Goal: Information Seeking & Learning: Learn about a topic

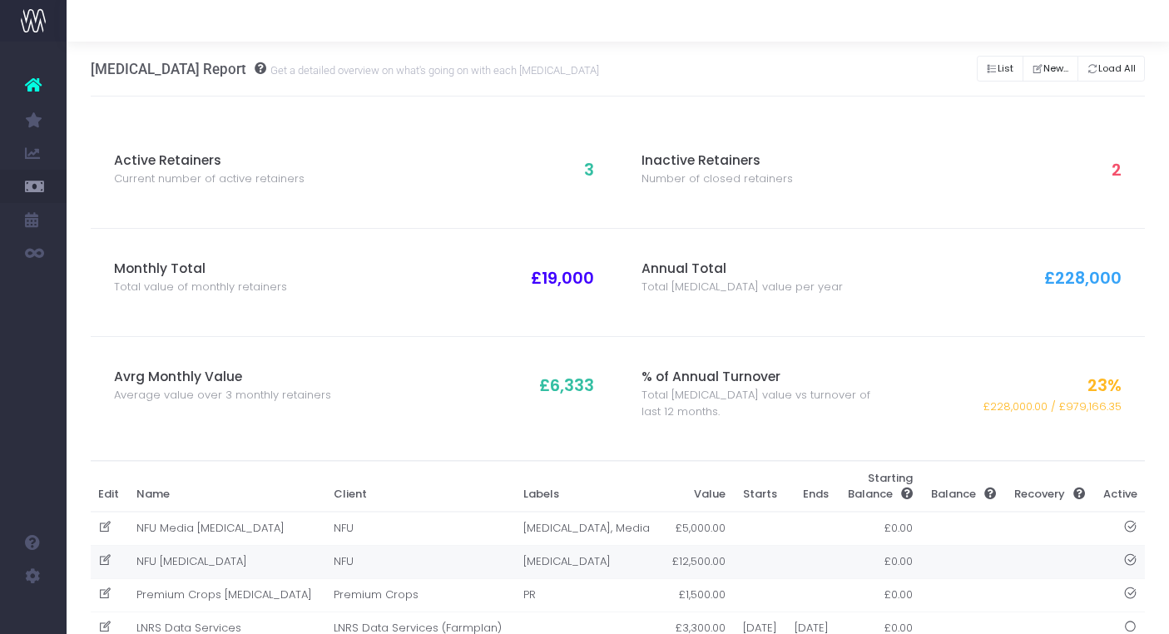
click at [515, 554] on td "[MEDICAL_DATA]" at bounding box center [588, 561] width 146 height 33
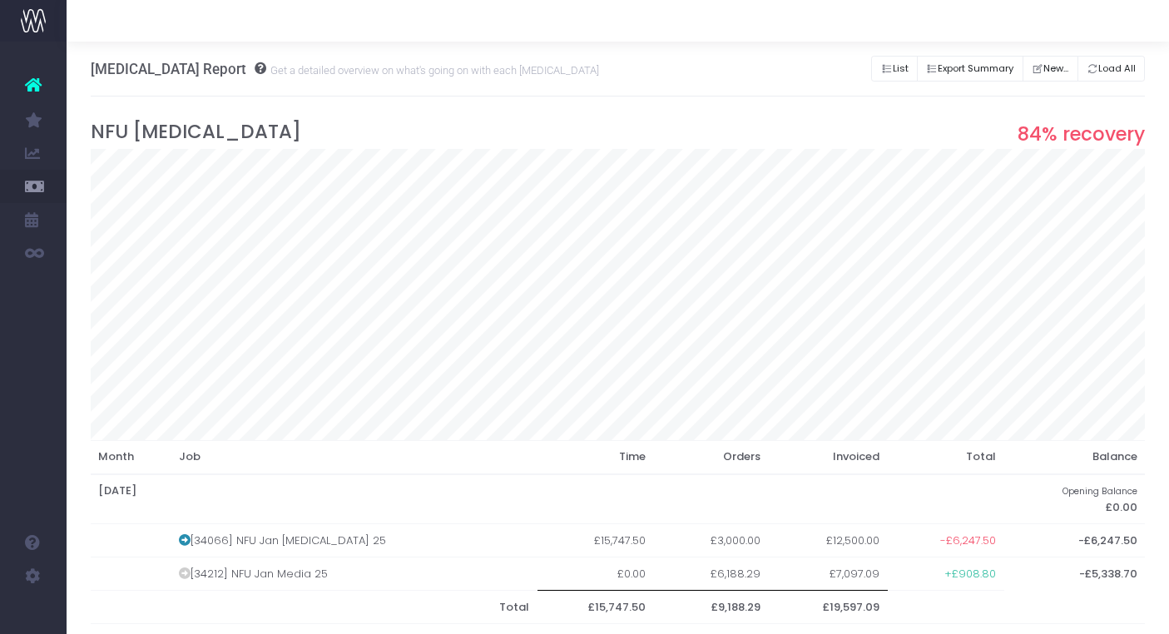
click at [588, 72] on div "Retainer Report Get a detailed overview on what's going on with each retainer L…" at bounding box center [618, 69] width 1055 height 55
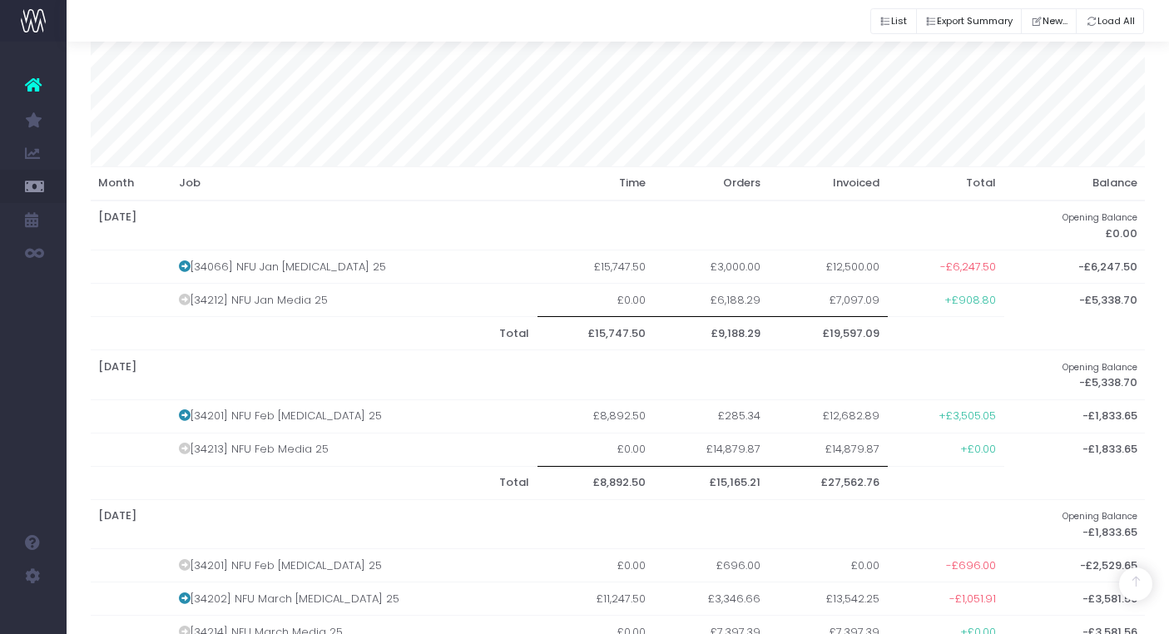
scroll to position [278, 0]
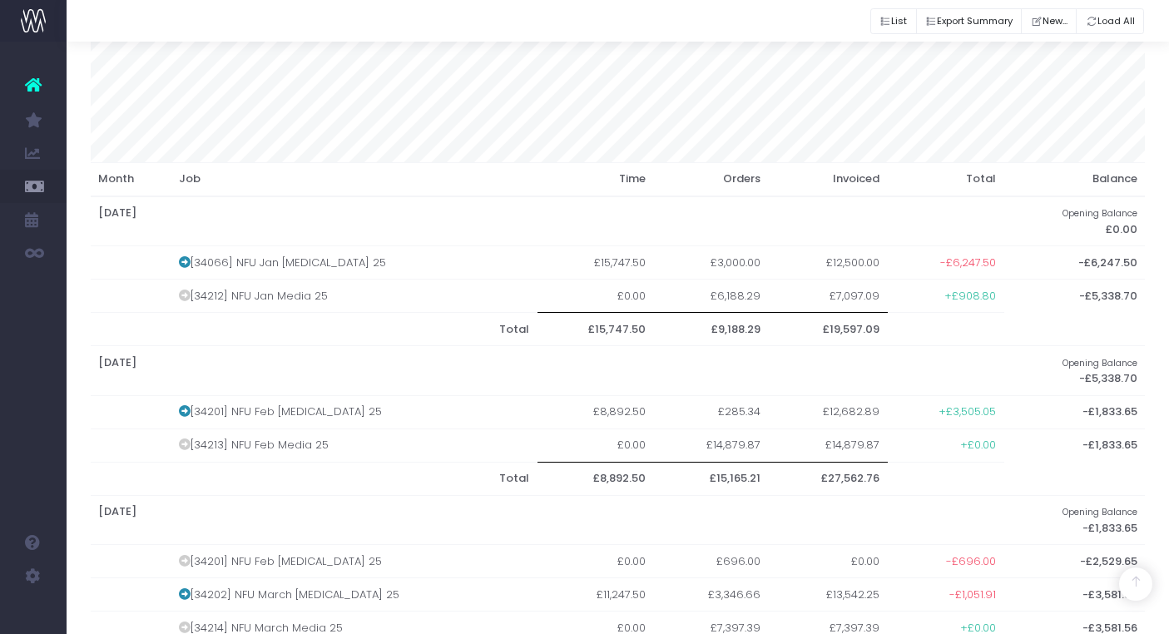
click at [310, 361] on th "February 2025" at bounding box center [548, 371] width 914 height 50
drag, startPoint x: 251, startPoint y: 259, endPoint x: 347, endPoint y: 260, distance: 95.7
click at [347, 260] on td "[34066] NFU Jan [MEDICAL_DATA] 25" at bounding box center [354, 262] width 367 height 33
click at [331, 346] on th "February 2025" at bounding box center [548, 371] width 914 height 50
drag, startPoint x: 724, startPoint y: 407, endPoint x: 733, endPoint y: 409, distance: 9.3
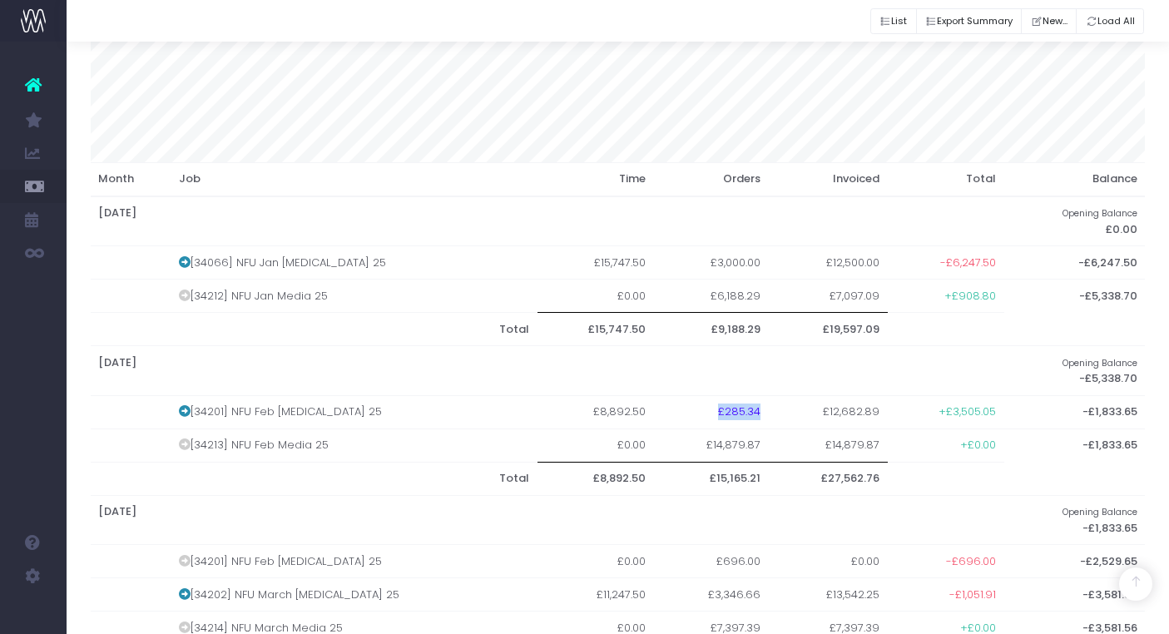
click at [733, 409] on td "£285.34" at bounding box center [711, 411] width 114 height 33
drag, startPoint x: 246, startPoint y: 406, endPoint x: 338, endPoint y: 415, distance: 92.0
click at [338, 415] on td "[34201] NFU Feb [MEDICAL_DATA] 25" at bounding box center [354, 411] width 367 height 33
drag, startPoint x: 253, startPoint y: 439, endPoint x: 326, endPoint y: 439, distance: 73.2
click at [326, 439] on td "[34213] NFU Feb Media 25" at bounding box center [354, 445] width 367 height 33
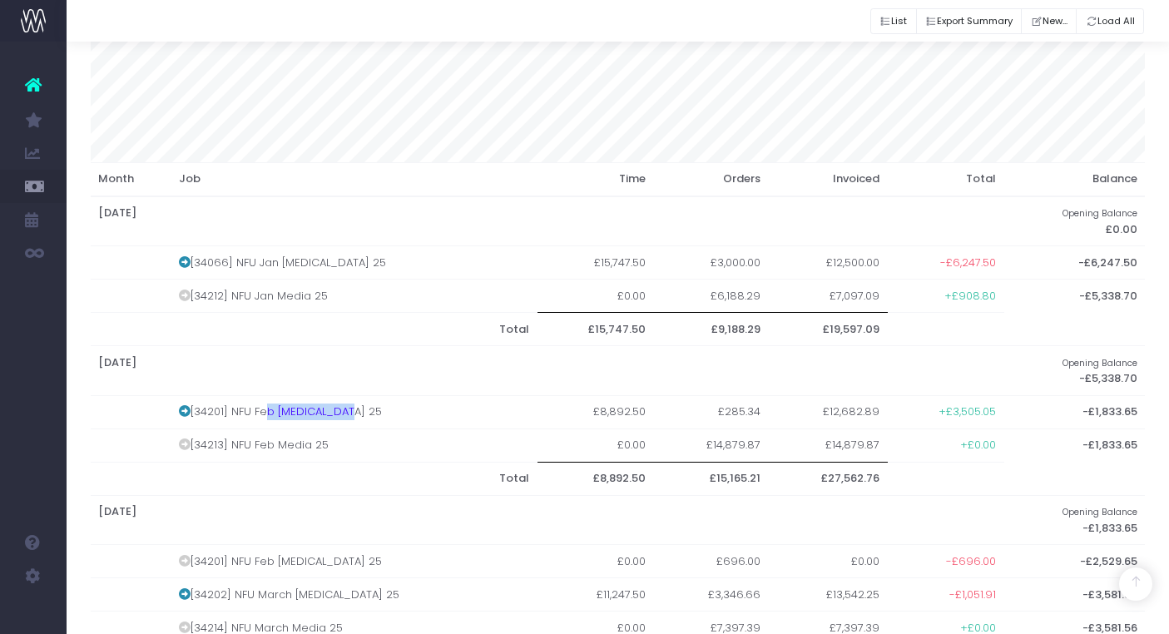
drag, startPoint x: 265, startPoint y: 404, endPoint x: 350, endPoint y: 404, distance: 84.9
click at [350, 404] on td "[34201] NFU Feb [MEDICAL_DATA] 25" at bounding box center [354, 411] width 367 height 33
click at [190, 407] on icon at bounding box center [185, 411] width 12 height 12
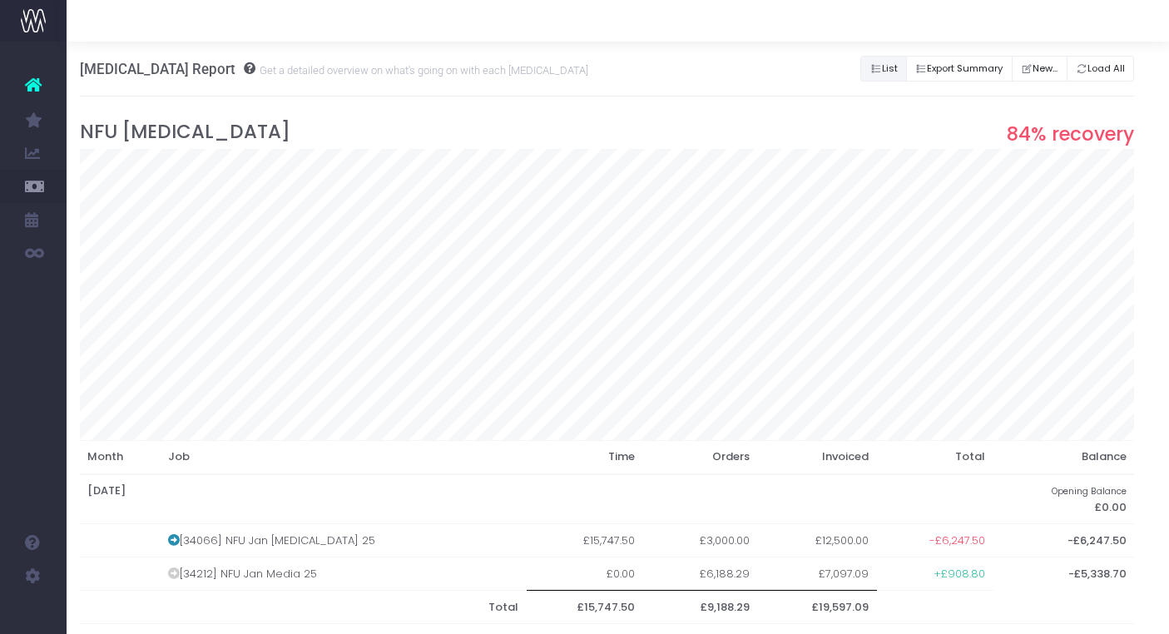
click at [871, 69] on icon "Button group with nested dropdown" at bounding box center [877, 69] width 12 height 0
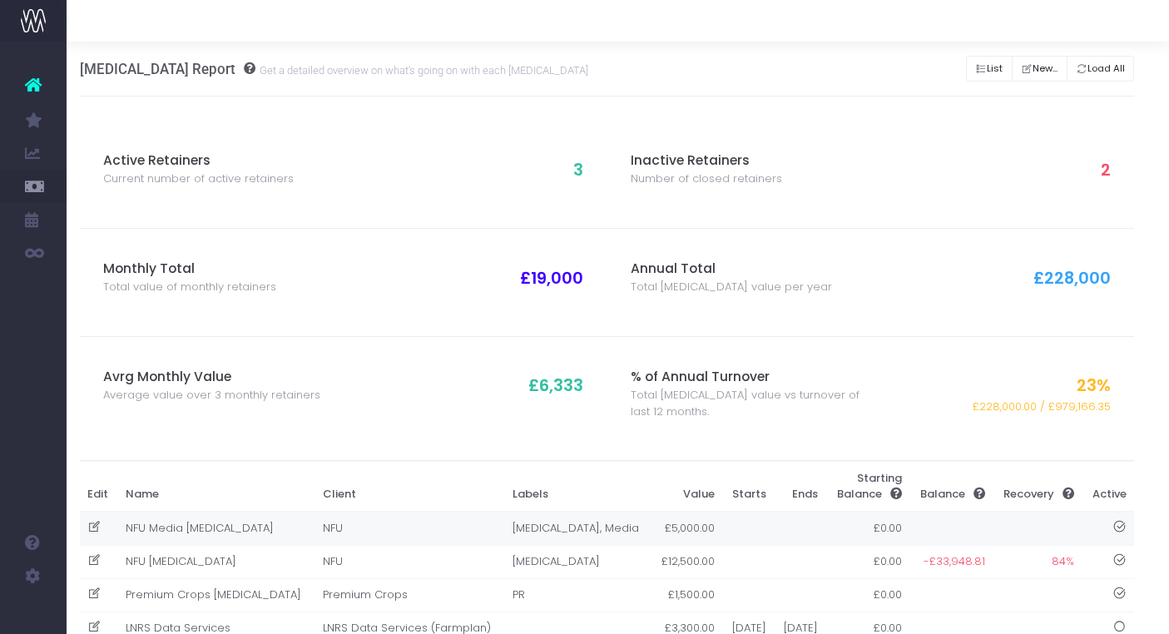
click at [353, 524] on td "NFU" at bounding box center [410, 529] width 190 height 34
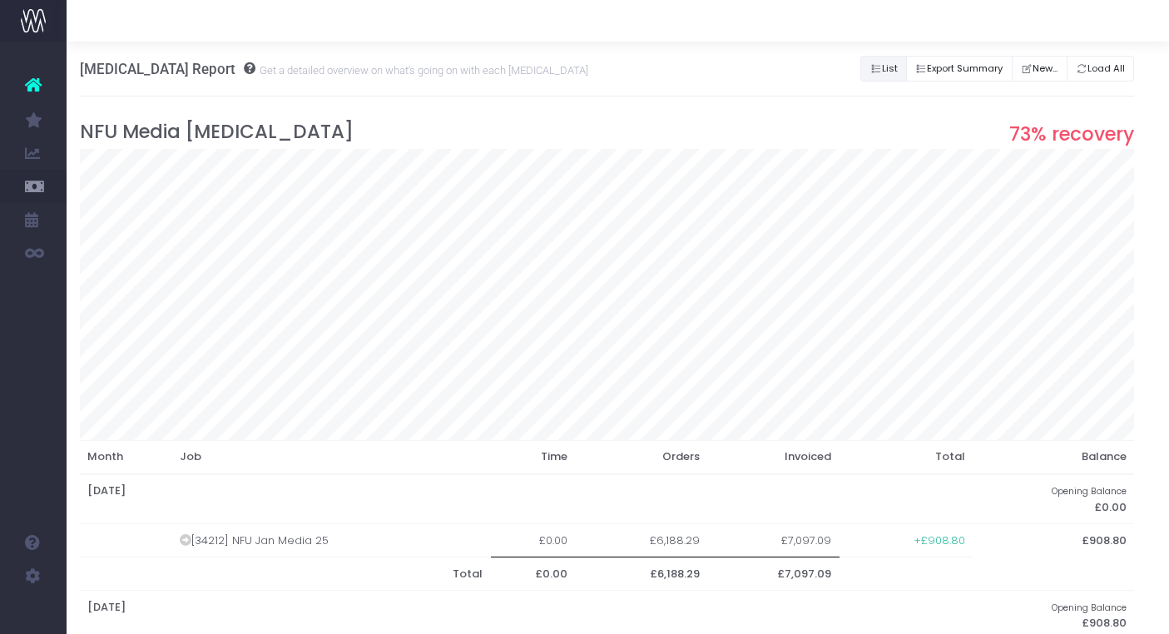
click at [871, 69] on icon "Button group with nested dropdown" at bounding box center [877, 69] width 12 height 0
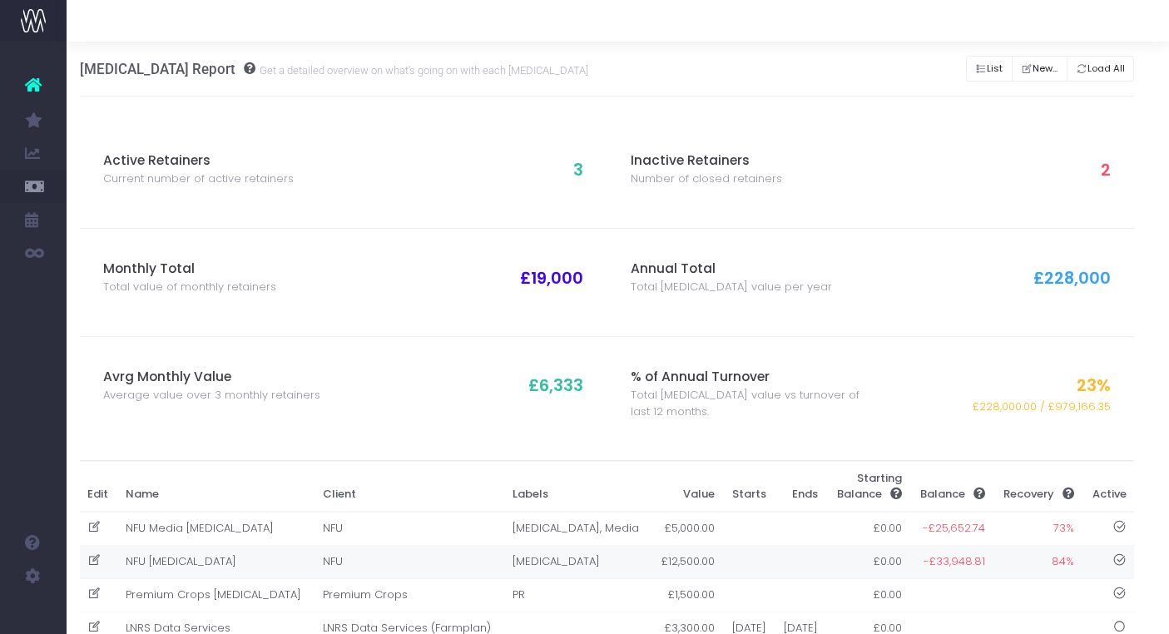
click at [348, 553] on td "NFU" at bounding box center [410, 561] width 190 height 33
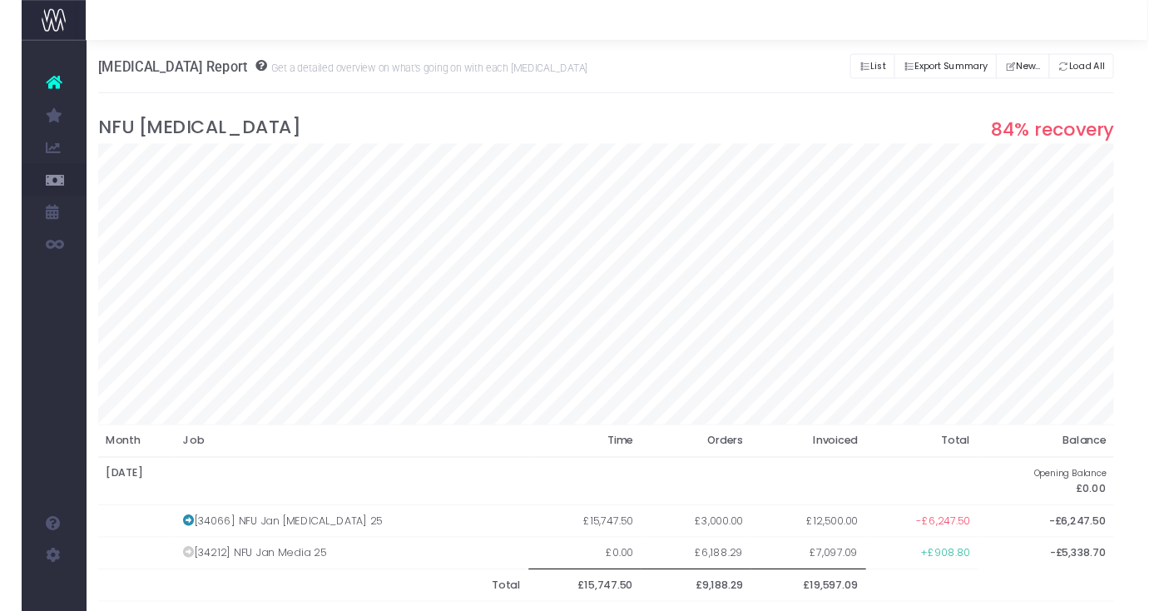
scroll to position [275, 0]
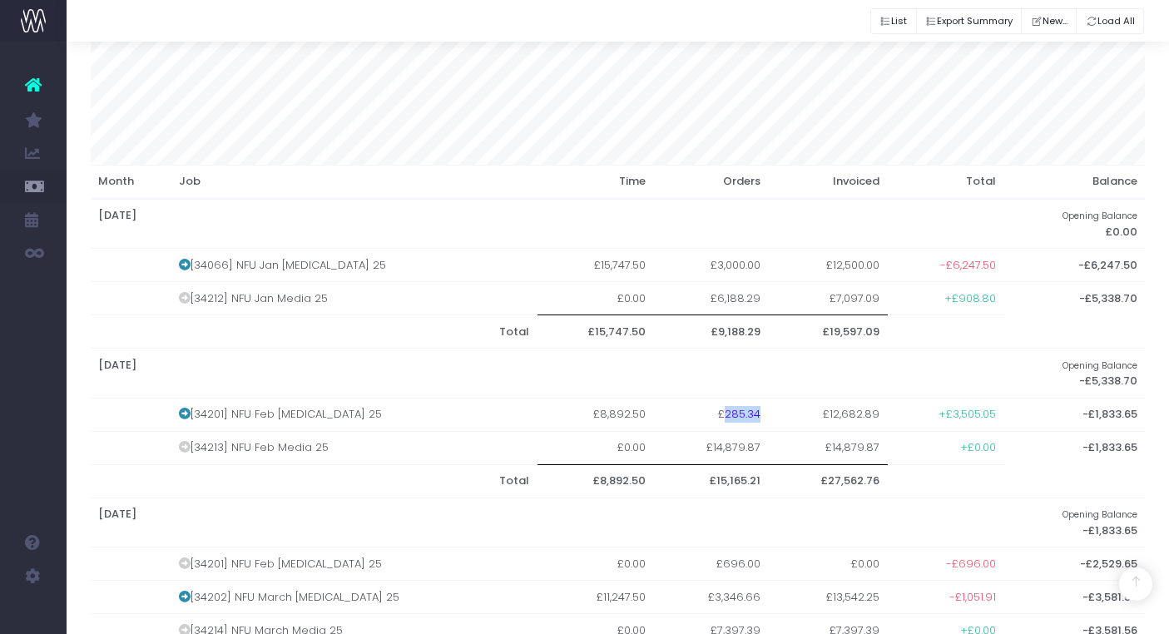
drag, startPoint x: 700, startPoint y: 408, endPoint x: 740, endPoint y: 419, distance: 41.6
click at [740, 419] on td "£285.34" at bounding box center [711, 414] width 114 height 33
drag, startPoint x: 692, startPoint y: 260, endPoint x: 722, endPoint y: 260, distance: 30.8
click at [722, 260] on td "£3,000.00" at bounding box center [711, 265] width 114 height 33
click at [189, 260] on icon at bounding box center [185, 265] width 12 height 12
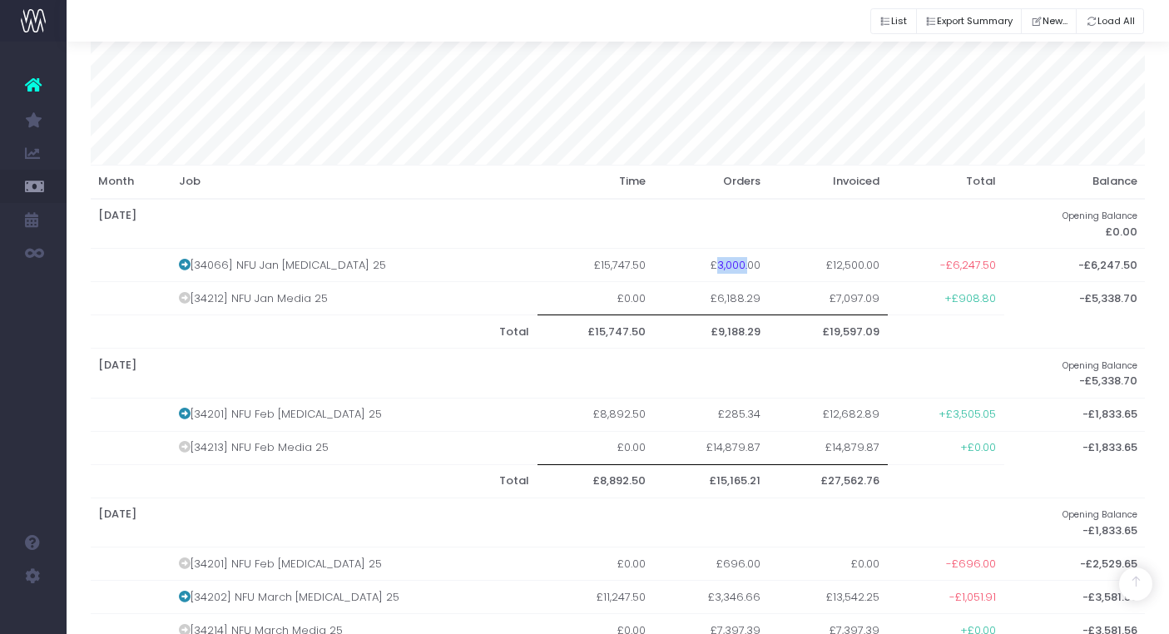
click at [187, 410] on icon at bounding box center [185, 414] width 12 height 12
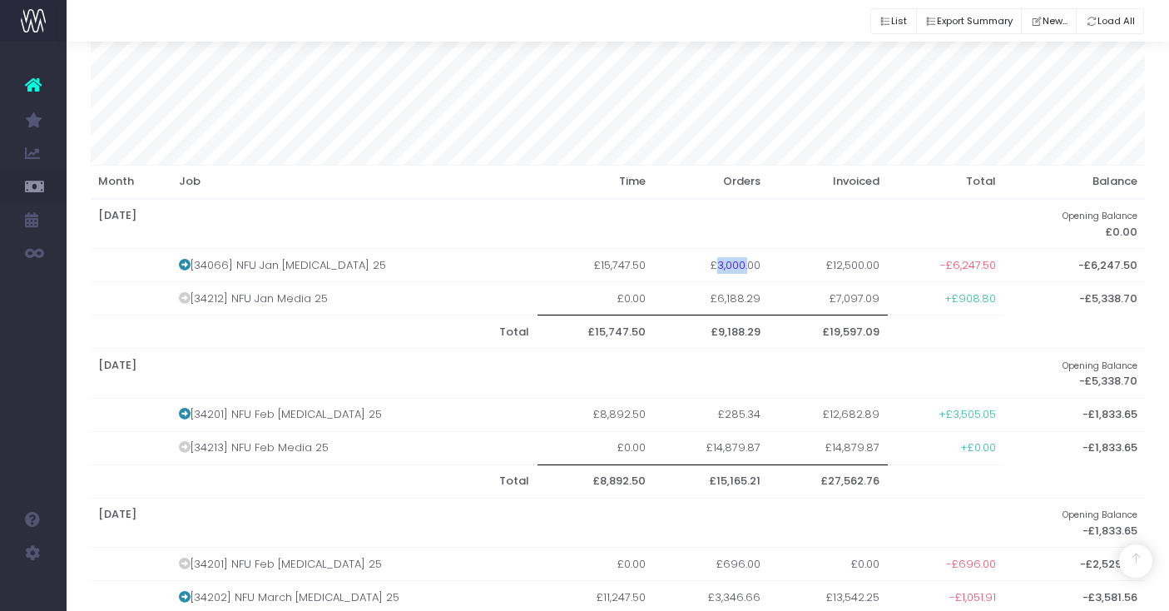
drag, startPoint x: 692, startPoint y: 262, endPoint x: 744, endPoint y: 262, distance: 52.4
click at [744, 262] on tr "[34066] NFU Jan Retainer 25 £15,747.50 £3,000.00 £12,500.00 -£6,247.50 -£6,247.…" at bounding box center [618, 265] width 1055 height 33
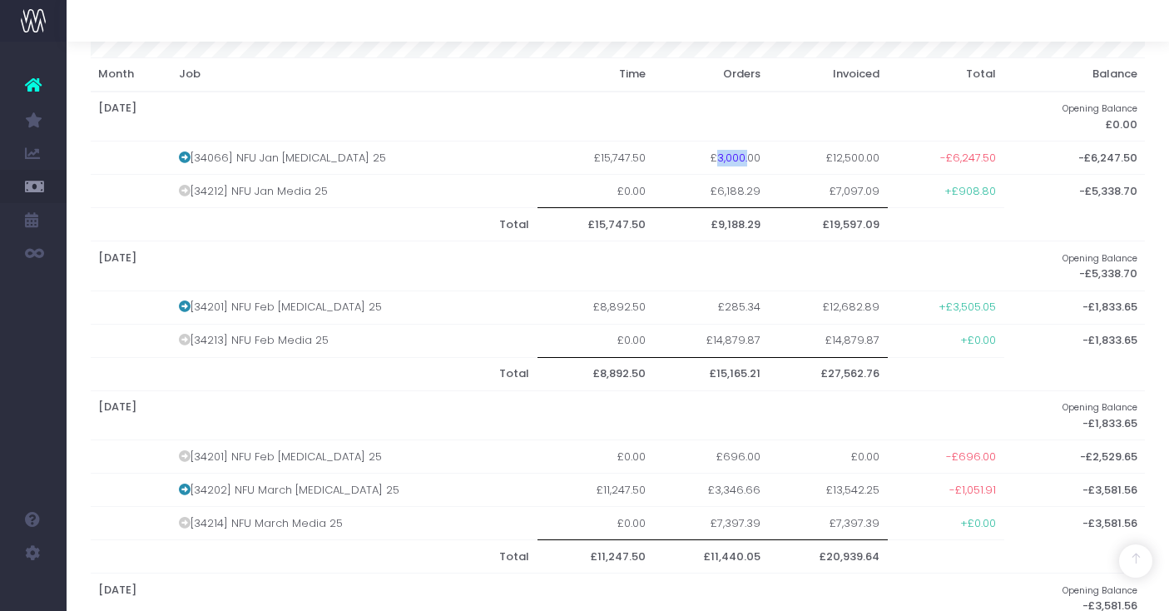
scroll to position [389, 0]
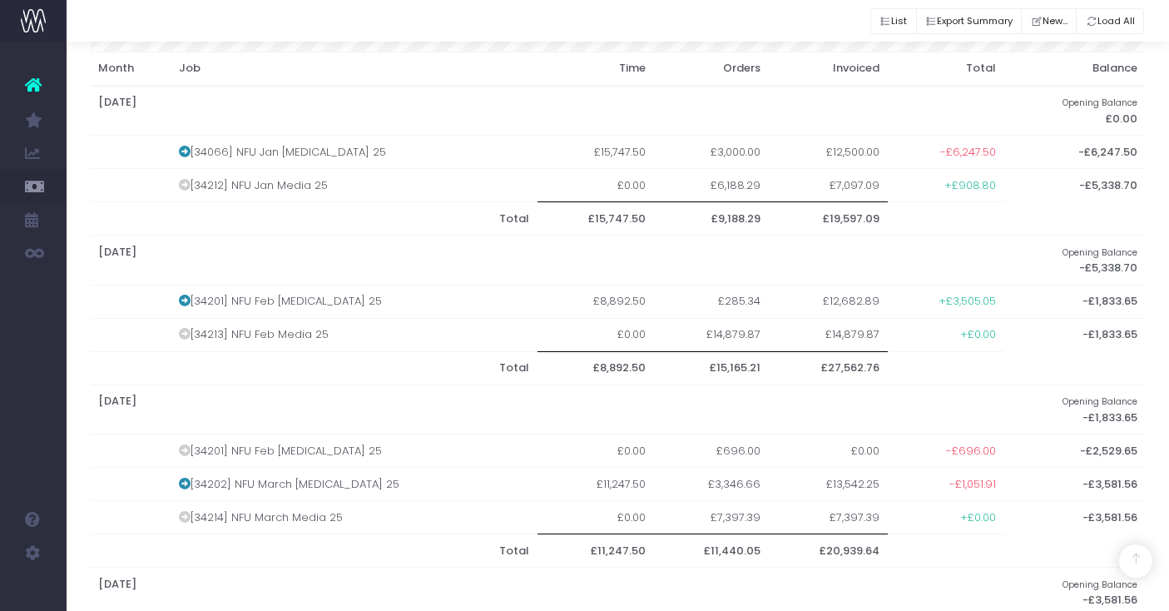
click at [119, 169] on td at bounding box center [131, 185] width 81 height 33
click at [188, 151] on icon at bounding box center [185, 152] width 12 height 12
click at [127, 131] on th "January 2025" at bounding box center [548, 111] width 914 height 50
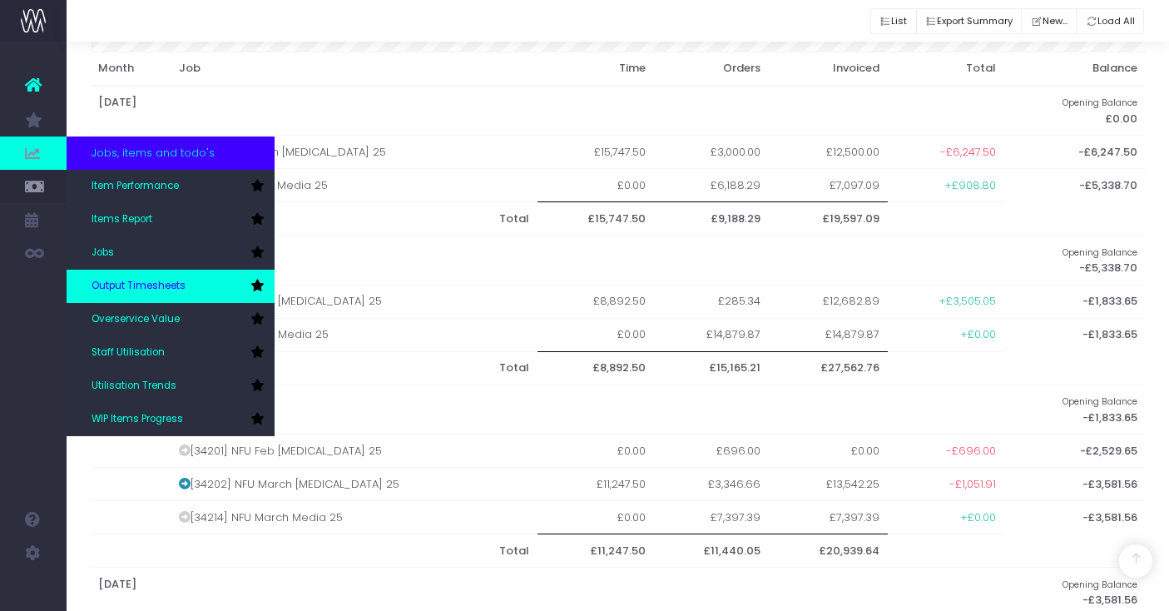
click at [127, 285] on span "Output Timesheets" at bounding box center [139, 286] width 94 height 15
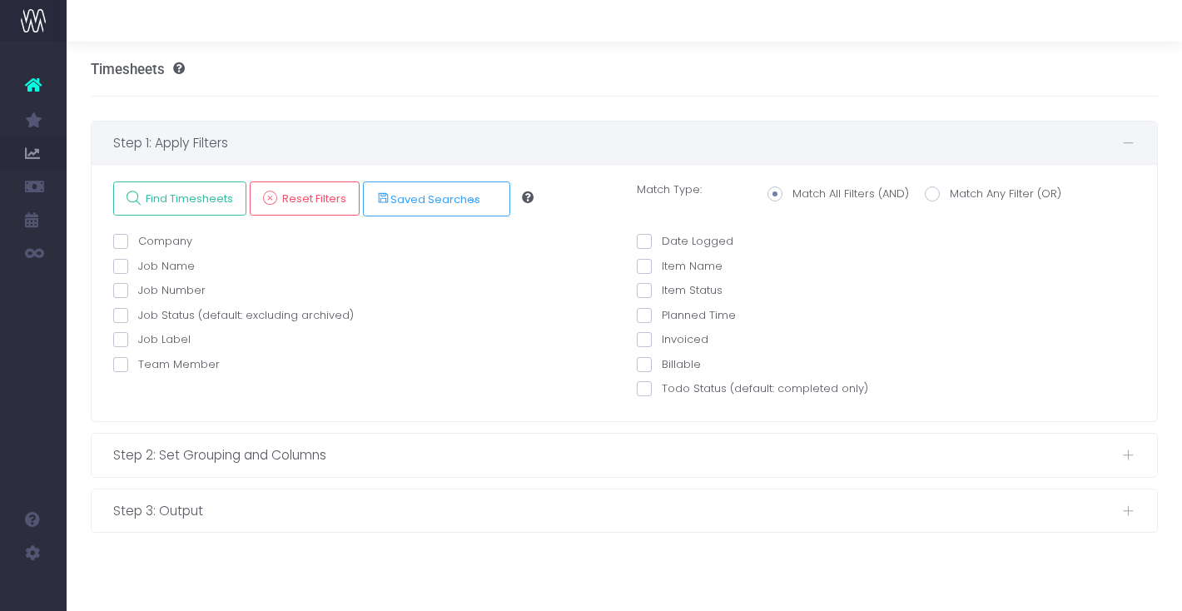
click at [123, 339] on span at bounding box center [120, 339] width 15 height 15
click at [138, 339] on input "Job Label" at bounding box center [143, 336] width 11 height 11
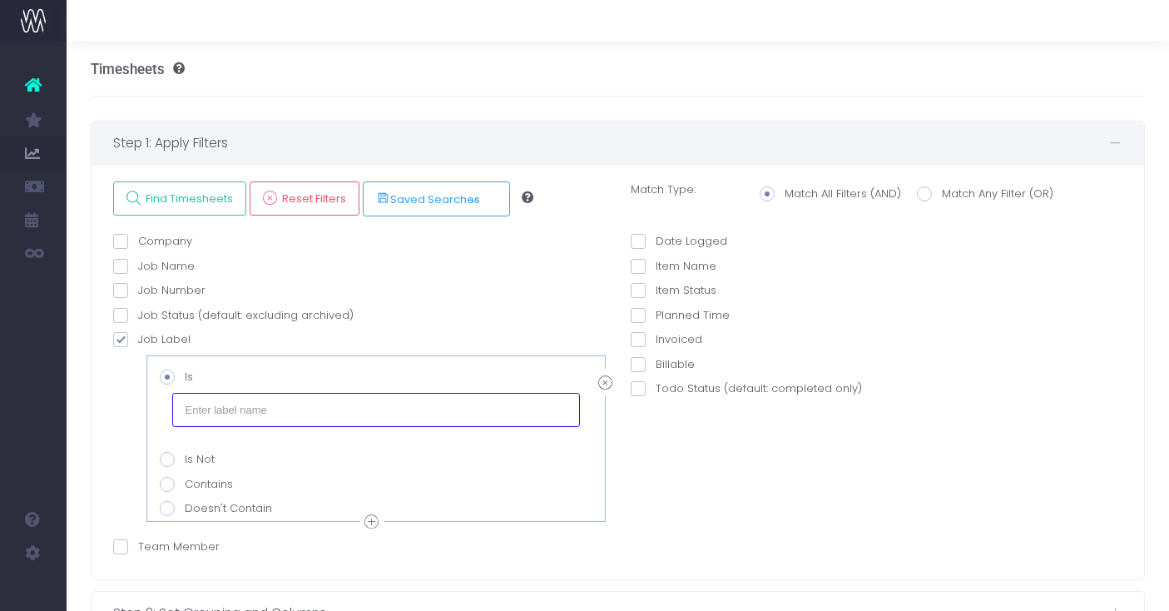
click at [228, 409] on input "text" at bounding box center [376, 409] width 408 height 33
click at [115, 335] on span at bounding box center [120, 339] width 15 height 15
click at [138, 335] on input "Job Label" at bounding box center [143, 336] width 11 height 11
checkbox input "false"
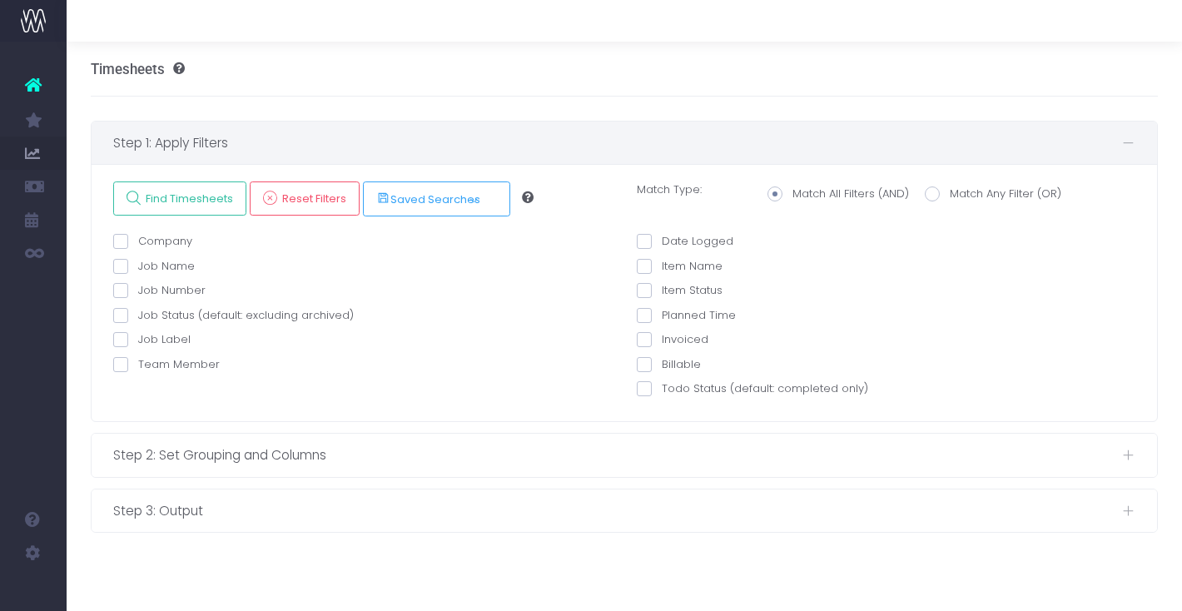
click at [119, 287] on span at bounding box center [120, 290] width 15 height 15
click at [138, 287] on input "Job Number" at bounding box center [143, 287] width 11 height 11
checkbox input "true"
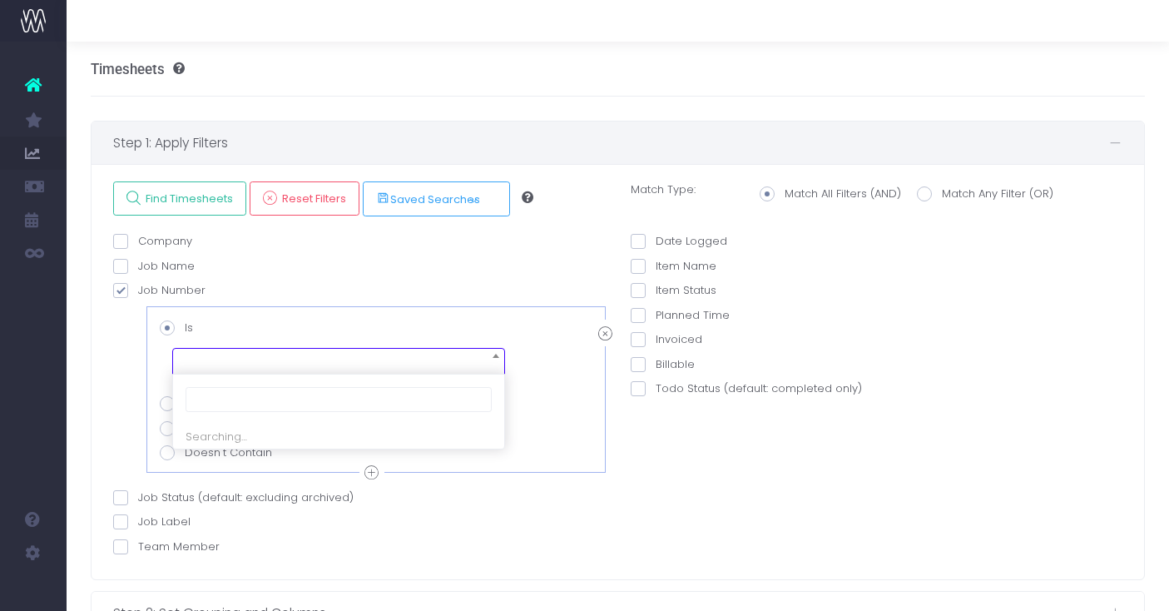
click at [201, 366] on span at bounding box center [338, 362] width 333 height 28
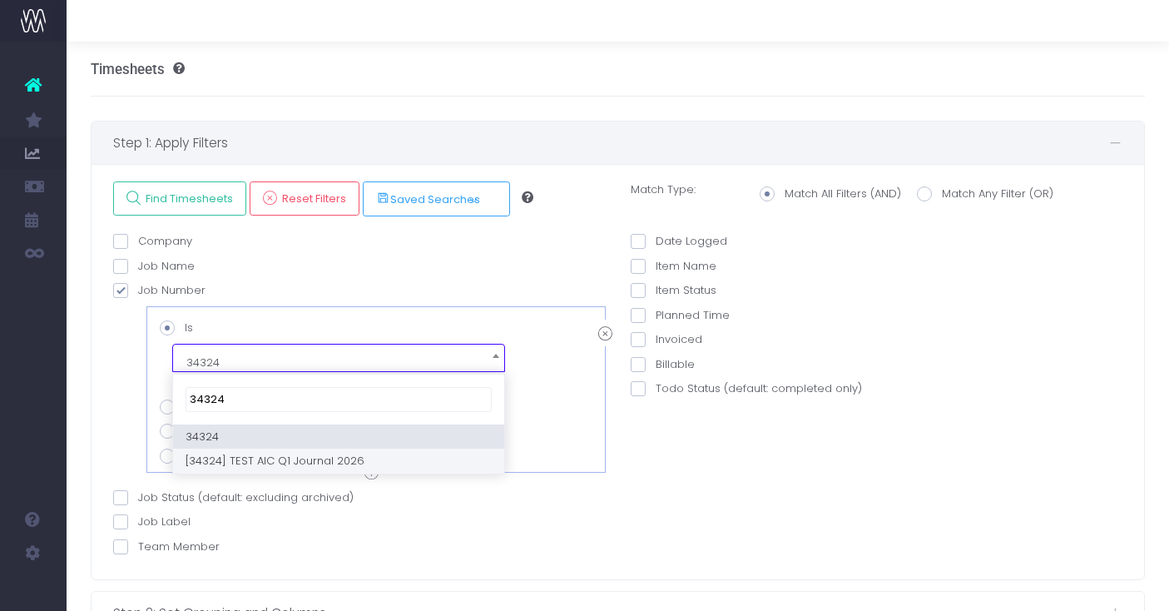
type input "34324"
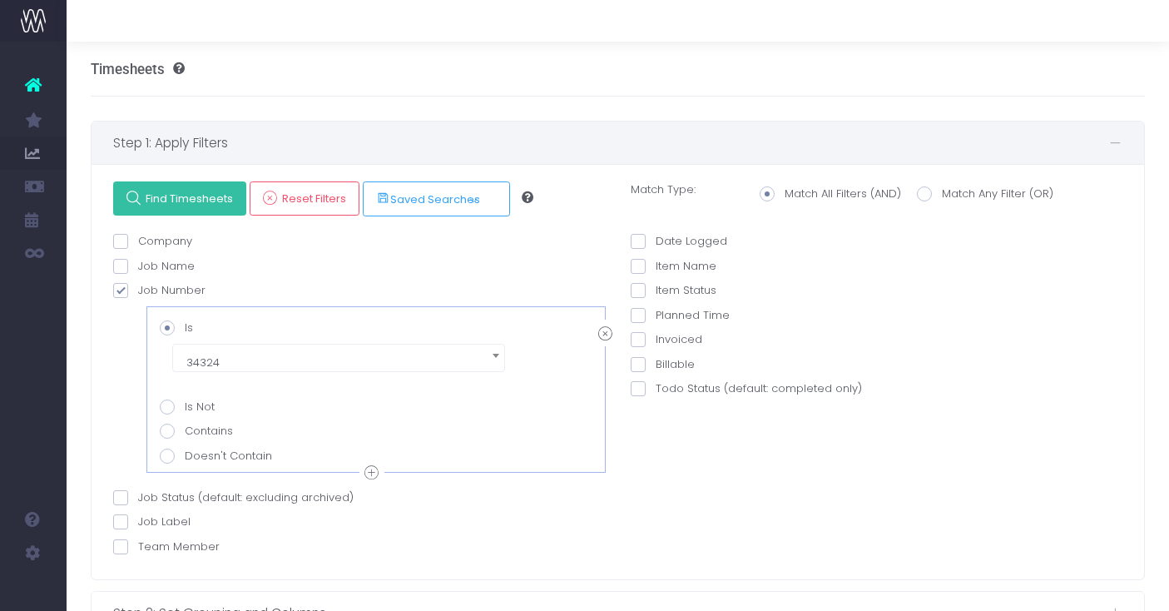
click at [179, 195] on span "Find Timesheets" at bounding box center [187, 198] width 93 height 14
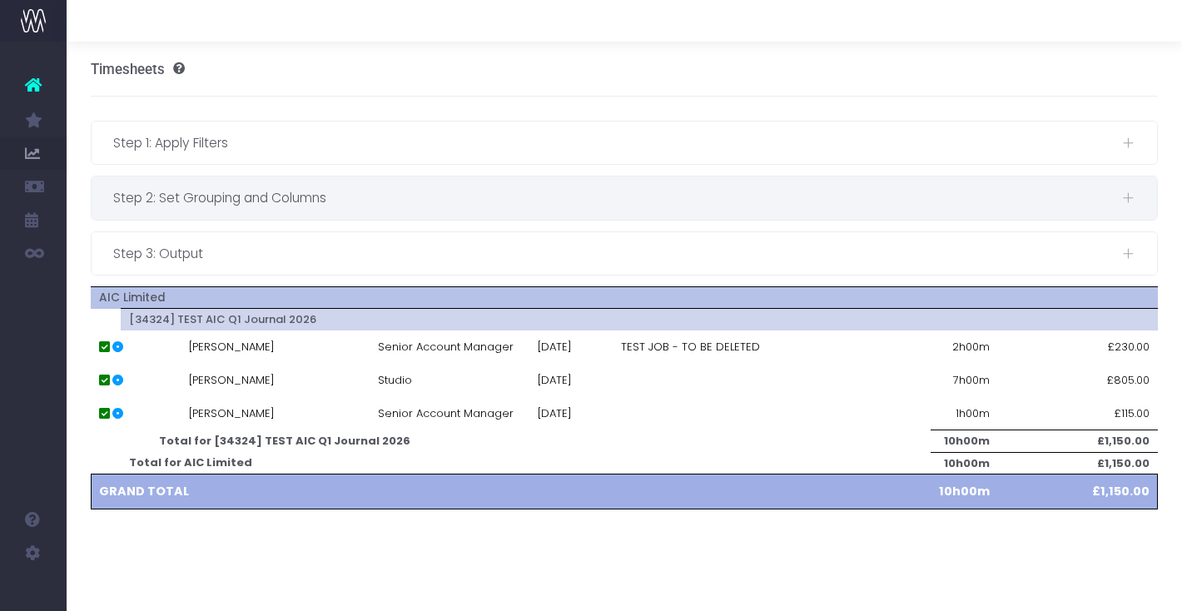
click at [241, 196] on span "Step 2: Set Grouping and Columns" at bounding box center [617, 197] width 1009 height 21
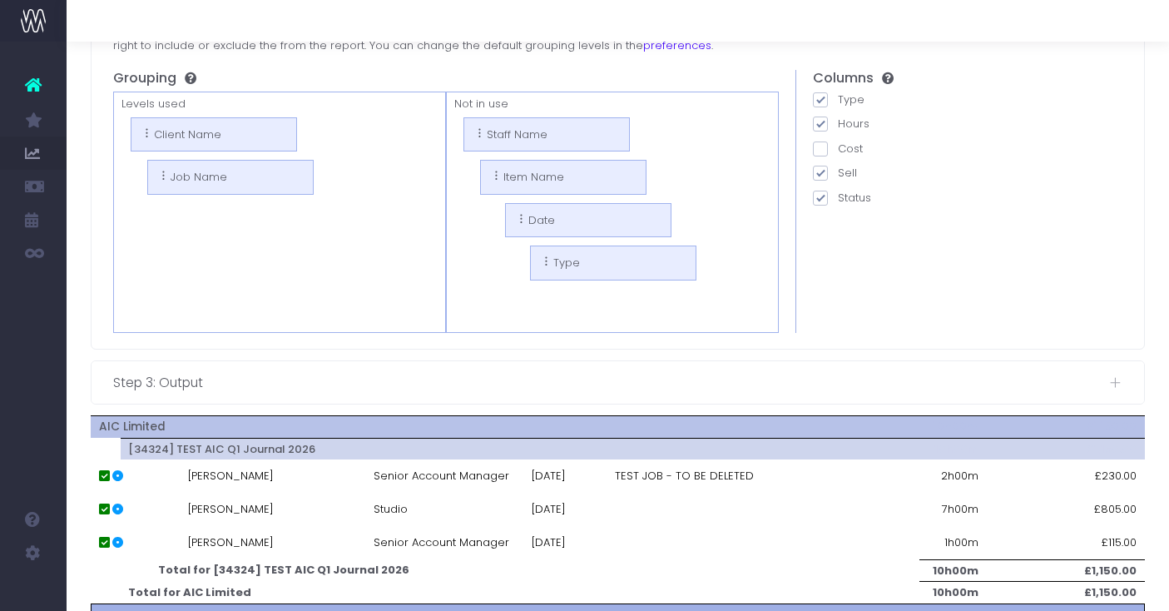
scroll to position [220, 0]
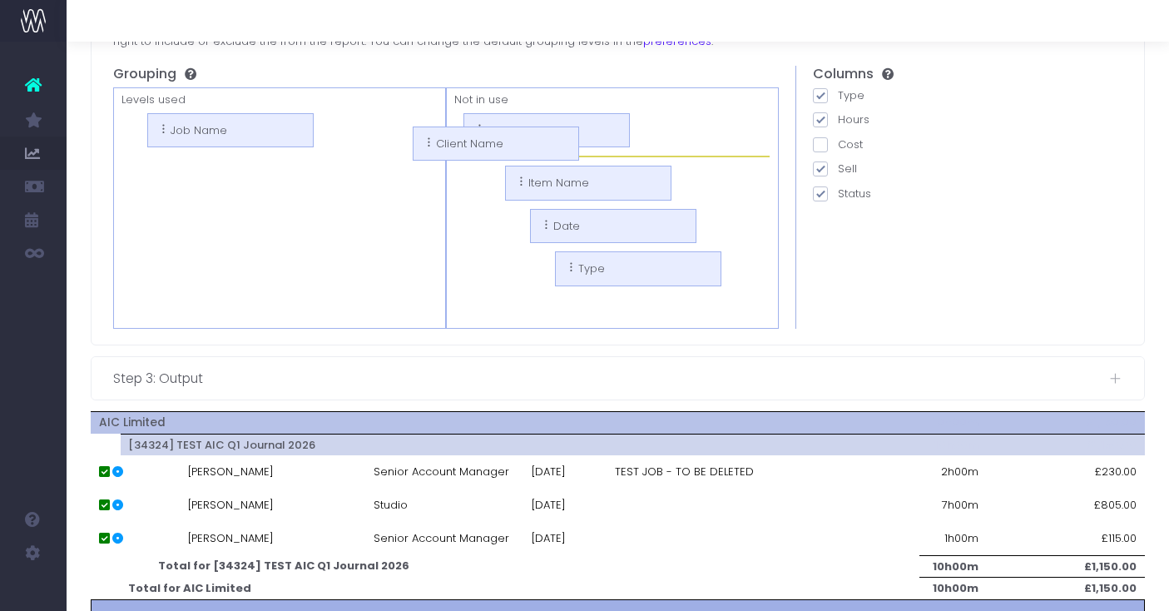
drag, startPoint x: 202, startPoint y: 128, endPoint x: 486, endPoint y: 144, distance: 284.2
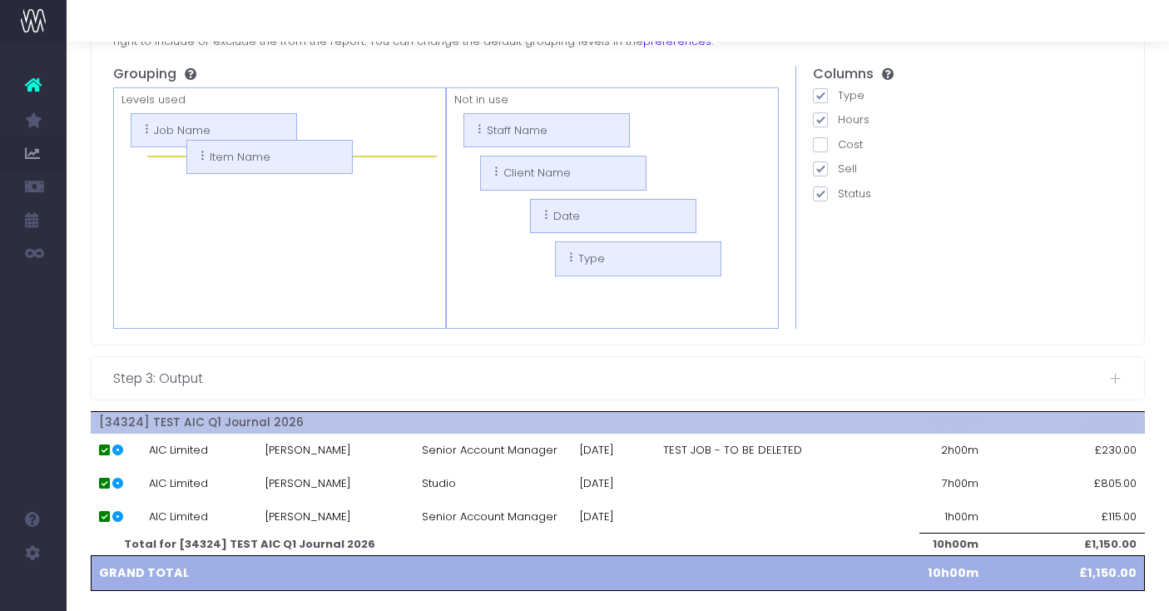
drag, startPoint x: 568, startPoint y: 221, endPoint x: 250, endPoint y: 167, distance: 322.5
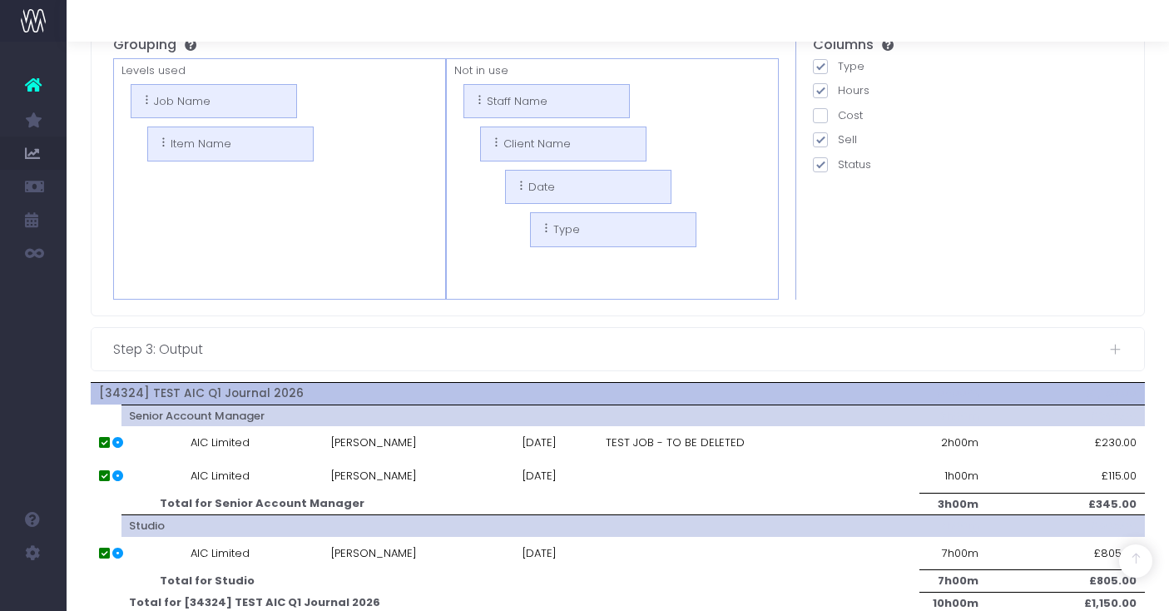
scroll to position [251, 0]
click at [821, 134] on span at bounding box center [820, 138] width 15 height 15
click at [838, 134] on input "Sell" at bounding box center [843, 135] width 11 height 11
checkbox input "false"
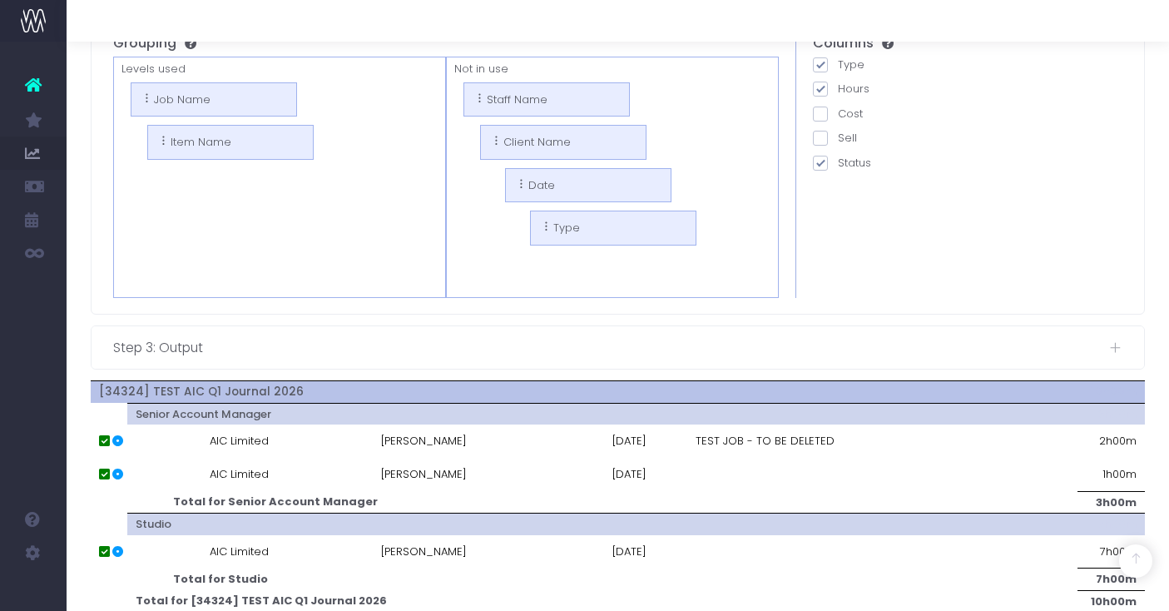
click at [822, 158] on span at bounding box center [820, 163] width 15 height 15
click at [838, 158] on input "Status" at bounding box center [843, 160] width 11 height 11
checkbox input "false"
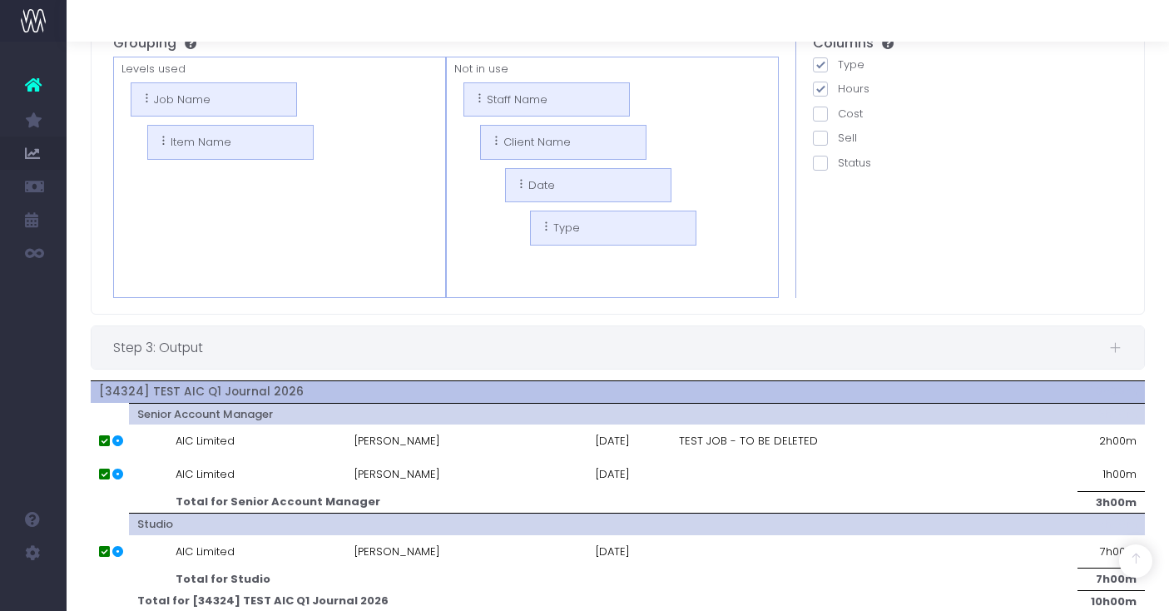
click at [566, 341] on span "Step 3: Output" at bounding box center [611, 347] width 996 height 21
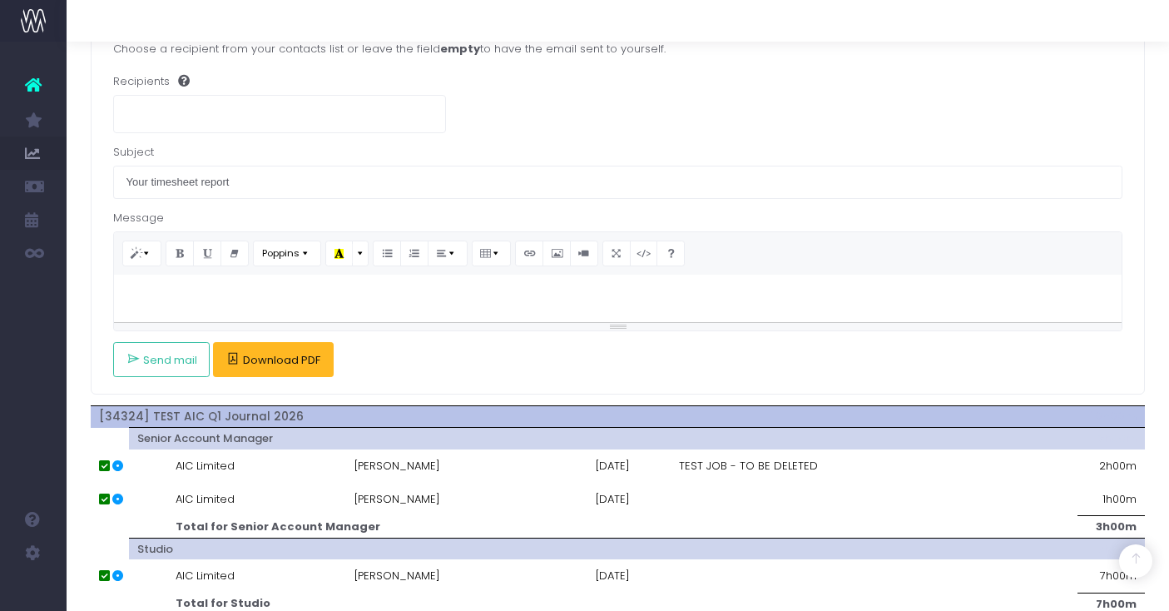
click at [267, 354] on span "Download PDF" at bounding box center [281, 360] width 77 height 13
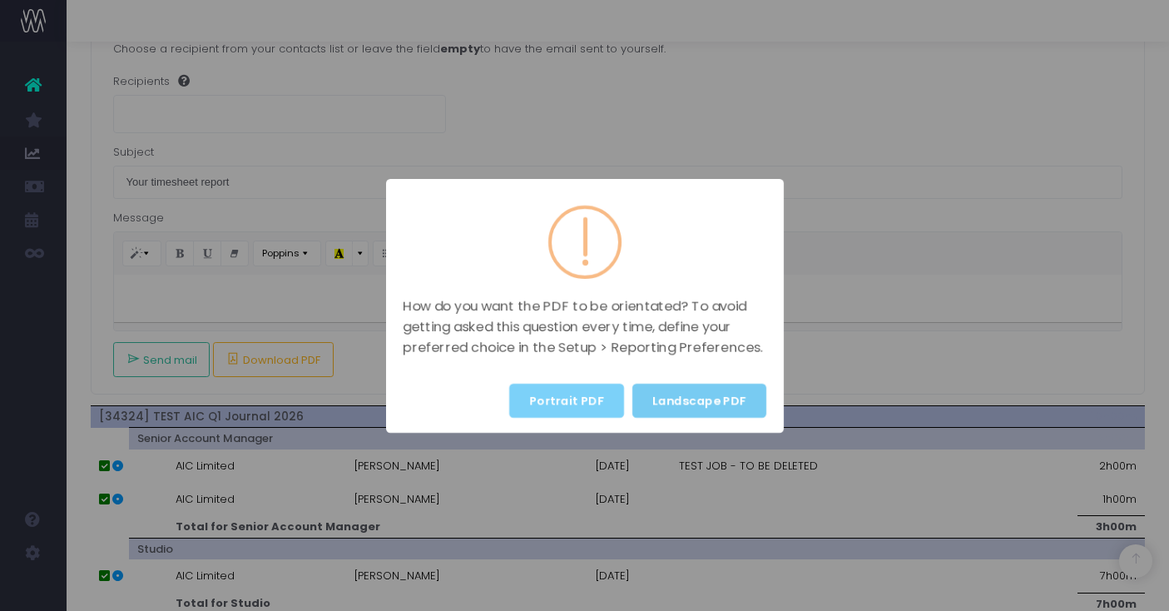
click at [709, 399] on button "Landscape PDF" at bounding box center [700, 401] width 134 height 34
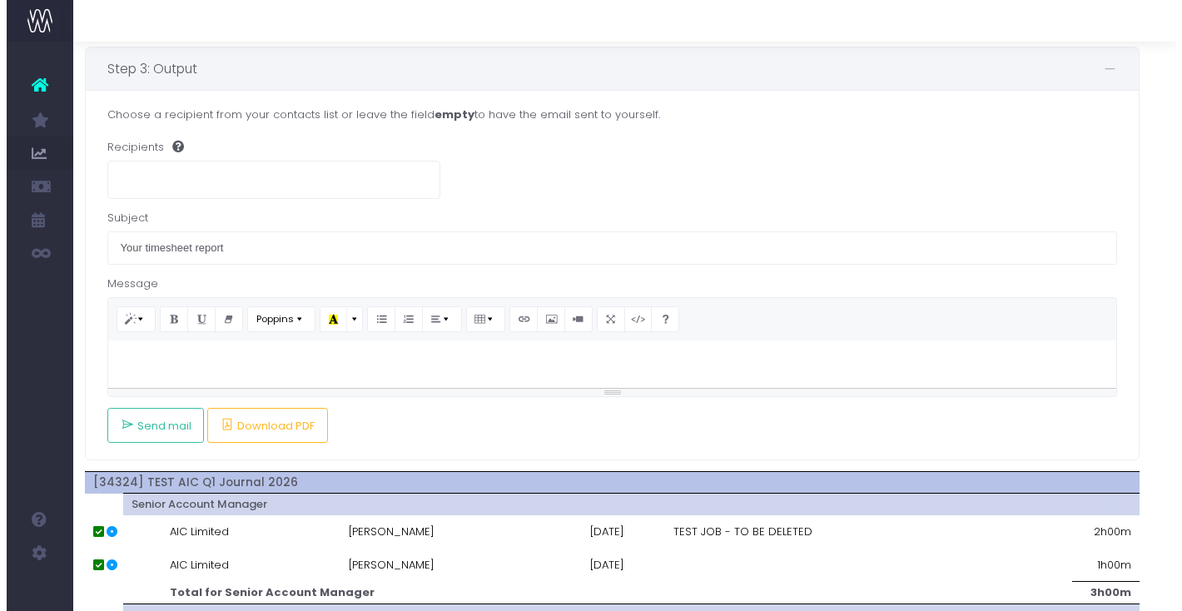
scroll to position [0, 12]
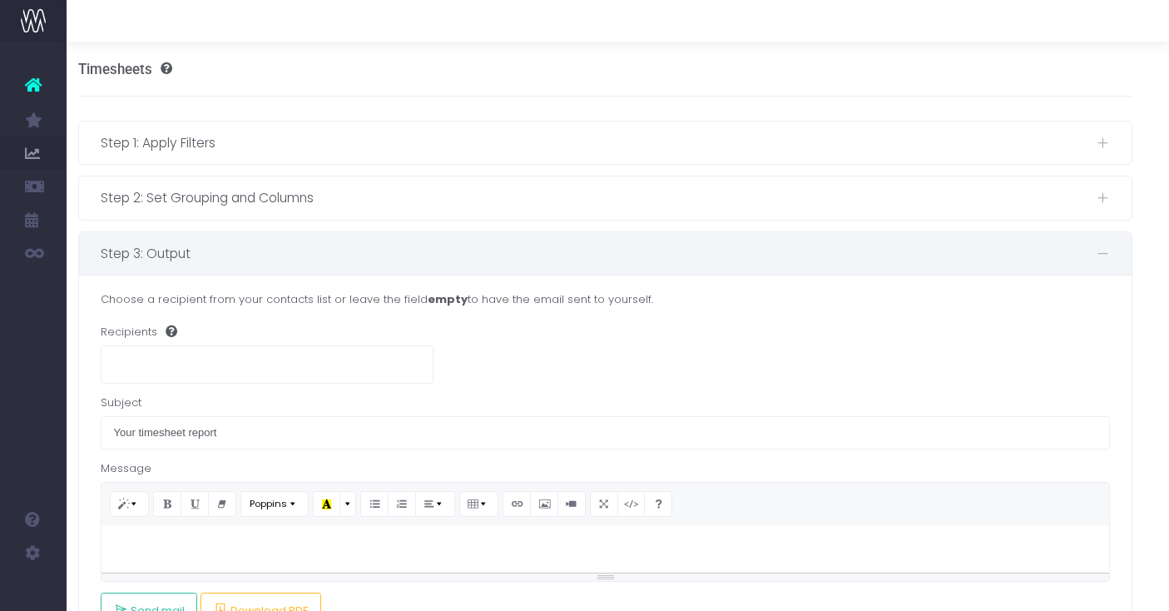
click at [635, 44] on div "Timesheets" at bounding box center [605, 69] width 1055 height 55
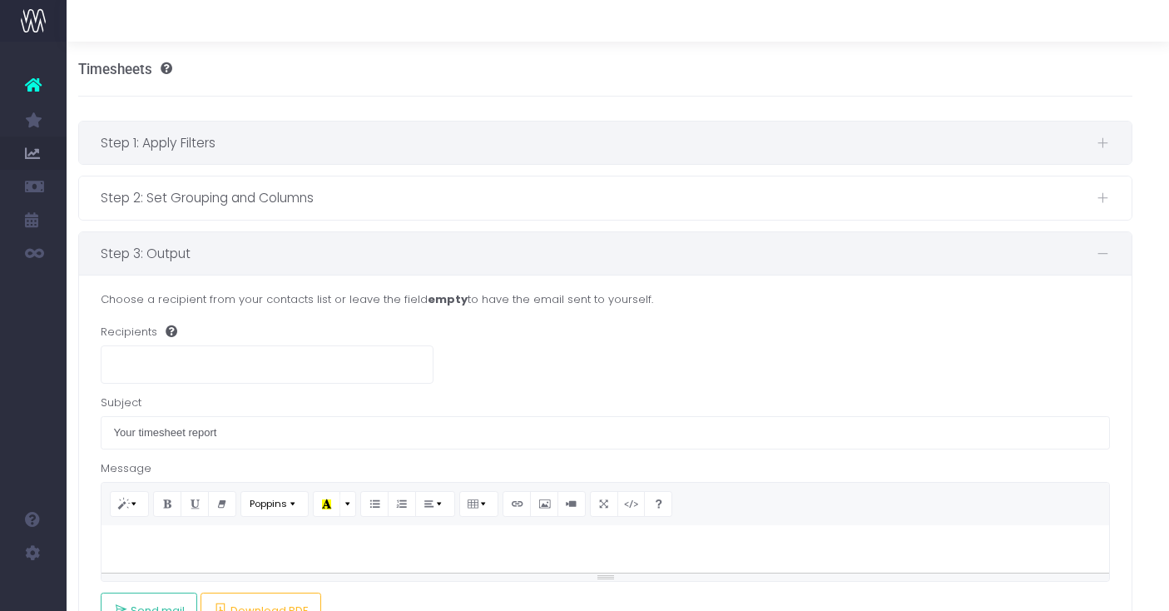
click at [578, 146] on span "Step 1: Apply Filters" at bounding box center [599, 142] width 996 height 21
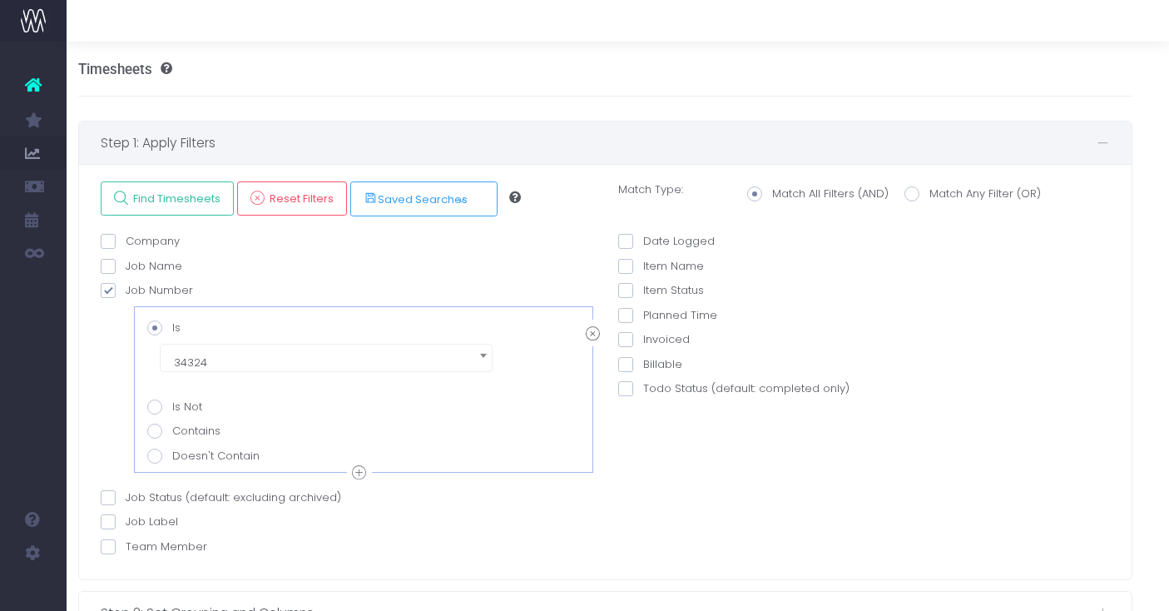
click at [623, 239] on span at bounding box center [625, 241] width 15 height 15
click at [643, 239] on input "Date Logged" at bounding box center [648, 238] width 11 height 11
checkbox input "true"
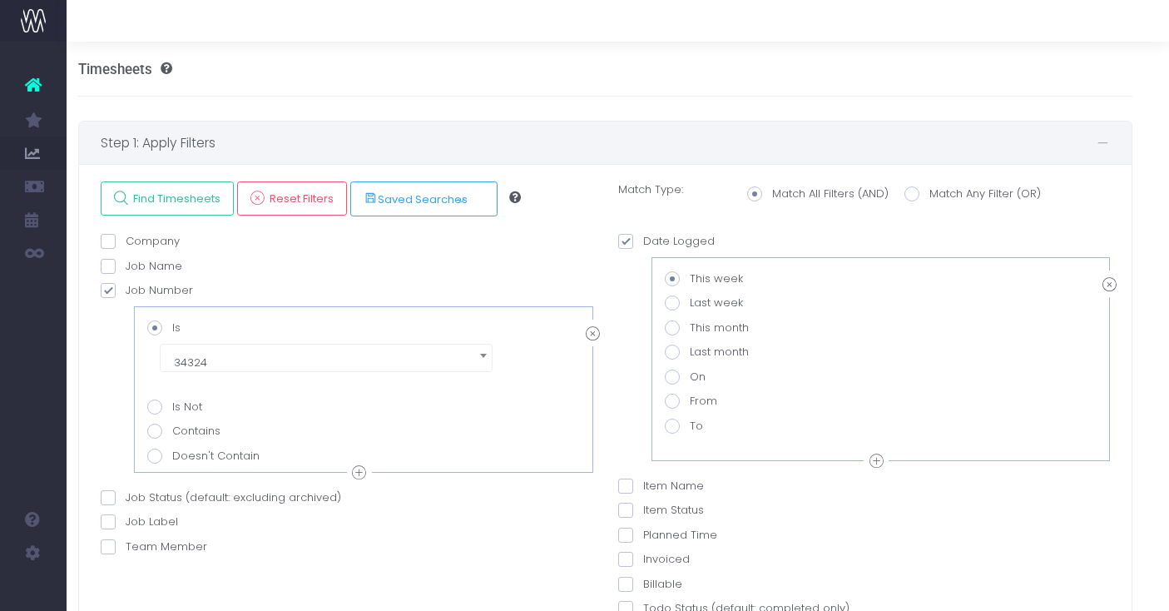
click at [514, 29] on div at bounding box center [618, 21] width 1103 height 42
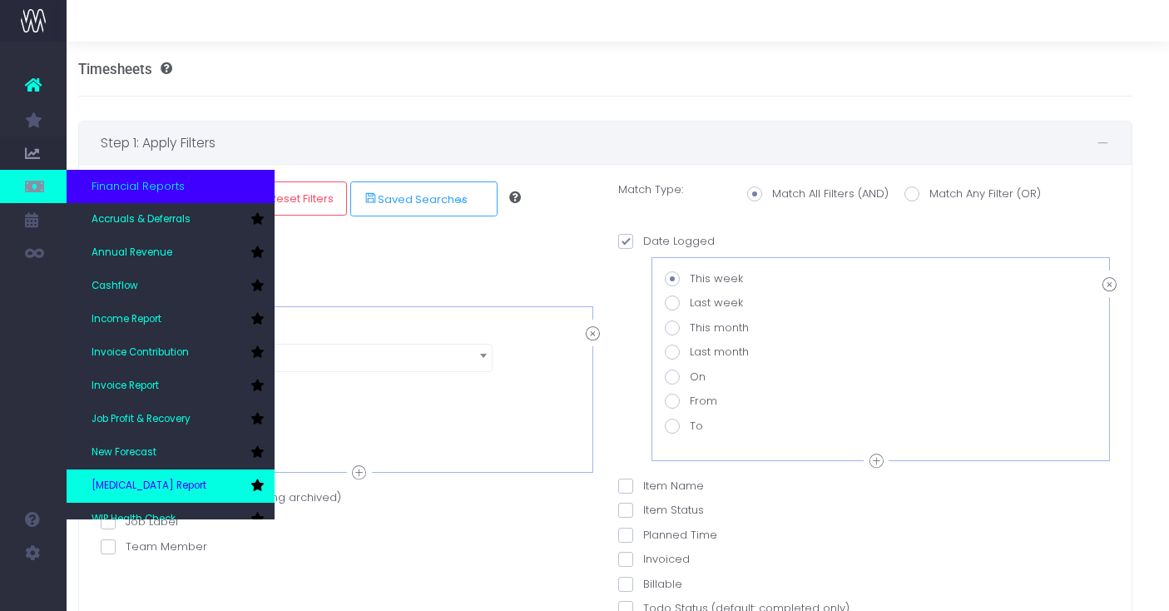
click at [131, 495] on link "[MEDICAL_DATA] Report" at bounding box center [171, 485] width 208 height 33
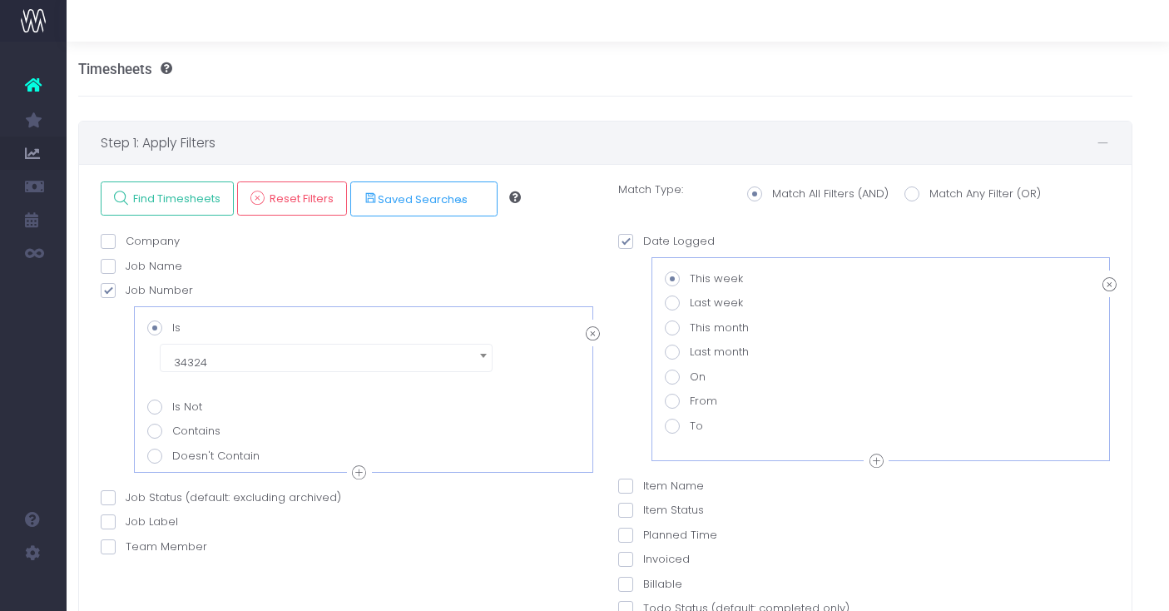
click at [109, 288] on span at bounding box center [108, 290] width 15 height 15
click at [126, 288] on input "Job Number" at bounding box center [131, 287] width 11 height 11
checkbox input "false"
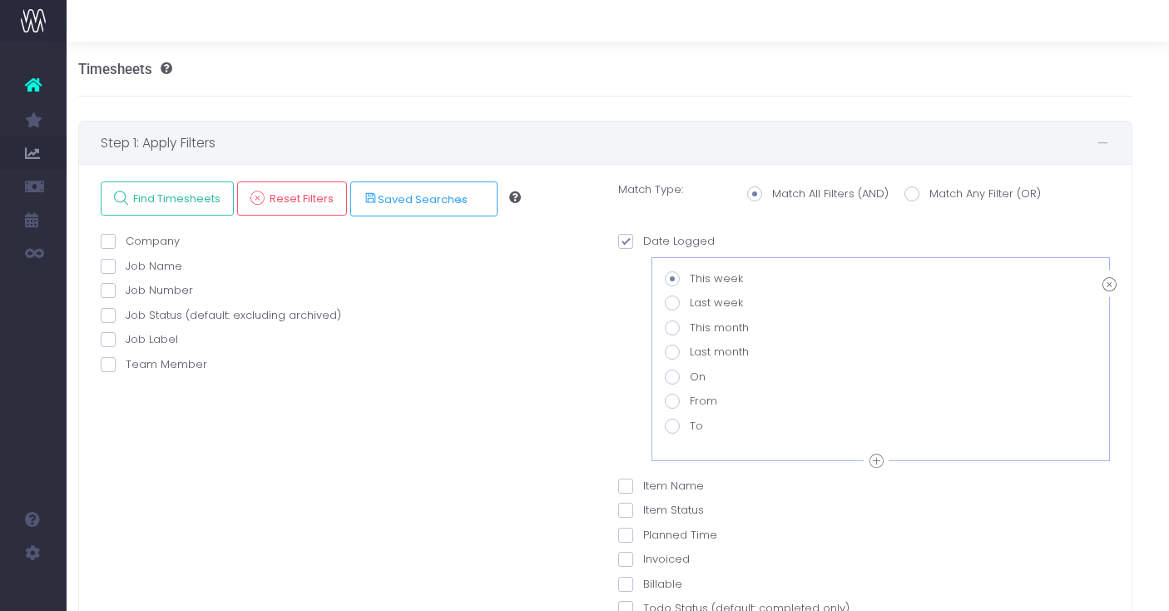
click at [108, 340] on span at bounding box center [108, 339] width 15 height 15
click at [126, 340] on input "Job Label" at bounding box center [131, 336] width 11 height 11
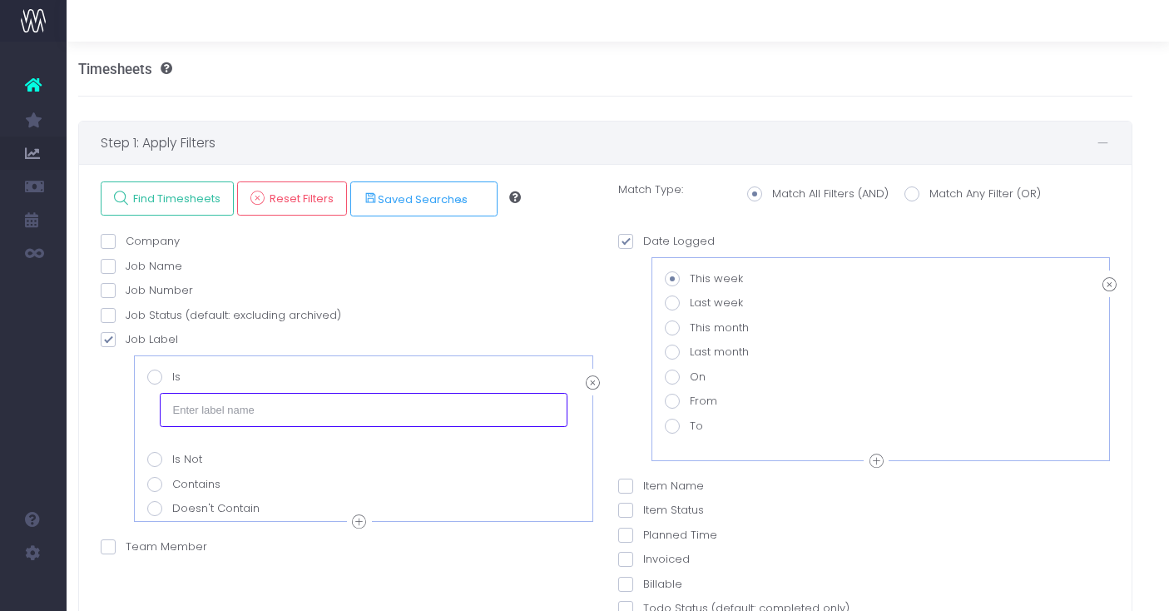
click at [208, 409] on input "text" at bounding box center [364, 409] width 408 height 33
click at [447, 43] on div "Timesheets" at bounding box center [605, 69] width 1055 height 55
click at [106, 340] on span at bounding box center [108, 339] width 15 height 15
click at [126, 340] on input "Job Label" at bounding box center [131, 336] width 11 height 11
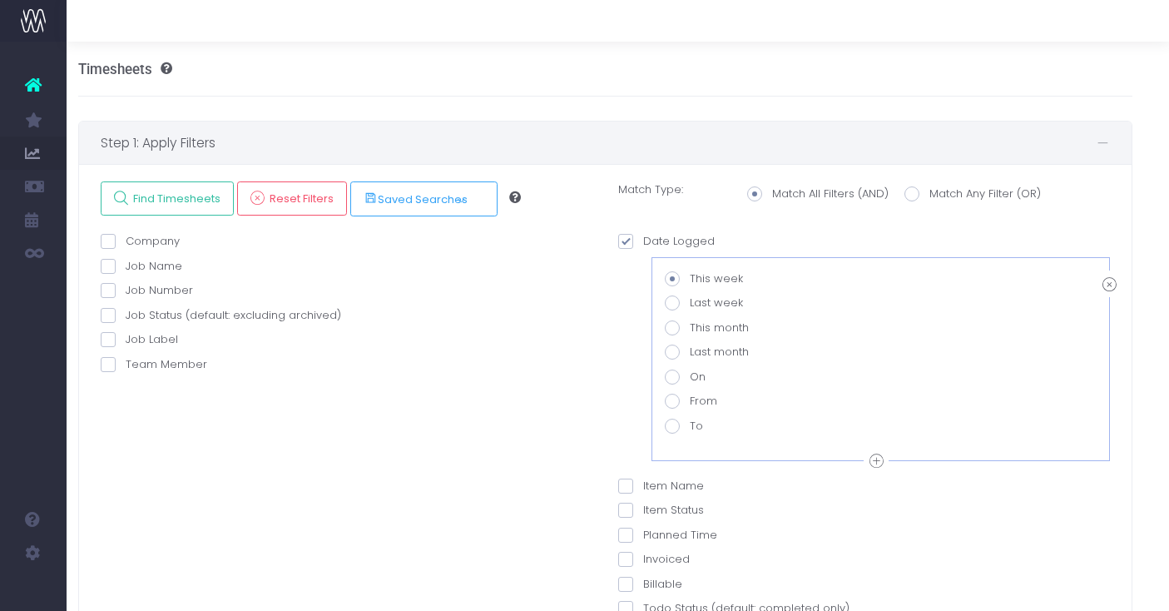
click at [425, 62] on div "Timesheets" at bounding box center [605, 69] width 1055 height 55
click at [130, 336] on label "Job Label" at bounding box center [139, 339] width 77 height 17
click at [130, 336] on input "Job Label" at bounding box center [131, 336] width 11 height 11
checkbox input "true"
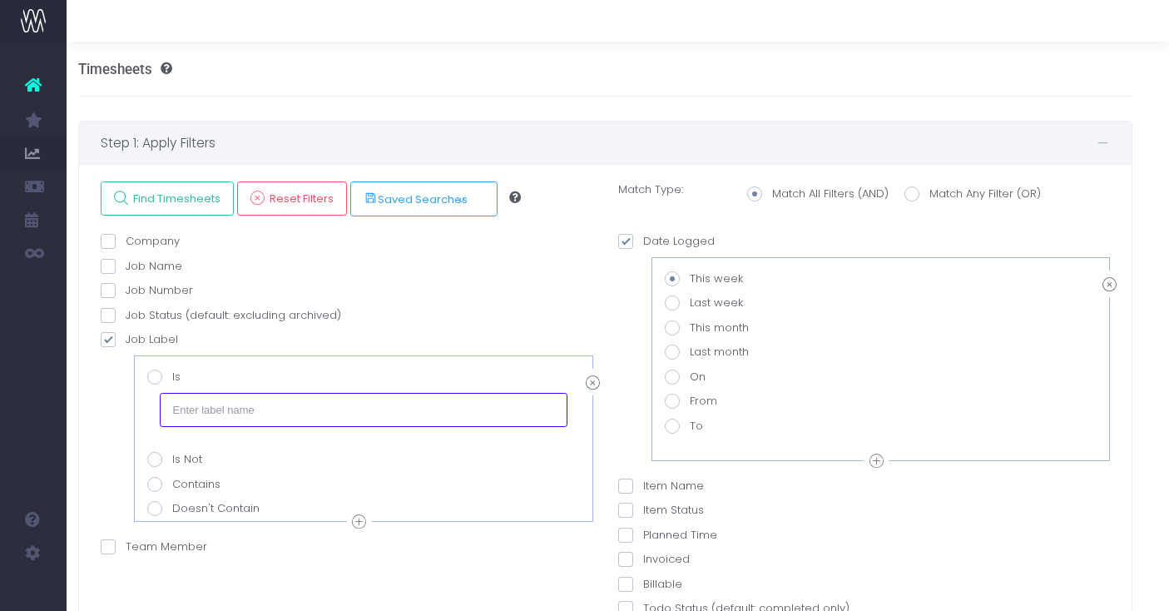
click at [197, 406] on input "text" at bounding box center [364, 409] width 408 height 33
click at [196, 408] on input "text" at bounding box center [364, 409] width 408 height 33
type input "Retainer"
click at [107, 399] on div "Job Label OR Is Is Not Contains Doesn't Contain OR Retainer" at bounding box center [347, 434] width 493 height 207
click at [265, 402] on input "Retainer" at bounding box center [364, 409] width 408 height 33
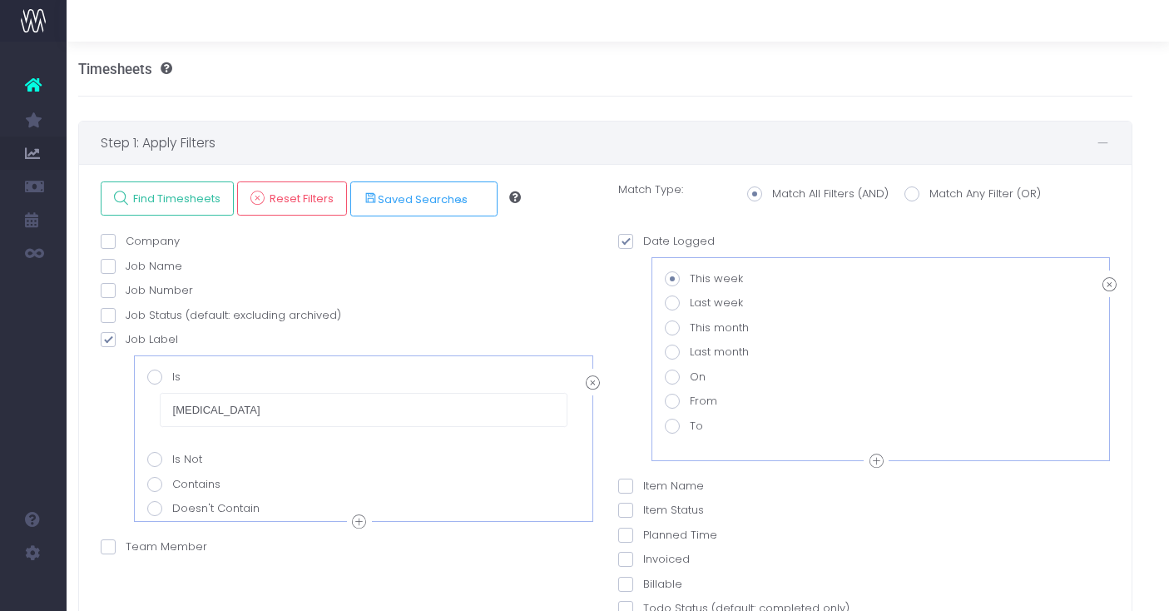
click at [155, 245] on label "Company" at bounding box center [140, 241] width 79 height 17
click at [136, 244] on input "Company" at bounding box center [131, 238] width 11 height 11
checkbox input "true"
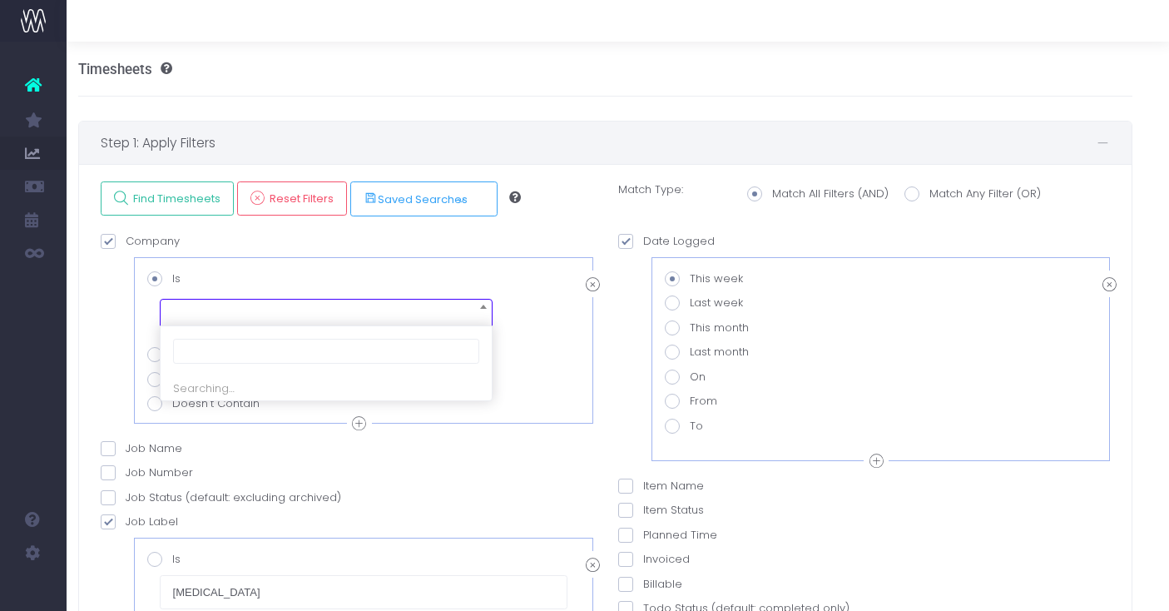
click at [188, 305] on span at bounding box center [326, 313] width 333 height 28
type input "NFU"
select select "624057"
click at [627, 237] on span at bounding box center [625, 241] width 15 height 15
click at [643, 237] on input "Date Logged" at bounding box center [648, 238] width 11 height 11
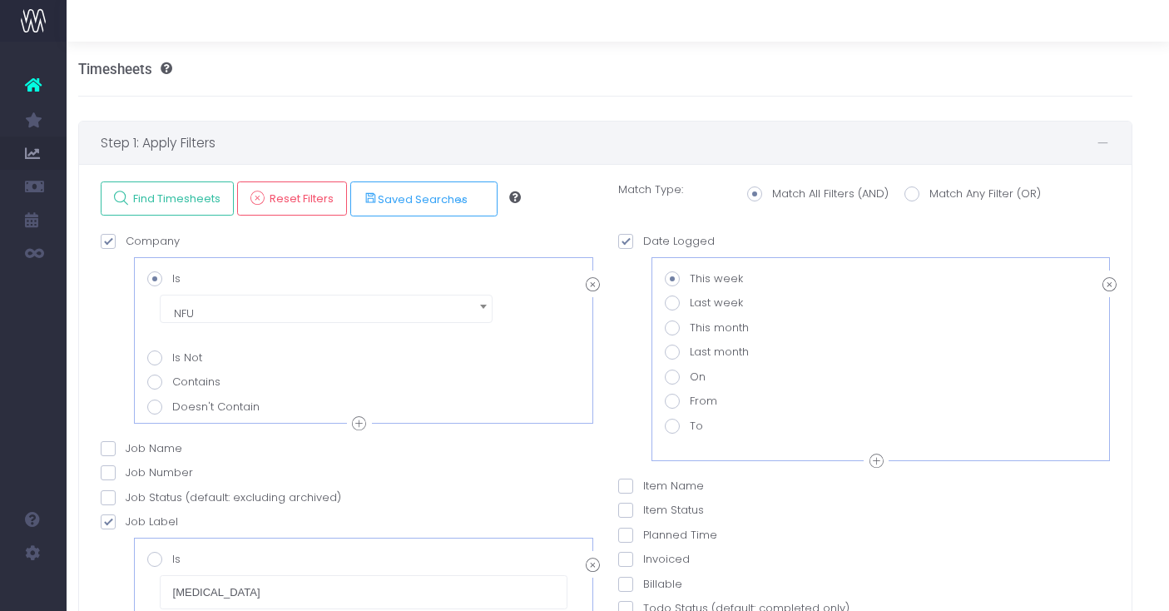
checkbox input "false"
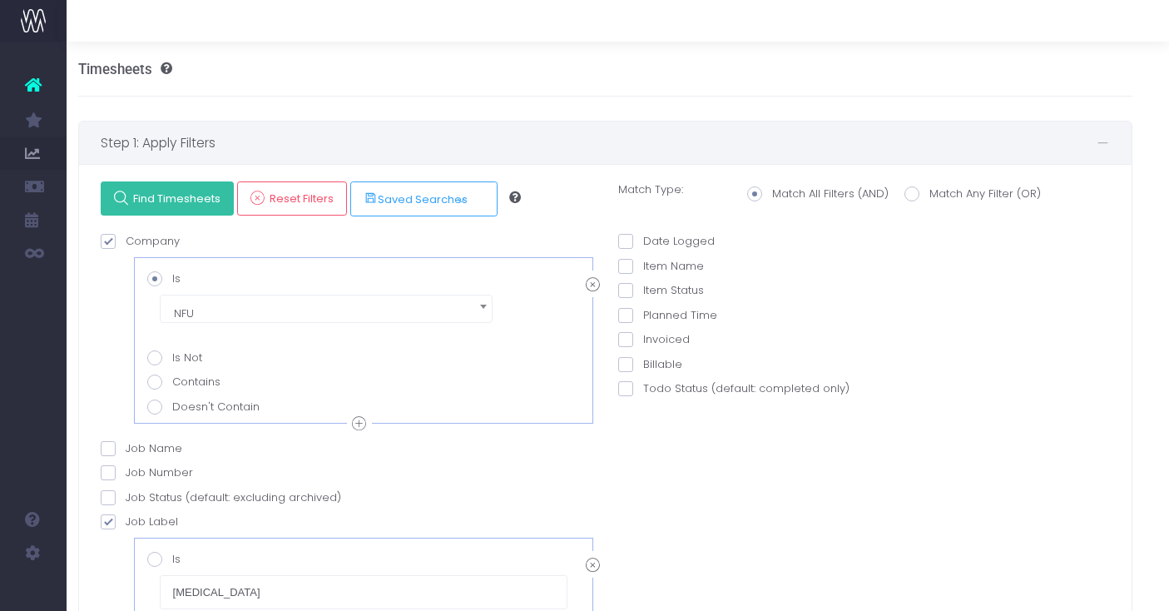
click at [146, 196] on span "Find Timesheets" at bounding box center [174, 198] width 93 height 14
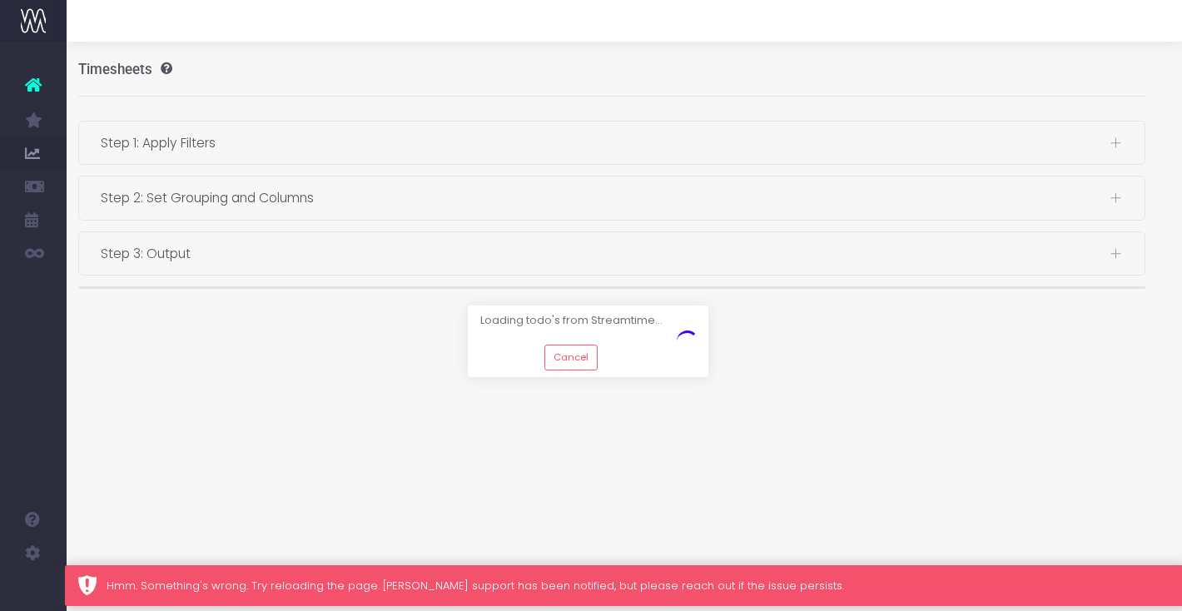
click at [326, 585] on div "Hmm. Something's wrong. Try reloading the page. wayahead support has been notif…" at bounding box center [641, 586] width 1069 height 17
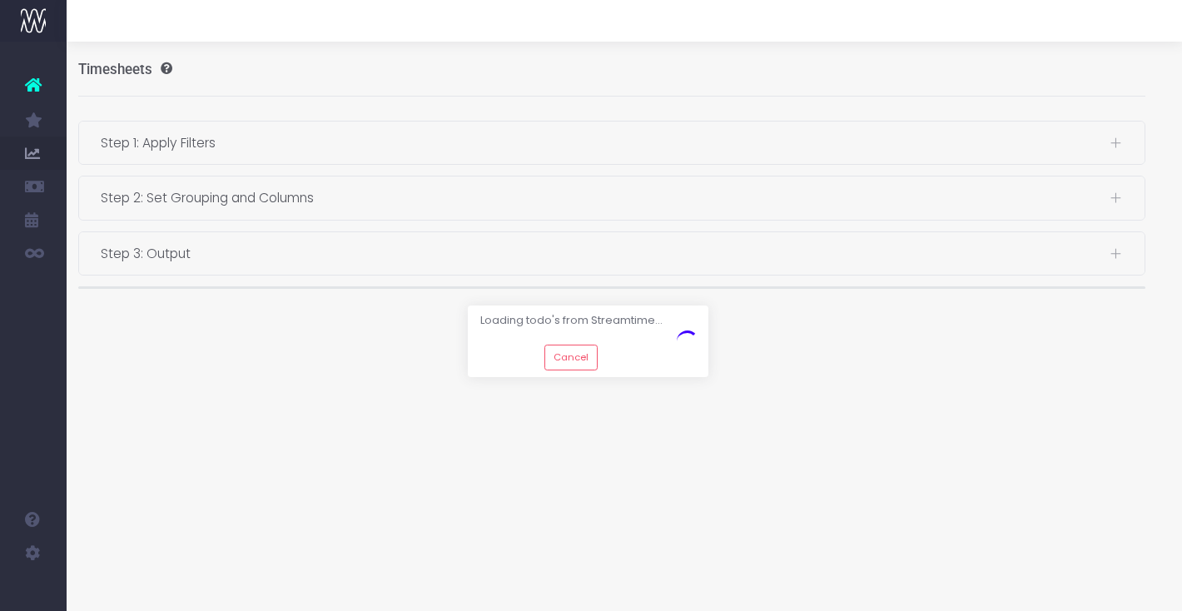
click at [325, 139] on div at bounding box center [591, 305] width 1182 height 611
click at [556, 359] on button "Cancel" at bounding box center [571, 358] width 54 height 26
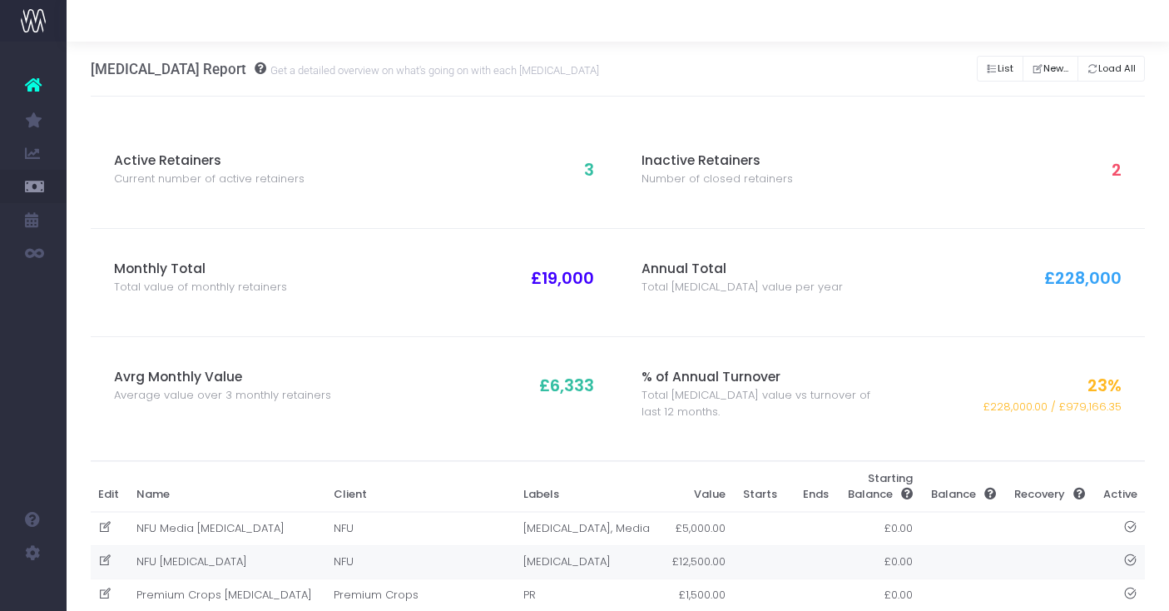
click at [397, 555] on td "NFU" at bounding box center [420, 561] width 190 height 33
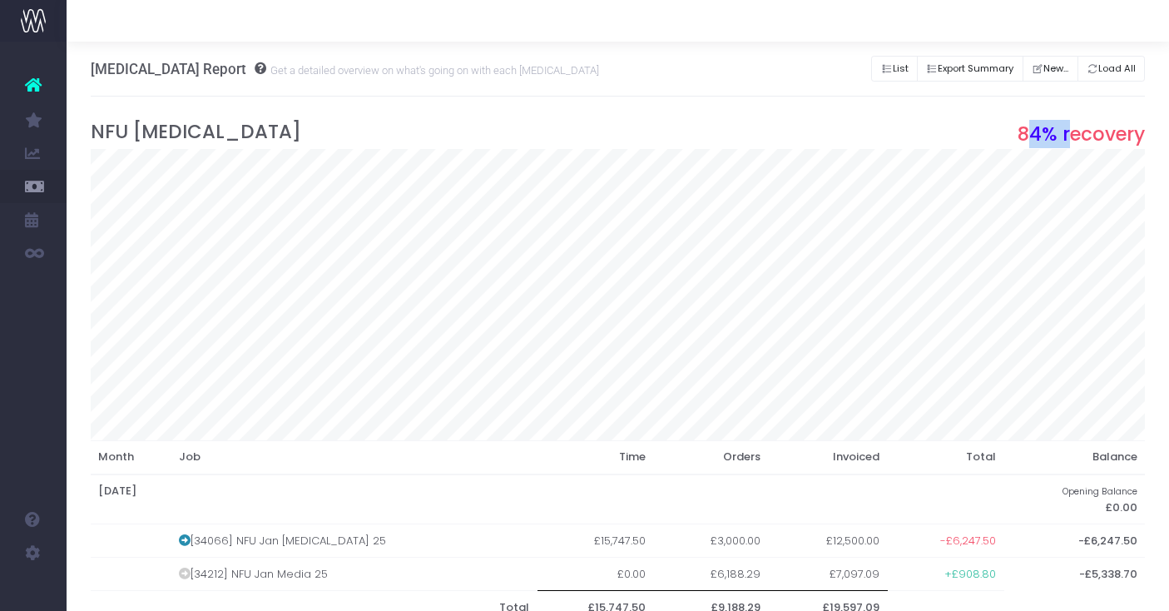
drag, startPoint x: 1025, startPoint y: 131, endPoint x: 1074, endPoint y: 132, distance: 49.1
click at [1074, 132] on span "84% recovery" at bounding box center [1081, 134] width 127 height 28
click at [1051, 136] on span "84% recovery" at bounding box center [1081, 134] width 127 height 28
drag, startPoint x: 1015, startPoint y: 136, endPoint x: 1109, endPoint y: 136, distance: 94.0
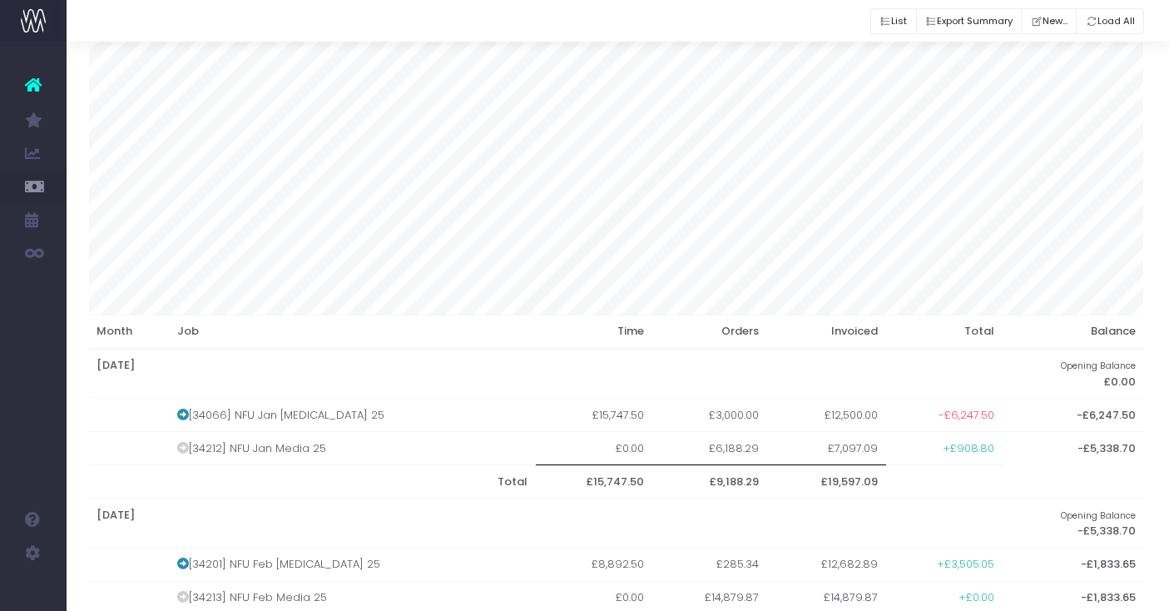
scroll to position [0, 9]
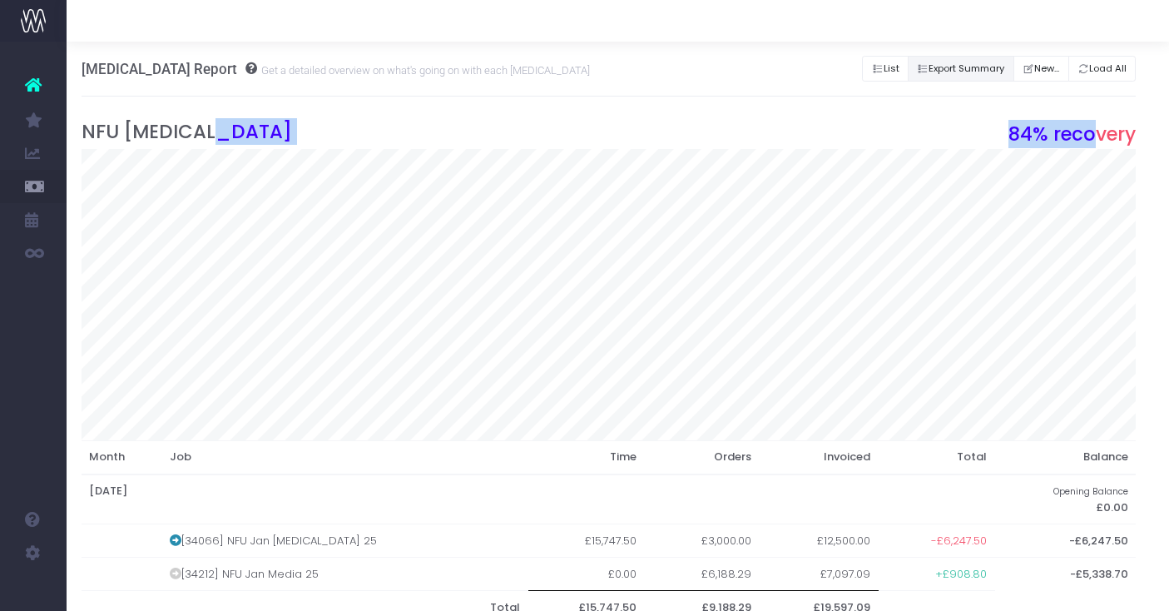
click at [937, 67] on button "Export Summary" at bounding box center [961, 69] width 107 height 26
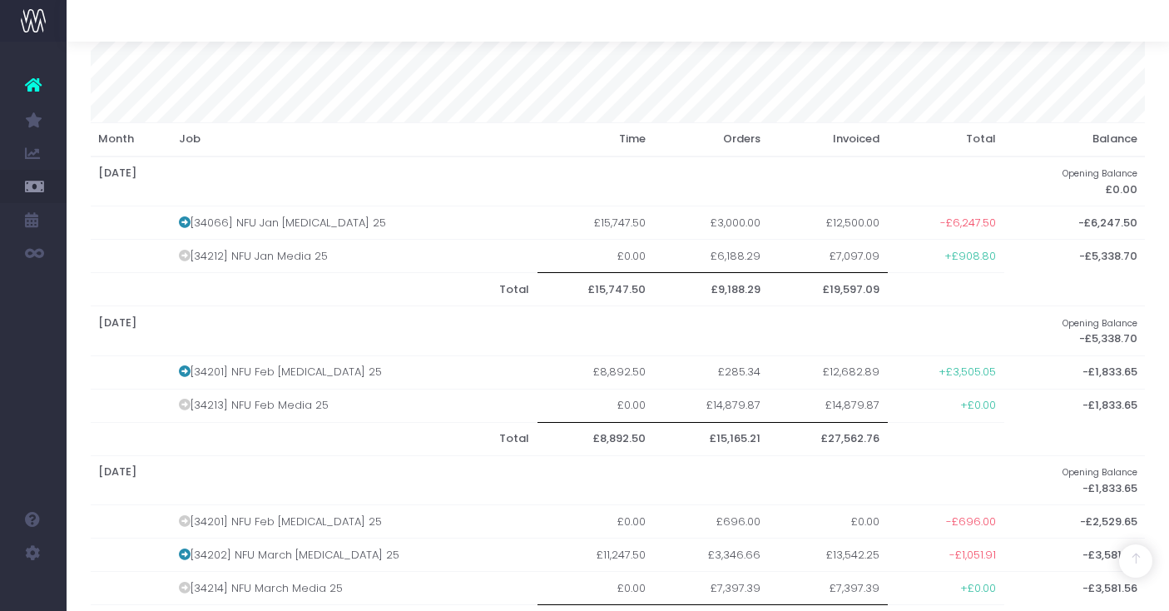
scroll to position [318, 7]
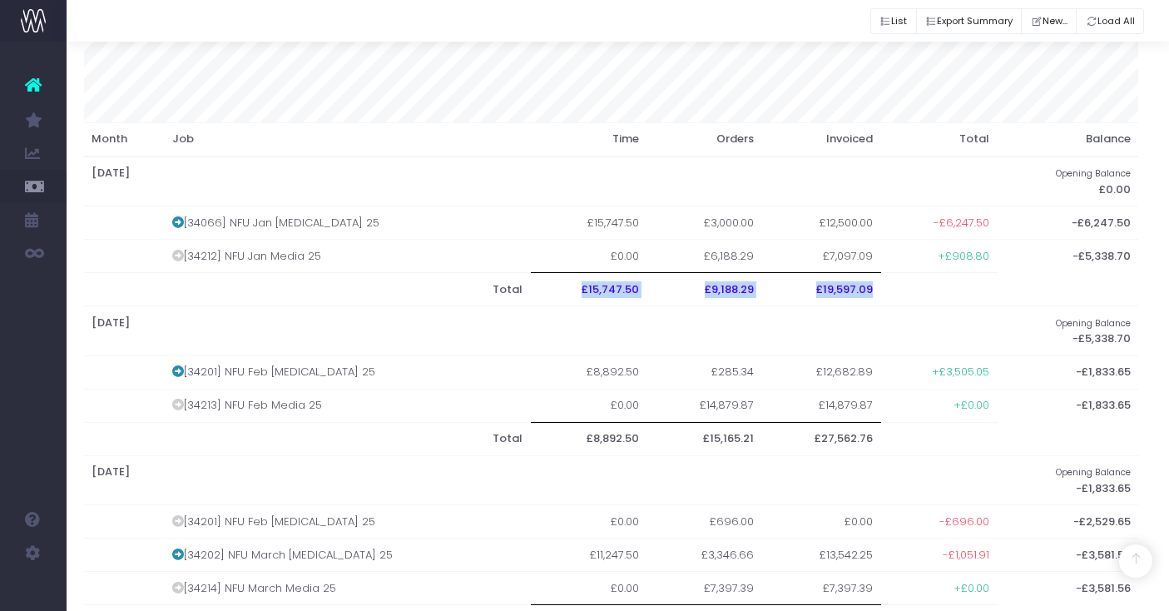
drag, startPoint x: 554, startPoint y: 287, endPoint x: 852, endPoint y: 285, distance: 298.0
click at [852, 285] on tr "Total £15,747.50 £9,188.29 £19,597.09" at bounding box center [611, 289] width 1055 height 33
drag, startPoint x: 560, startPoint y: 436, endPoint x: 859, endPoint y: 430, distance: 298.8
click at [859, 430] on tr "Total £8,892.50 £15,165.21 £27,562.76" at bounding box center [611, 438] width 1055 height 33
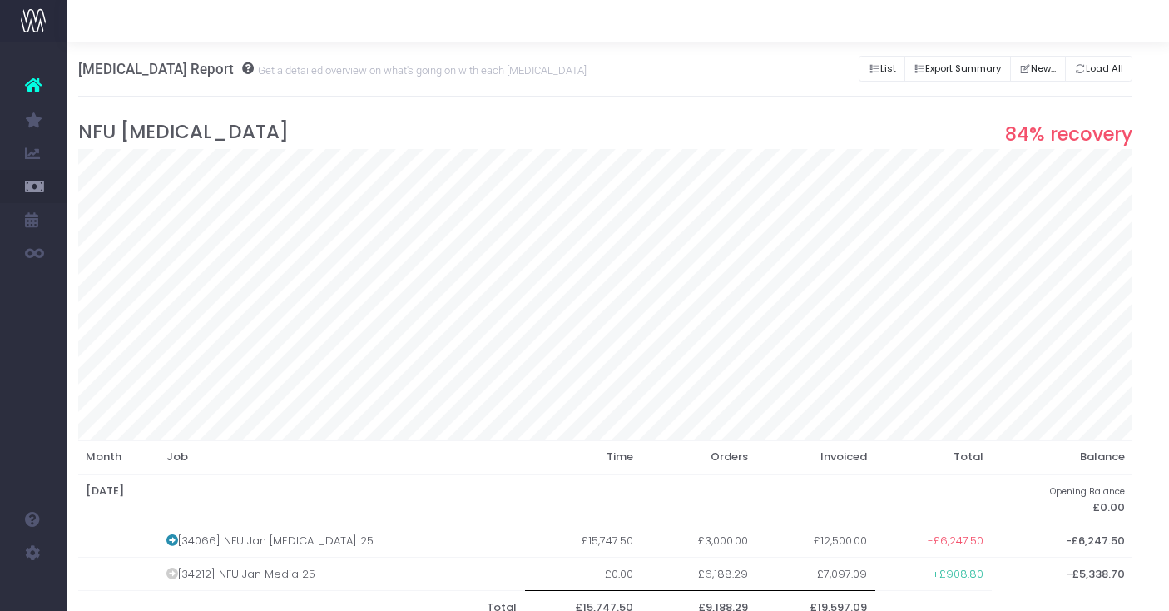
click at [845, 67] on div "Retainer Report Get a detailed overview on what's going on with each retainer L…" at bounding box center [605, 69] width 1055 height 55
click at [867, 67] on button "List" at bounding box center [882, 69] width 47 height 26
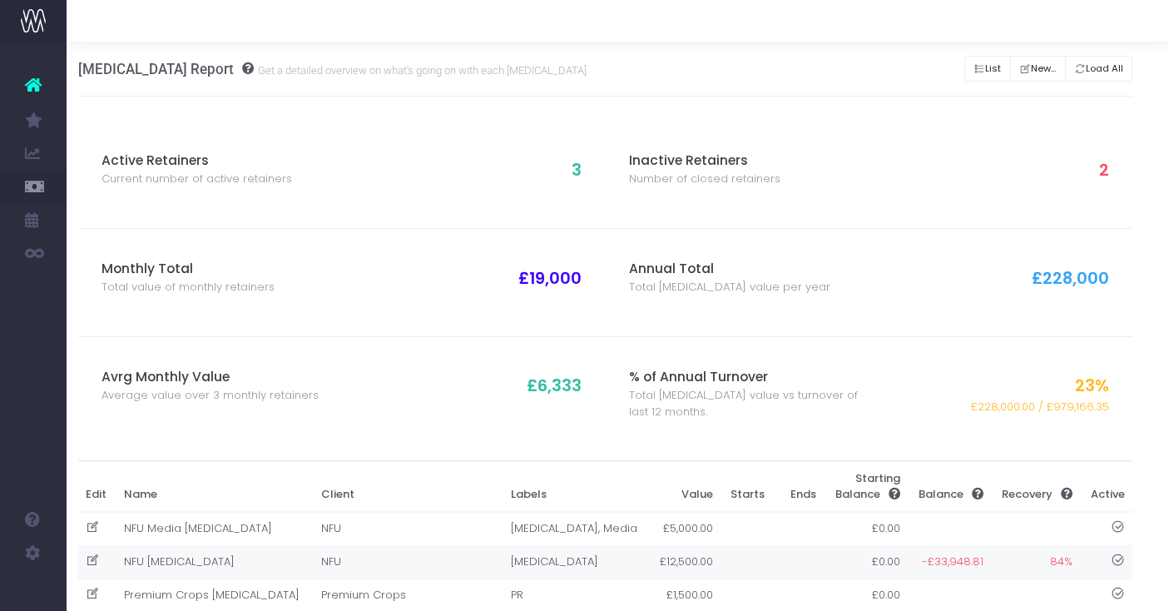
click at [91, 554] on icon at bounding box center [93, 560] width 14 height 14
type input "NFU Retainer"
type input "NFU"
type input "[MEDICAL_DATA]"
type input "12500"
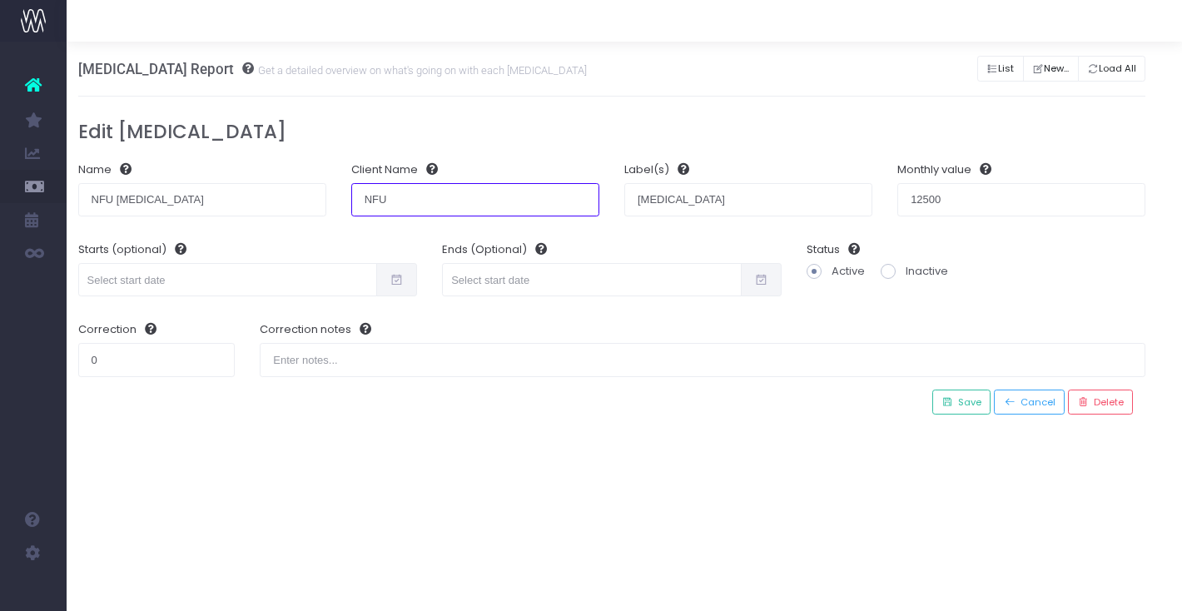
drag, startPoint x: 462, startPoint y: 196, endPoint x: 338, endPoint y: 192, distance: 124.1
click at [339, 192] on div "Client Name NFU" at bounding box center [475, 189] width 273 height 80
drag, startPoint x: 692, startPoint y: 201, endPoint x: 614, endPoint y: 184, distance: 79.2
click at [614, 184] on div "Label(s) Retainer" at bounding box center [748, 189] width 273 height 80
click at [640, 129] on h3 "Edit Retainer" at bounding box center [612, 132] width 1068 height 22
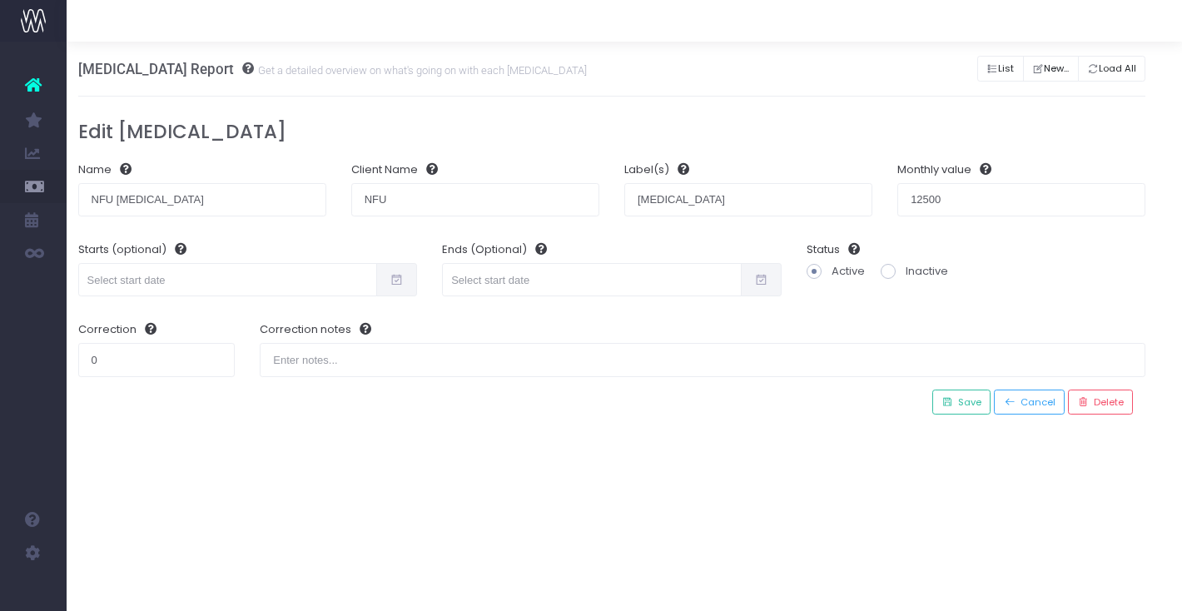
click at [578, 137] on h3 "Edit Retainer" at bounding box center [612, 132] width 1068 height 22
click at [986, 69] on icon "Button group with nested dropdown" at bounding box center [992, 69] width 12 height 0
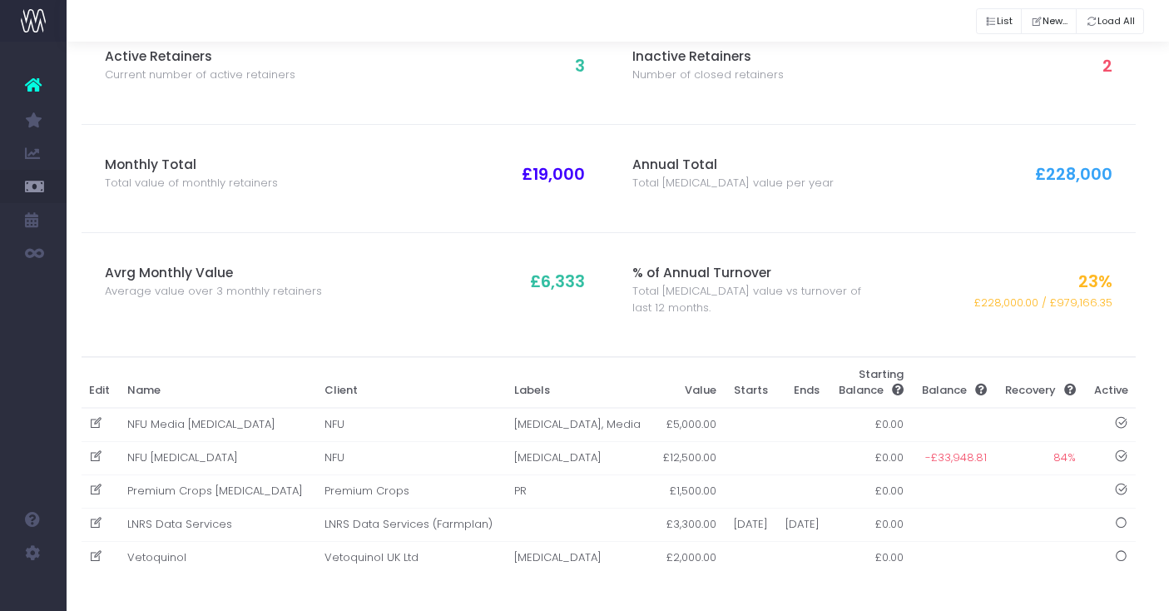
scroll to position [104, 0]
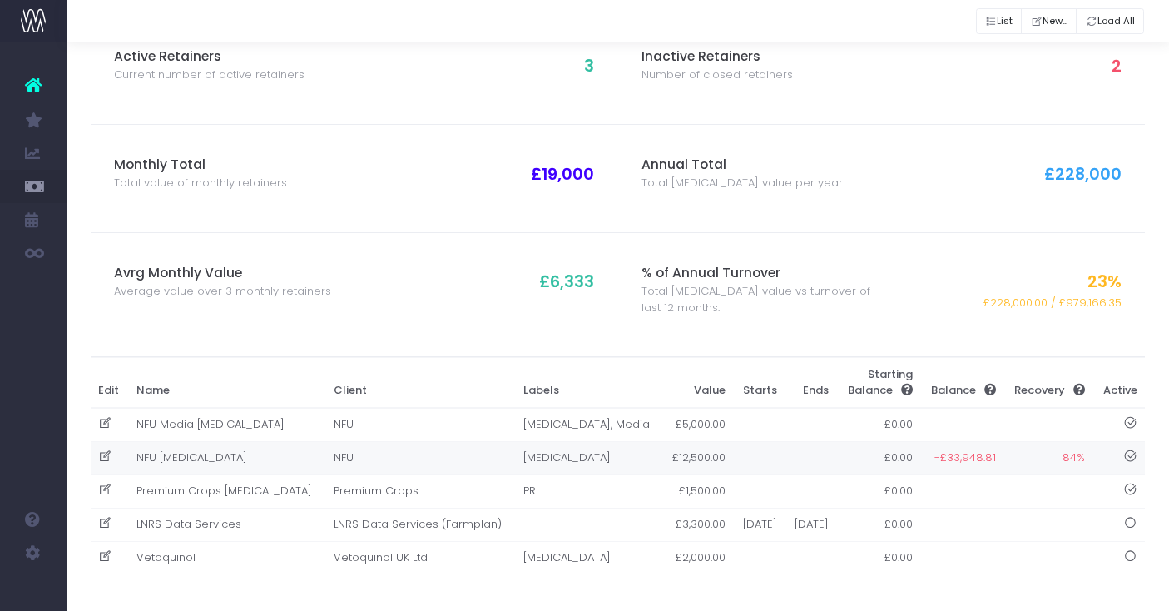
click at [401, 447] on td "NFU" at bounding box center [420, 457] width 190 height 33
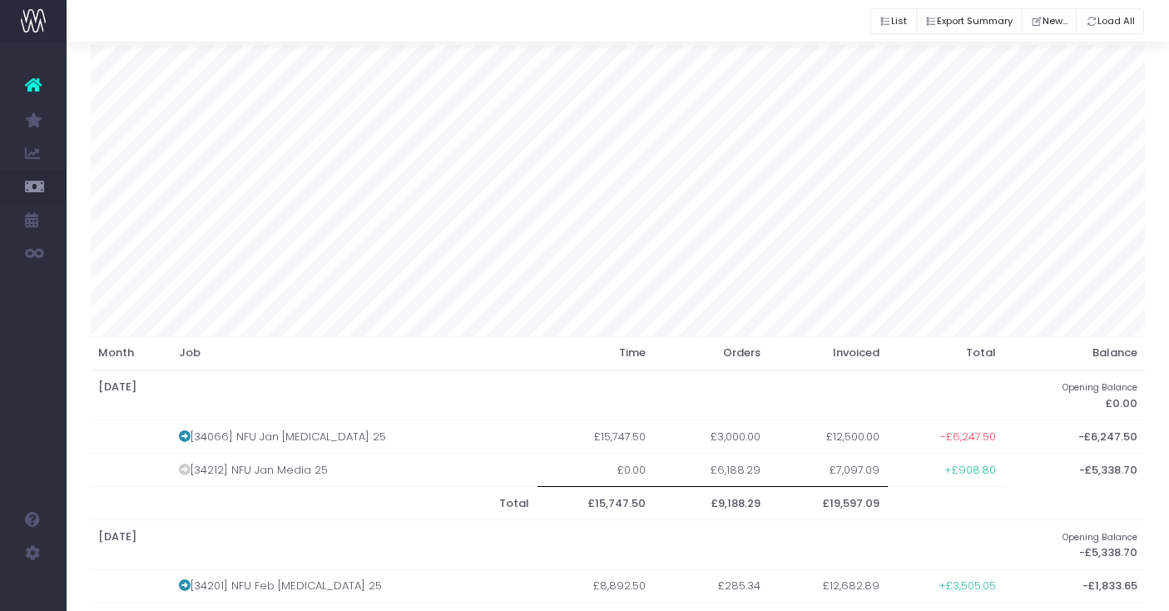
scroll to position [0, 2]
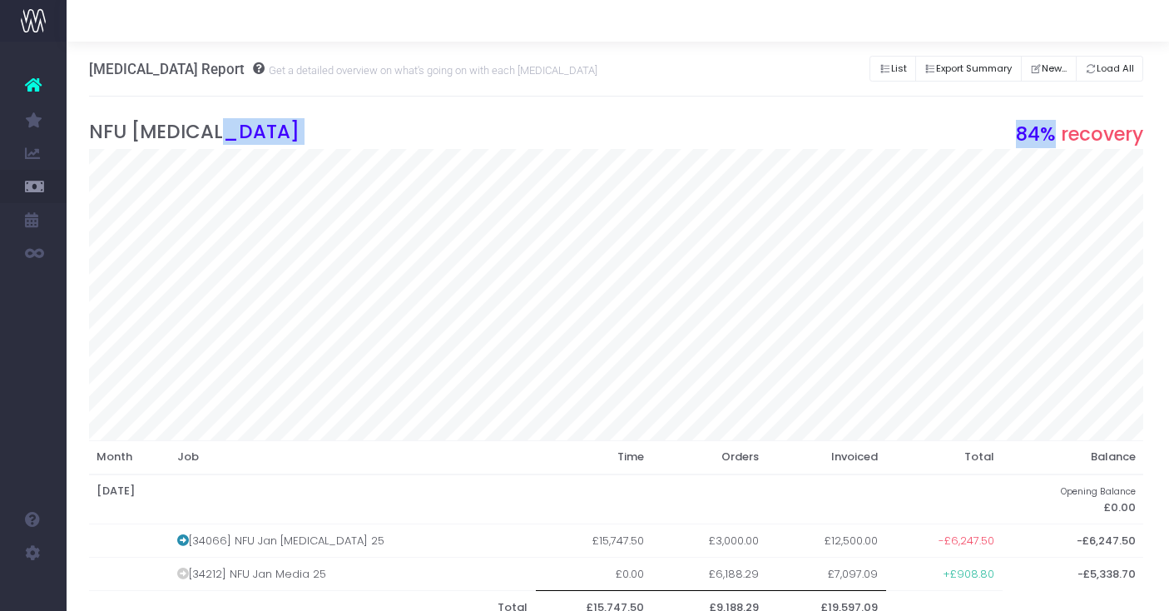
drag, startPoint x: 1015, startPoint y: 131, endPoint x: 1052, endPoint y: 131, distance: 37.5
click at [1052, 137] on span "84% recovery" at bounding box center [1079, 134] width 127 height 28
click at [1037, 137] on span "84% recovery" at bounding box center [1079, 134] width 127 height 28
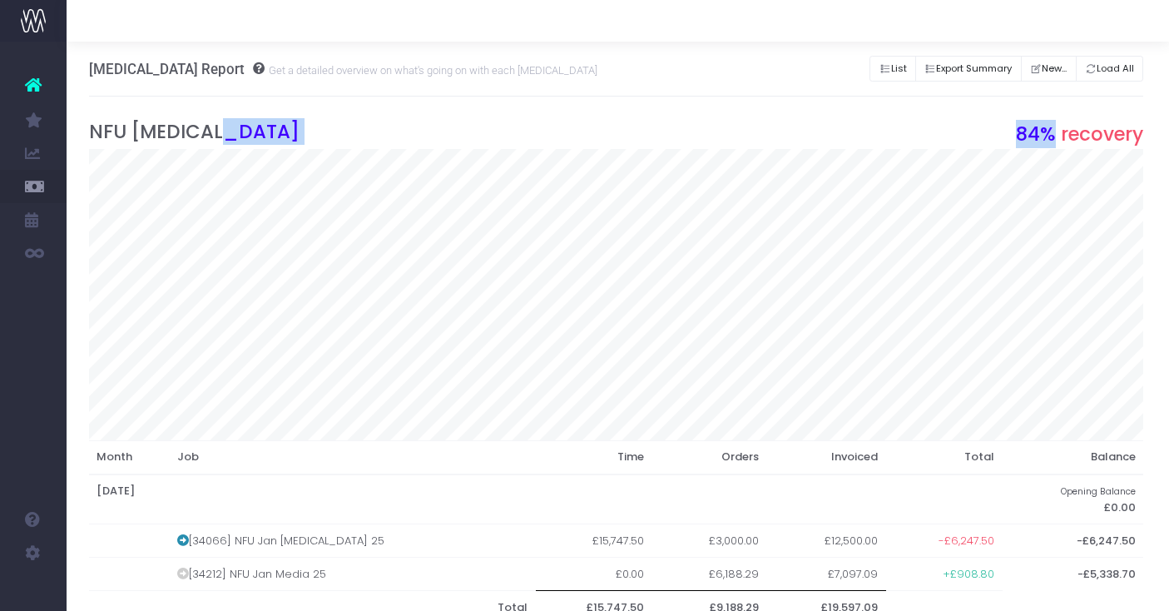
click at [1037, 137] on span "84% recovery" at bounding box center [1079, 134] width 127 height 28
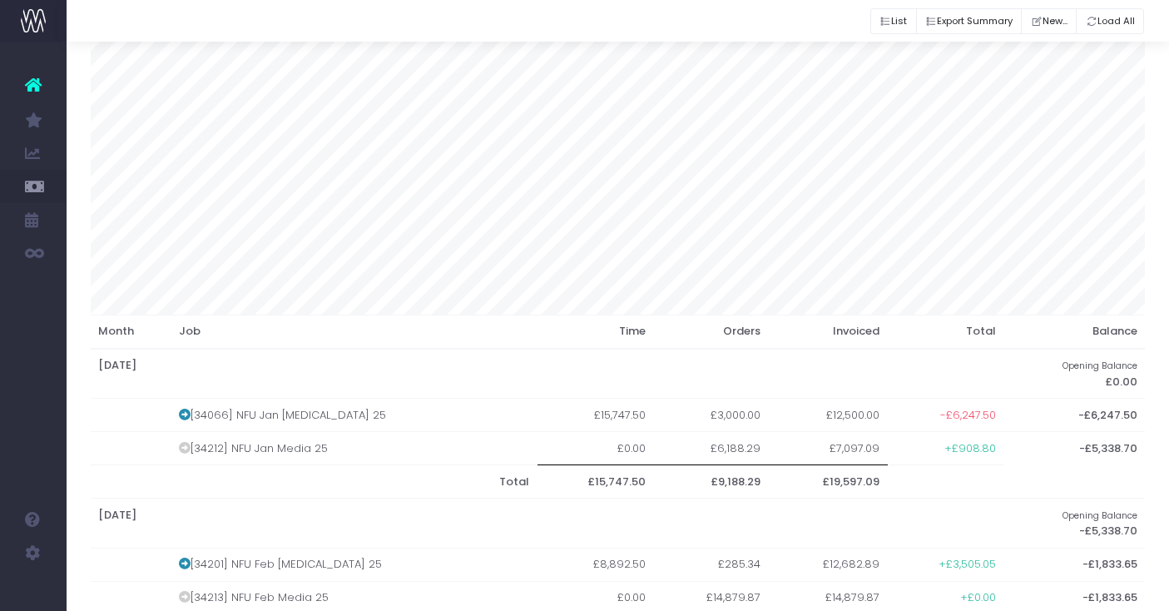
scroll to position [130, 0]
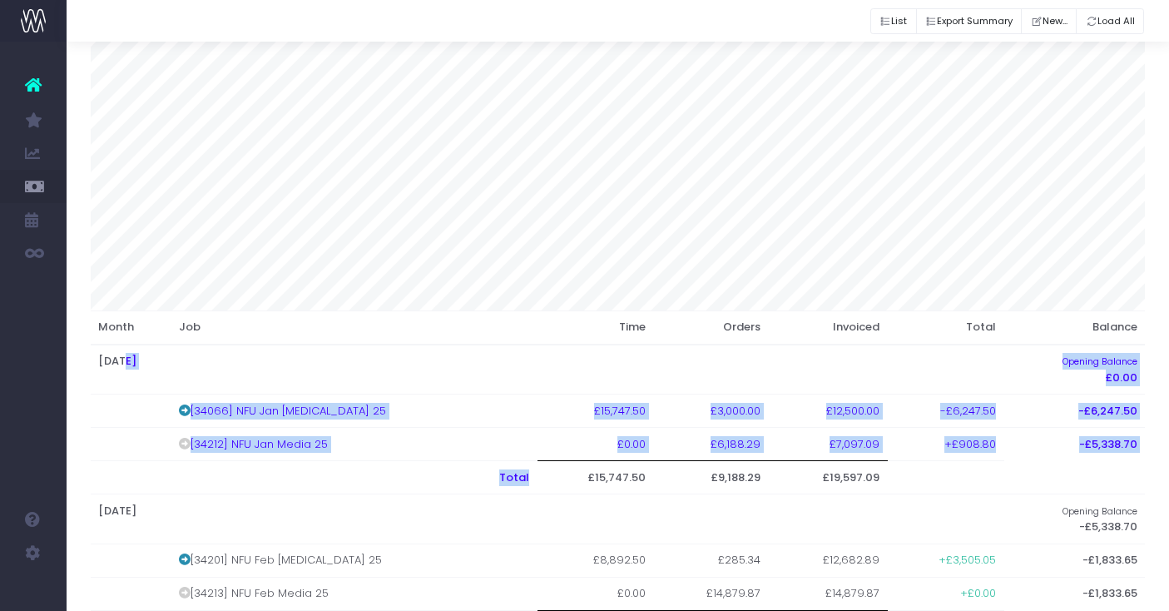
drag, startPoint x: 124, startPoint y: 359, endPoint x: 221, endPoint y: 489, distance: 161.8
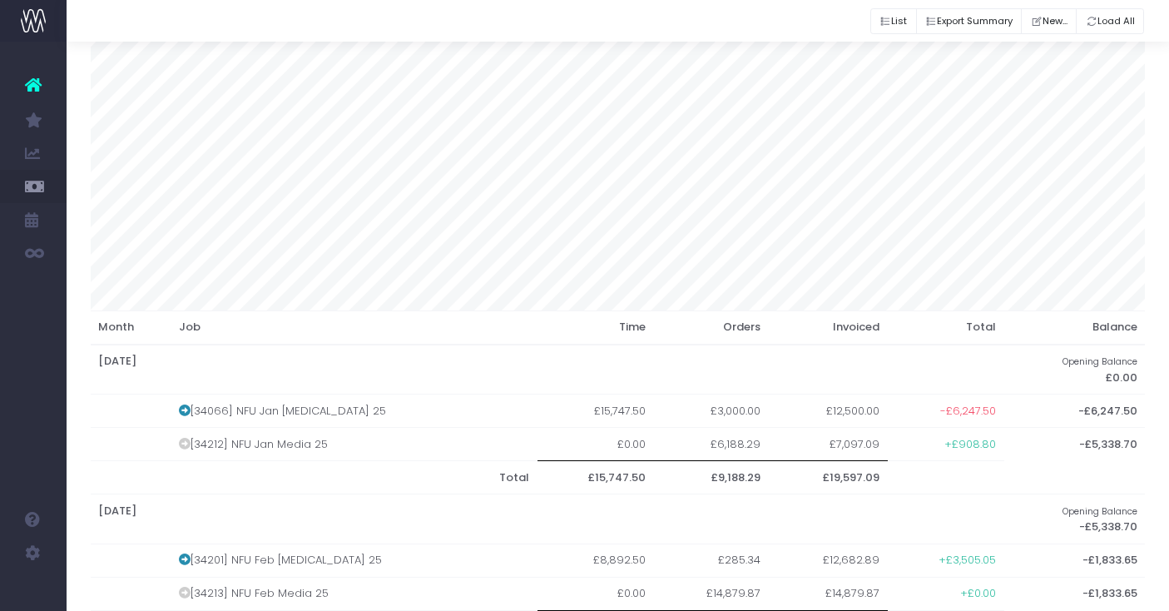
click at [422, 518] on th "February 2025" at bounding box center [548, 519] width 914 height 50
drag, startPoint x: 161, startPoint y: 361, endPoint x: 218, endPoint y: 365, distance: 57.5
click at [218, 365] on th "January 2025" at bounding box center [548, 370] width 914 height 50
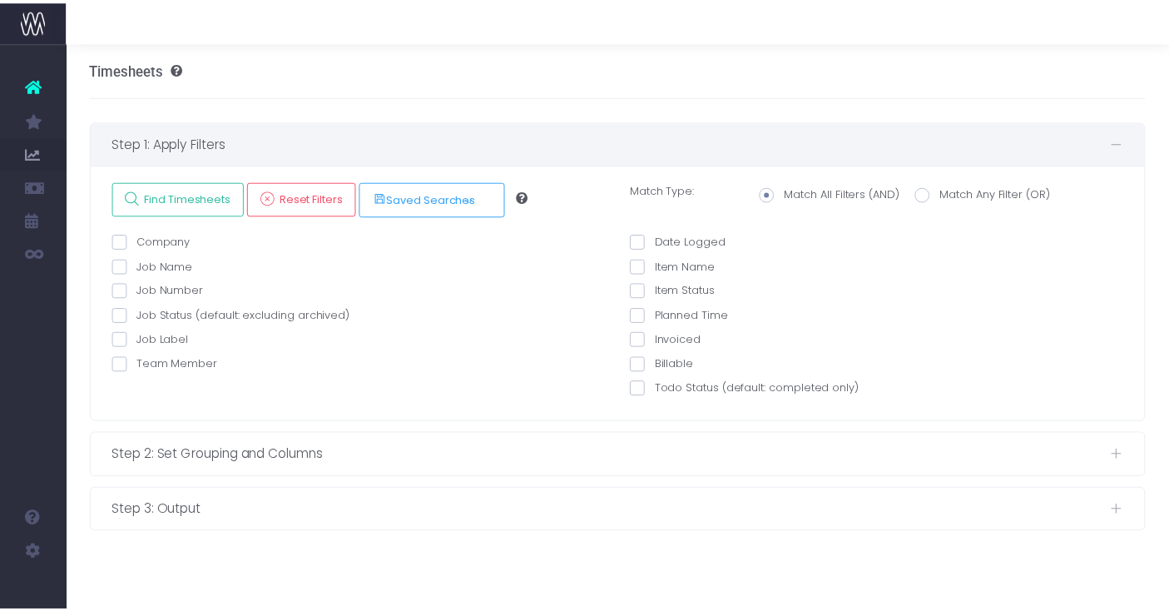
scroll to position [0, 12]
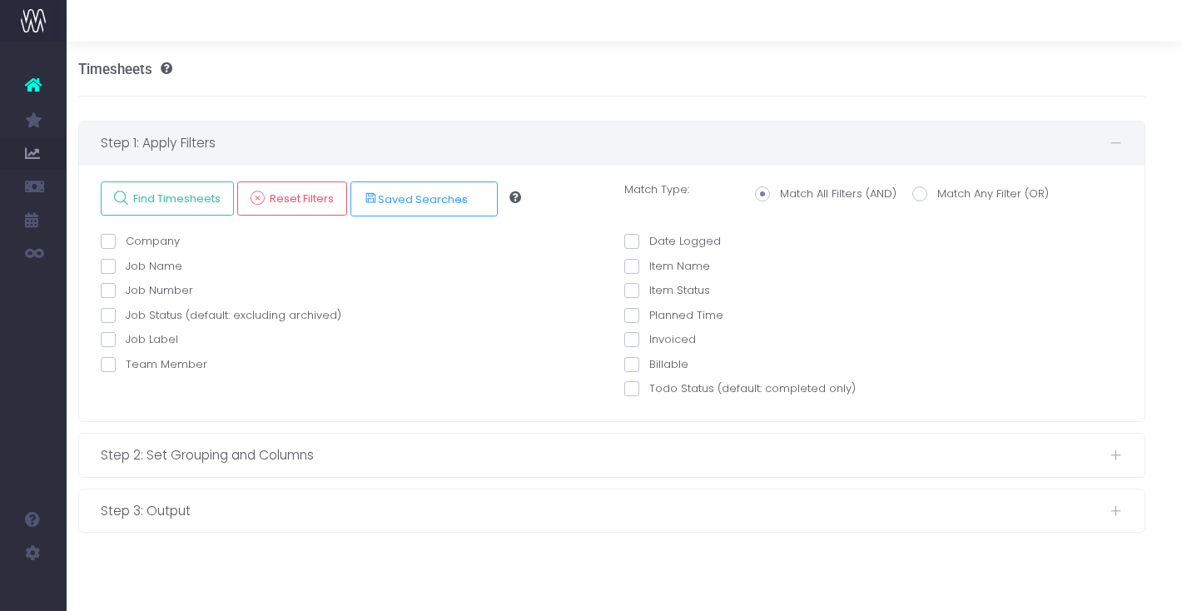
click at [157, 241] on label "Company" at bounding box center [140, 241] width 79 height 17
click at [136, 241] on input "Company" at bounding box center [131, 238] width 11 height 11
checkbox input "true"
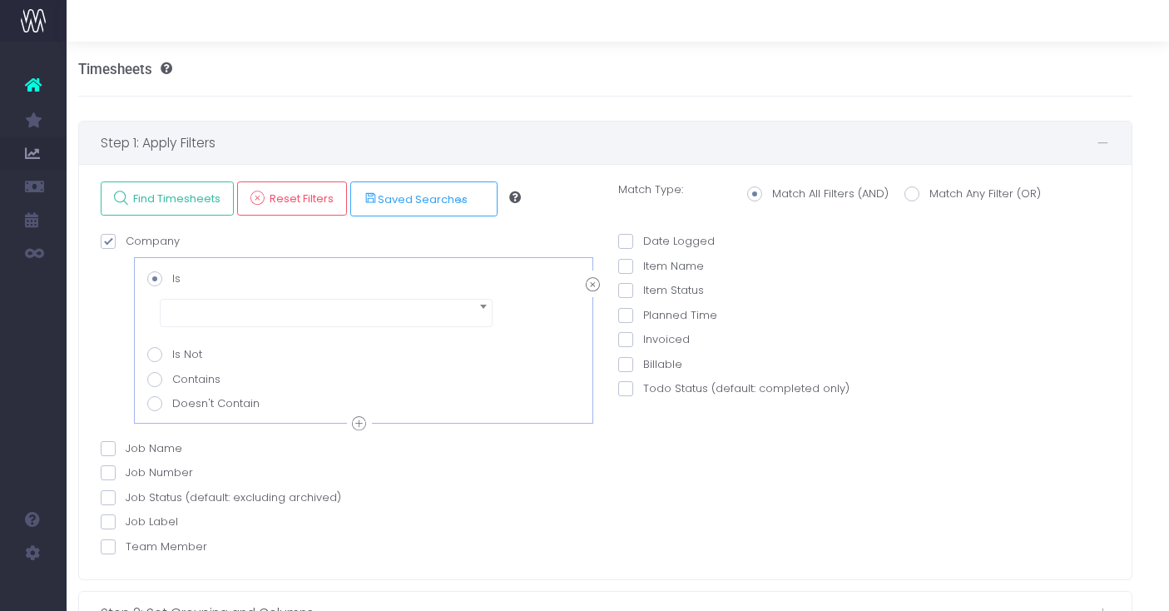
click at [192, 305] on span at bounding box center [326, 313] width 333 height 28
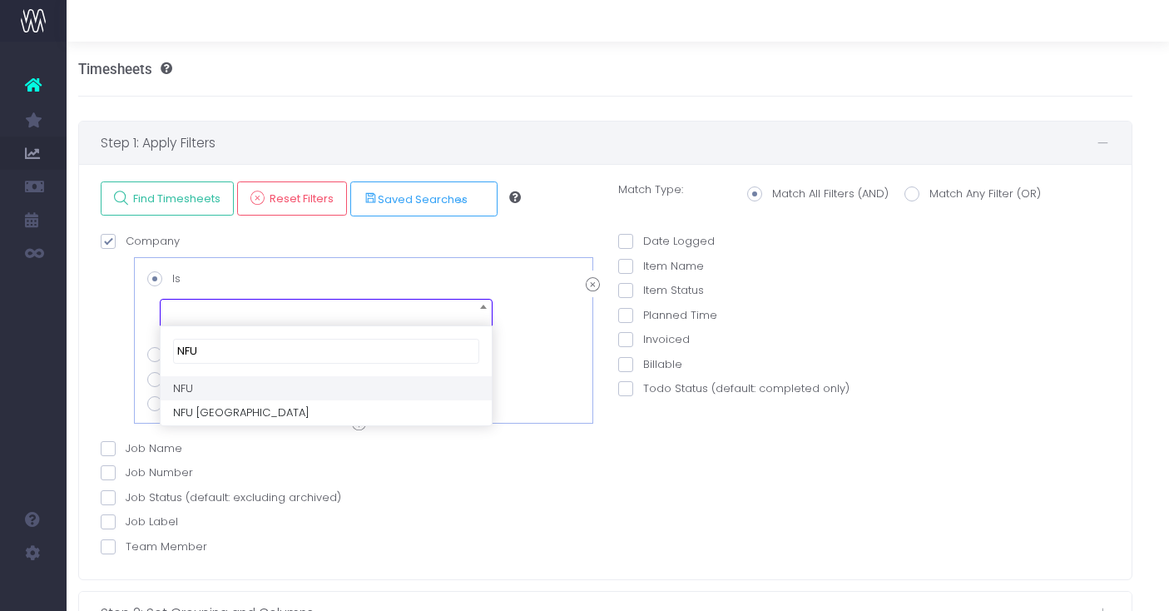
type input "NFU"
select select "624057"
click at [156, 520] on label "Job Label" at bounding box center [139, 522] width 77 height 17
click at [136, 520] on input "Job Label" at bounding box center [131, 519] width 11 height 11
checkbox input "true"
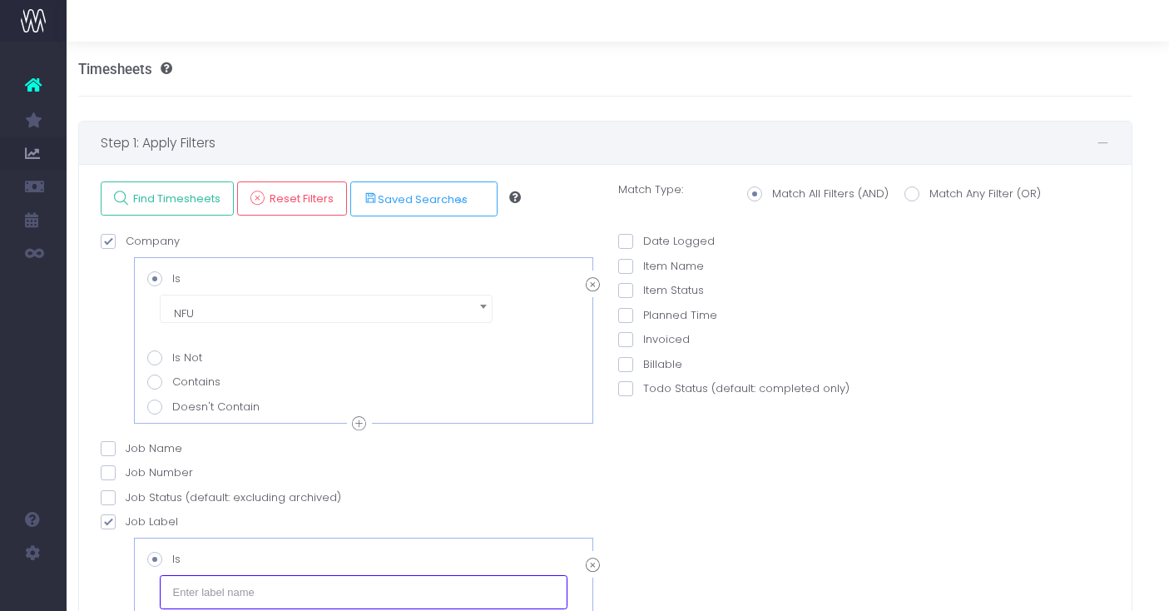
click at [193, 587] on input "text" at bounding box center [364, 591] width 408 height 33
type input "Retainer"
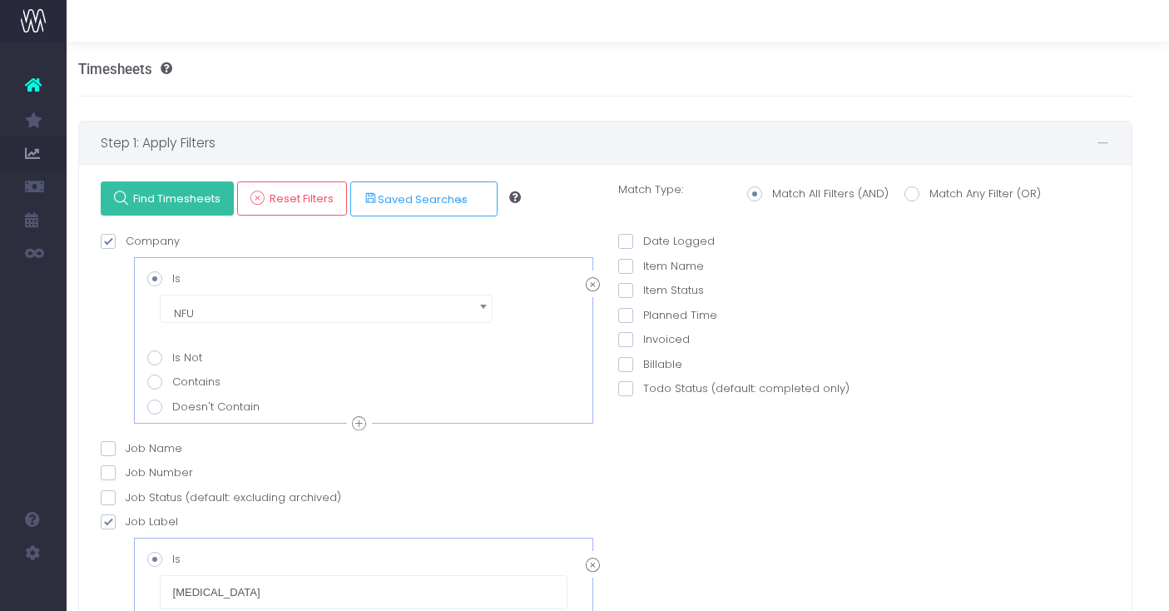
click at [172, 202] on span "Find Timesheets" at bounding box center [174, 198] width 93 height 14
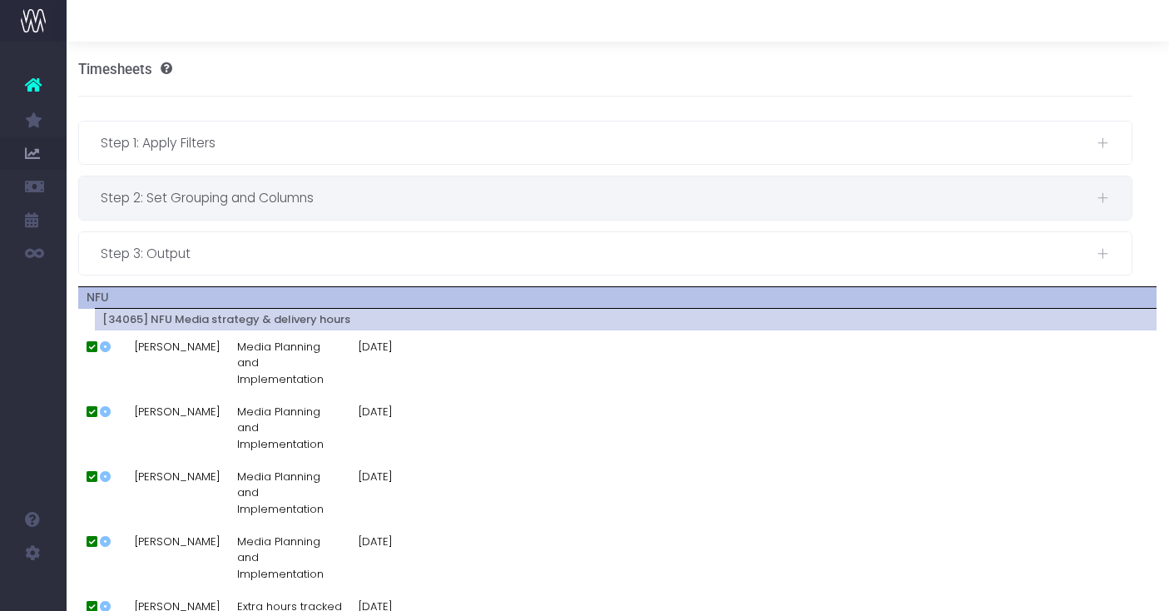
click at [389, 197] on span "Step 2: Set Grouping and Columns" at bounding box center [599, 197] width 996 height 21
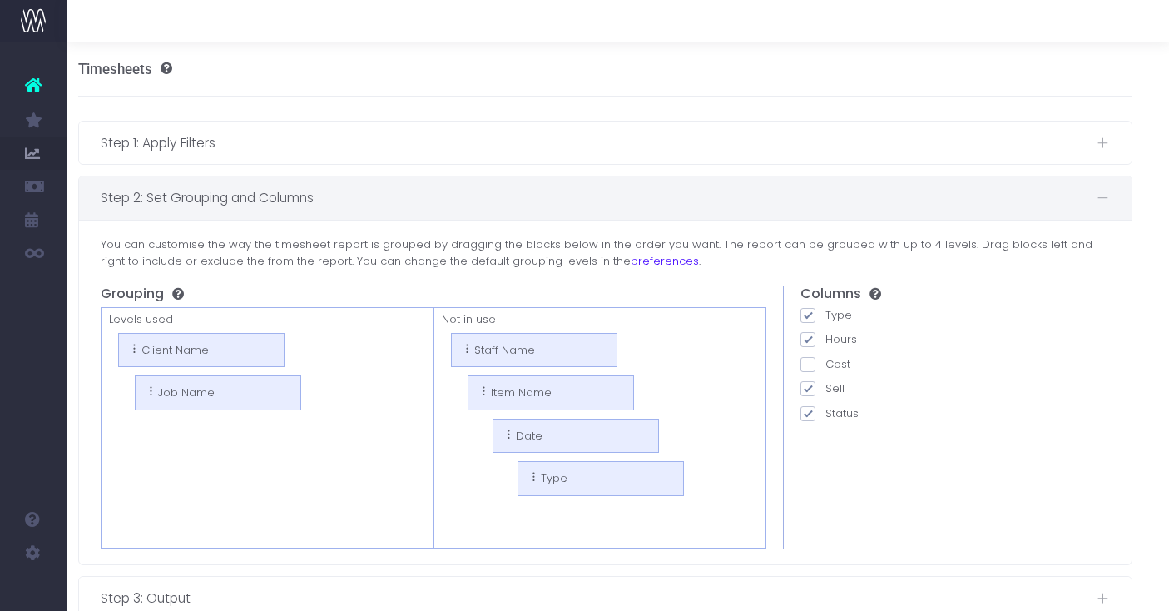
click at [808, 385] on span at bounding box center [808, 388] width 15 height 15
click at [826, 385] on input "Sell" at bounding box center [831, 385] width 11 height 11
checkbox input "false"
click at [806, 317] on span at bounding box center [808, 315] width 15 height 15
click at [826, 317] on input "Type" at bounding box center [831, 312] width 11 height 11
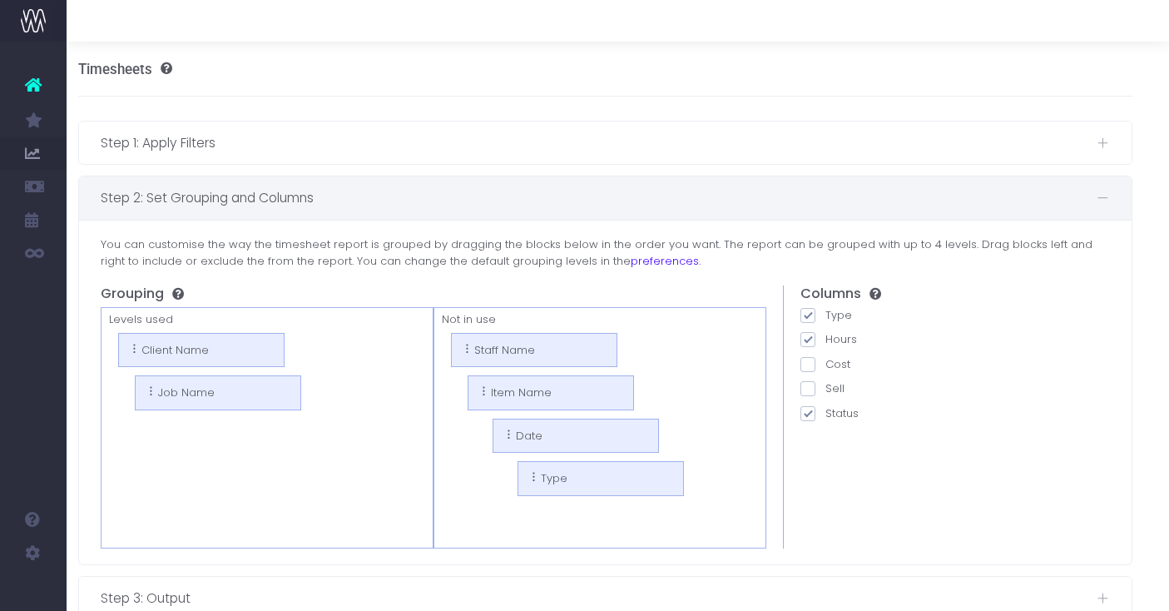
checkbox input "false"
click at [811, 409] on span at bounding box center [808, 413] width 15 height 15
click at [826, 409] on input "Status" at bounding box center [831, 410] width 11 height 11
checkbox input "false"
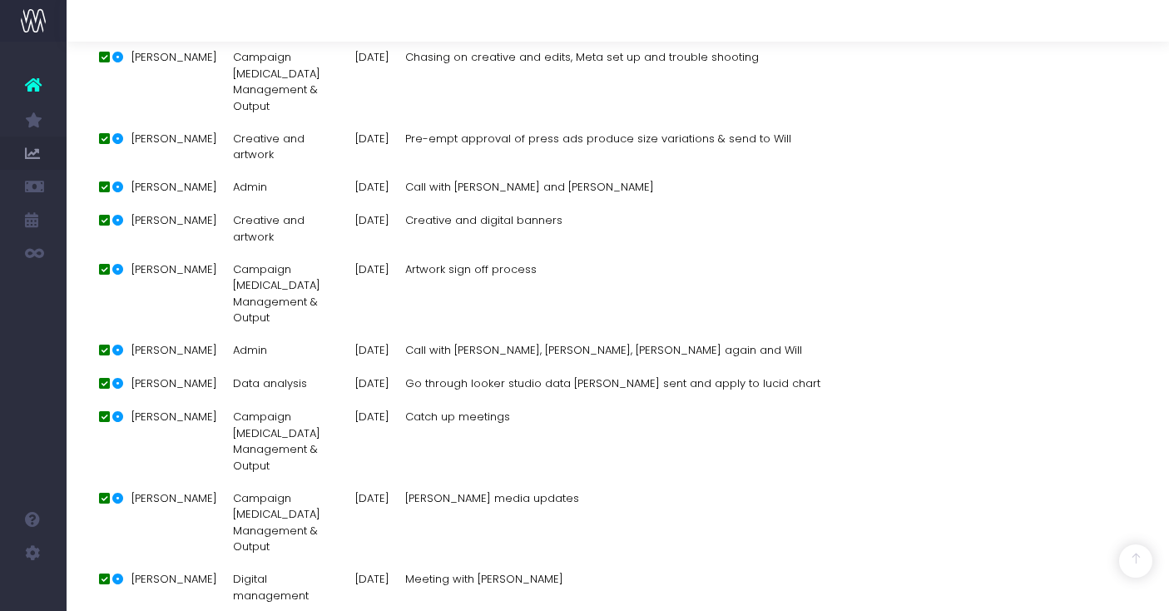
scroll to position [8407, 0]
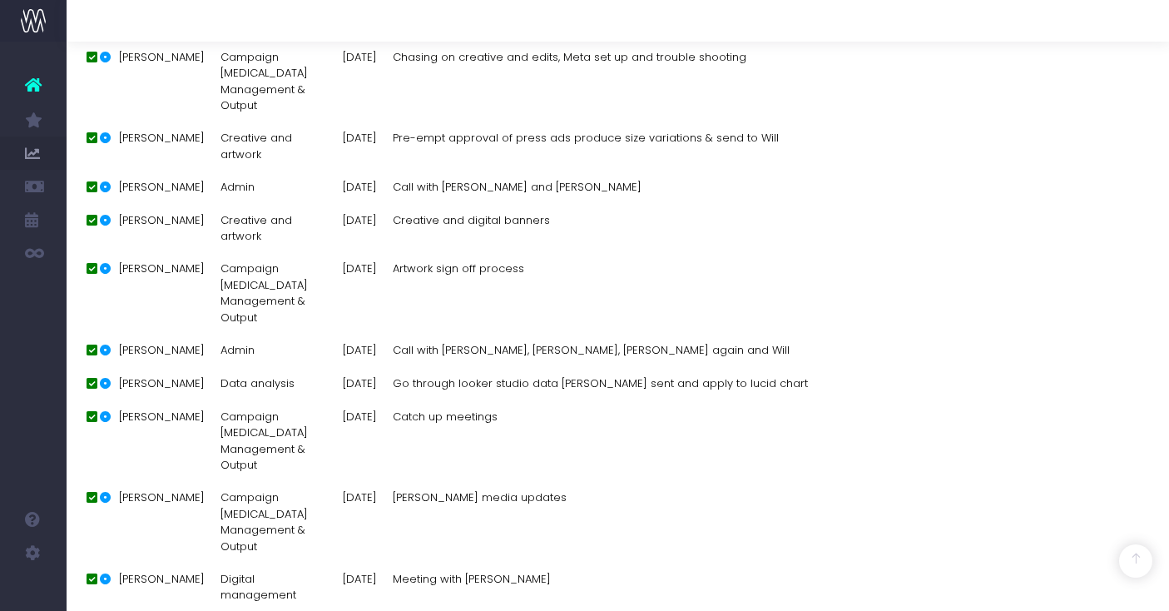
type input "Write something else"
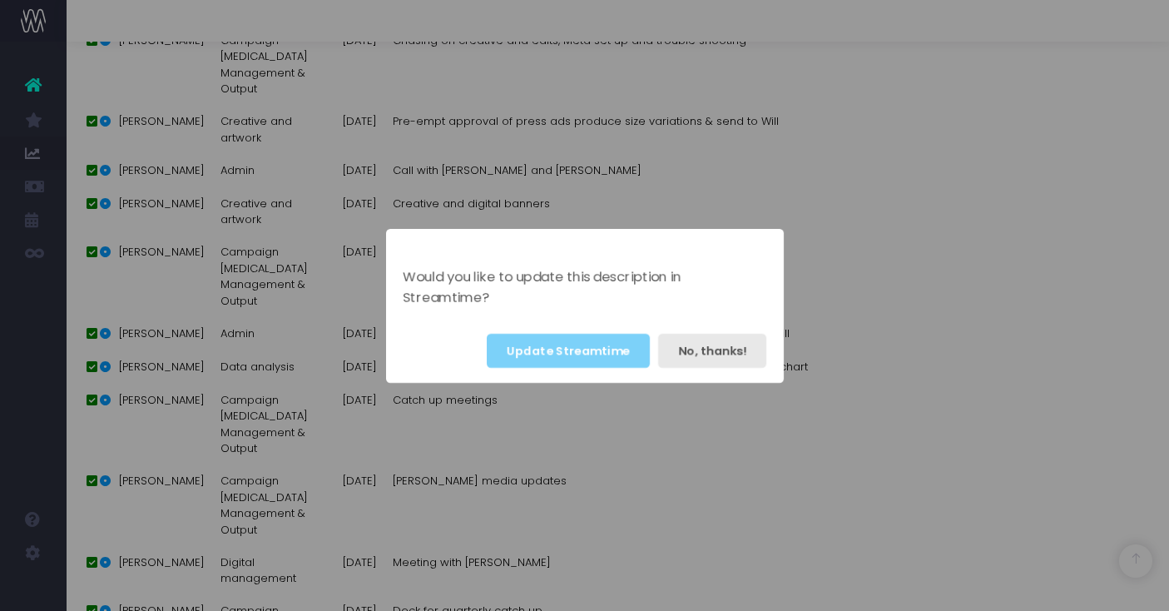
click at [727, 343] on button "No, thanks!" at bounding box center [712, 351] width 108 height 34
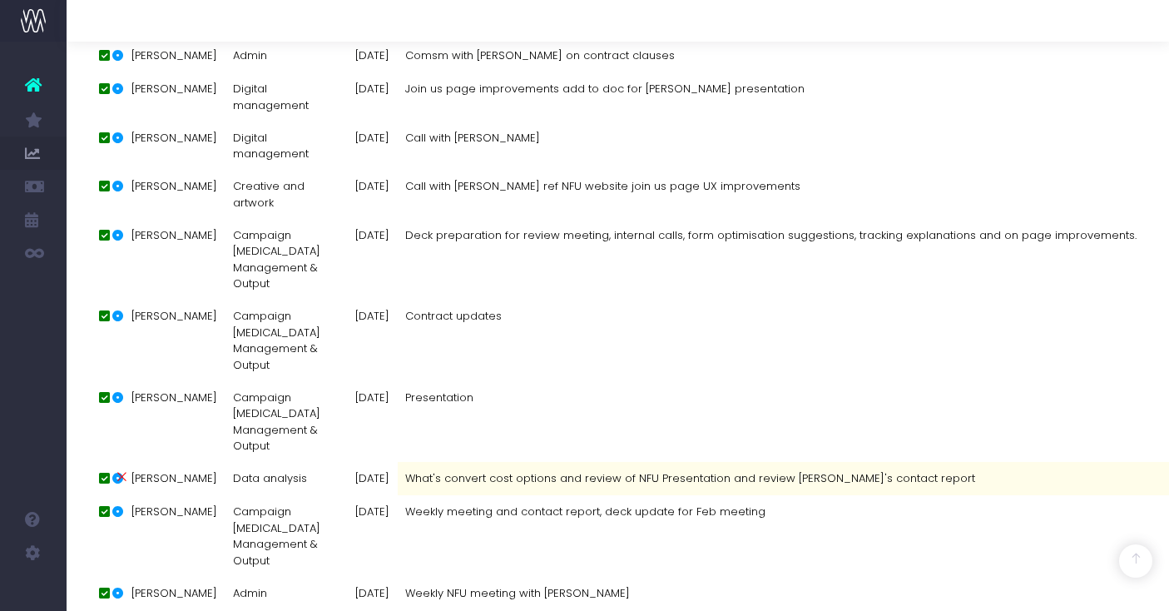
scroll to position [10167, 0]
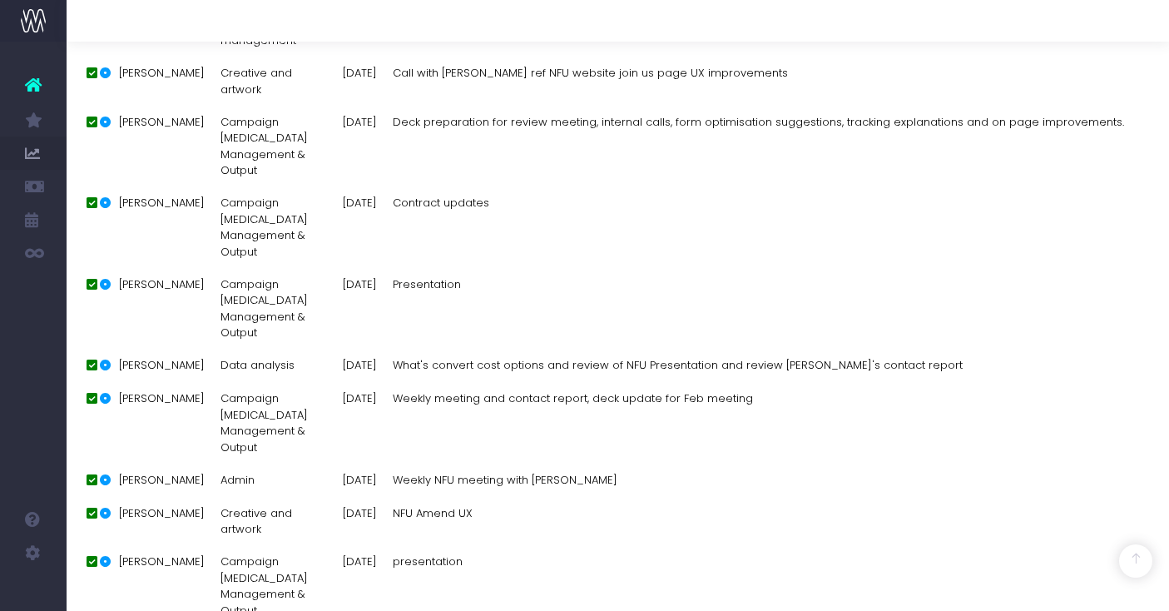
scroll to position [0, 1046]
type input "Shorter"
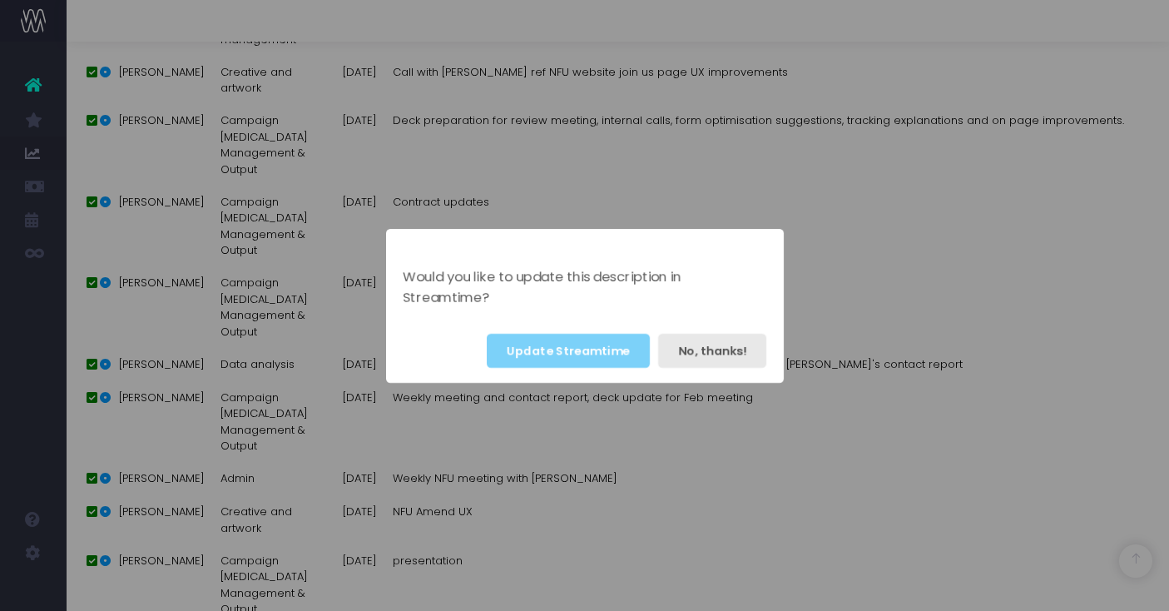
click at [732, 345] on button "No, thanks!" at bounding box center [712, 351] width 108 height 34
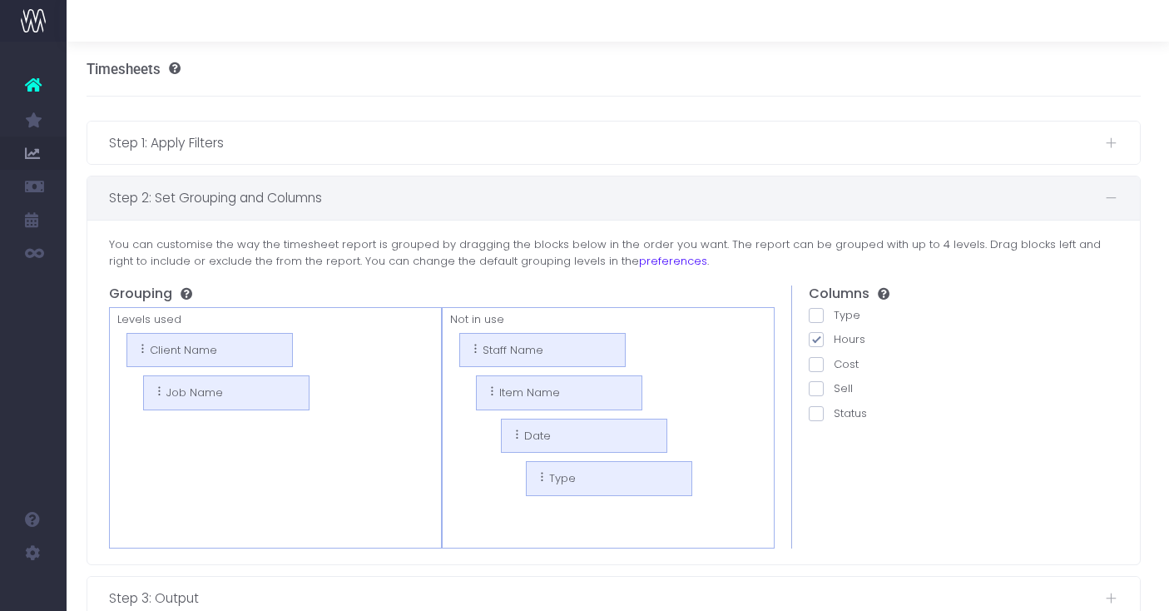
scroll to position [0, 0]
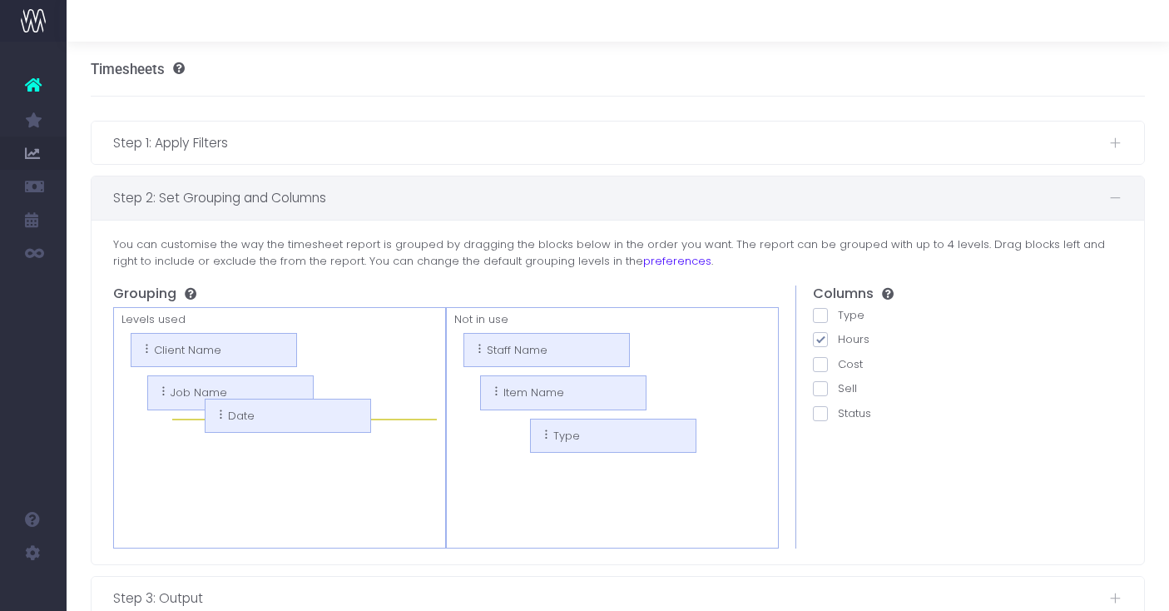
drag, startPoint x: 602, startPoint y: 432, endPoint x: 303, endPoint y: 415, distance: 299.2
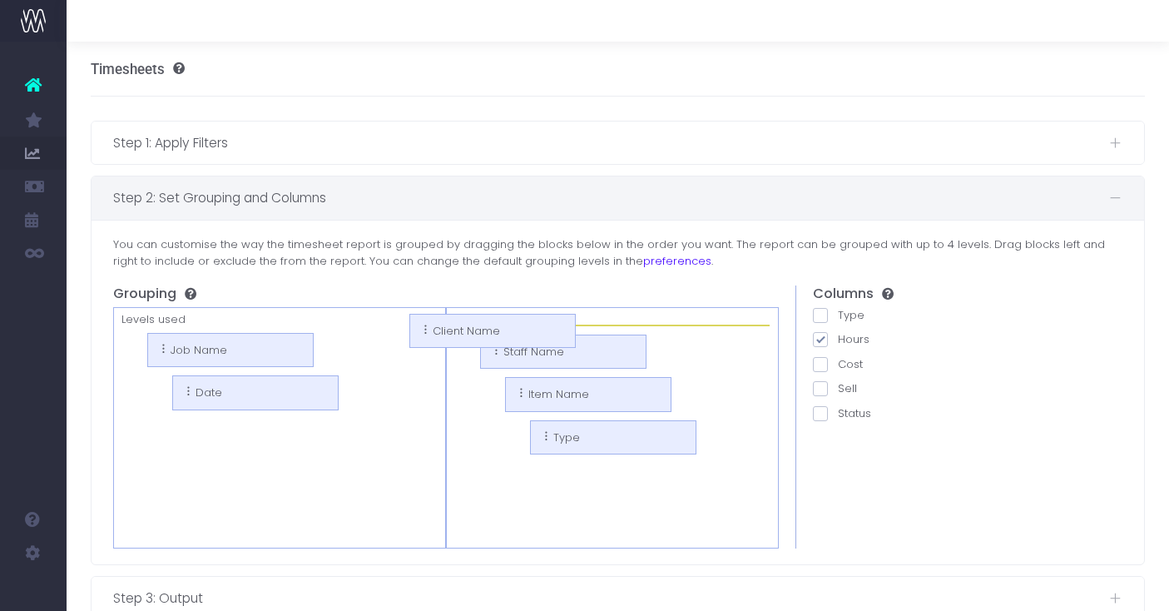
drag, startPoint x: 226, startPoint y: 348, endPoint x: 505, endPoint y: 331, distance: 279.3
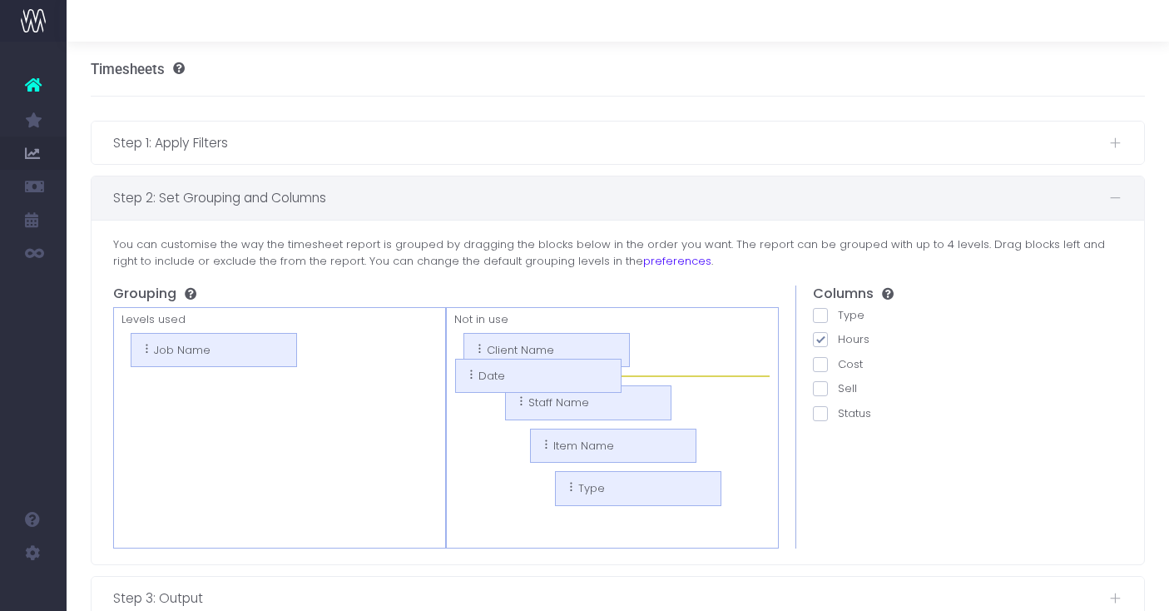
drag, startPoint x: 228, startPoint y: 389, endPoint x: 536, endPoint y: 375, distance: 308.2
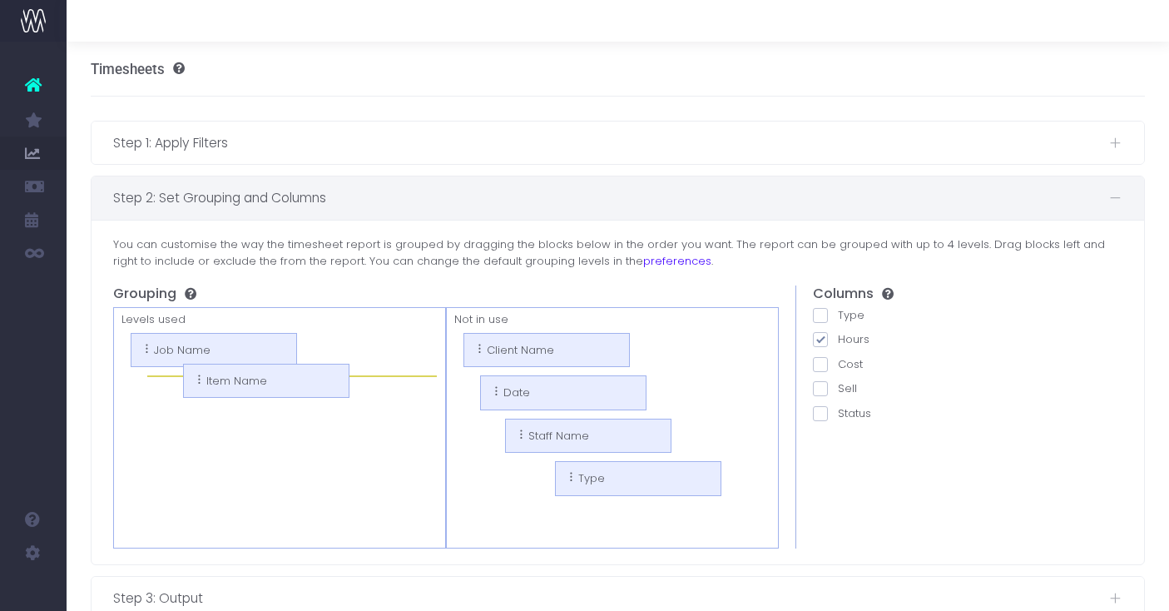
drag, startPoint x: 603, startPoint y: 474, endPoint x: 270, endPoint y: 380, distance: 346.7
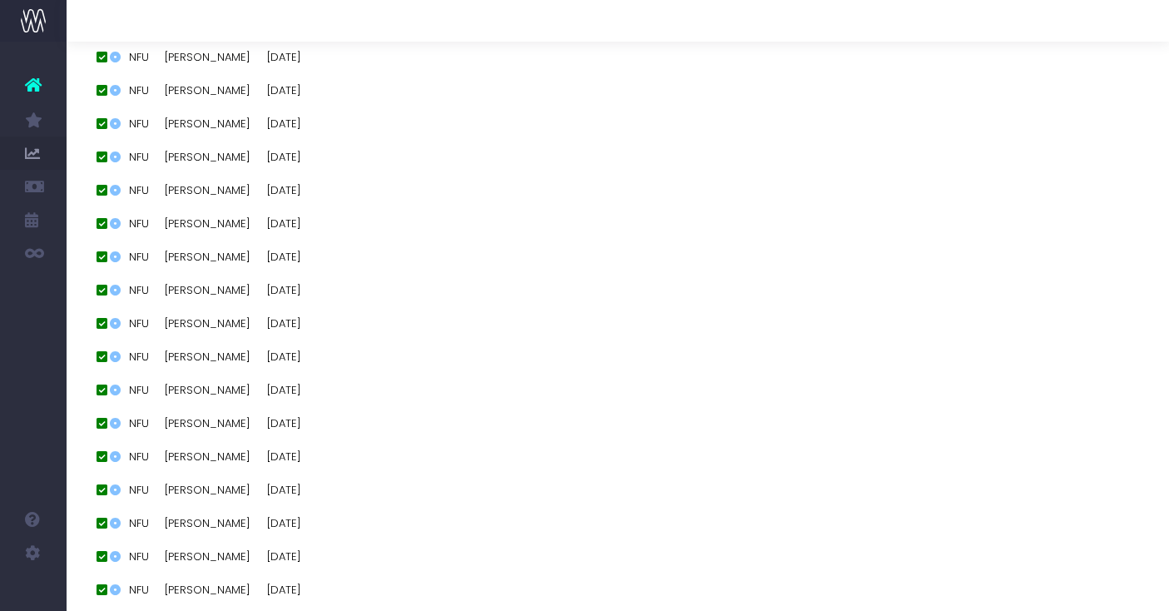
scroll to position [0, 2]
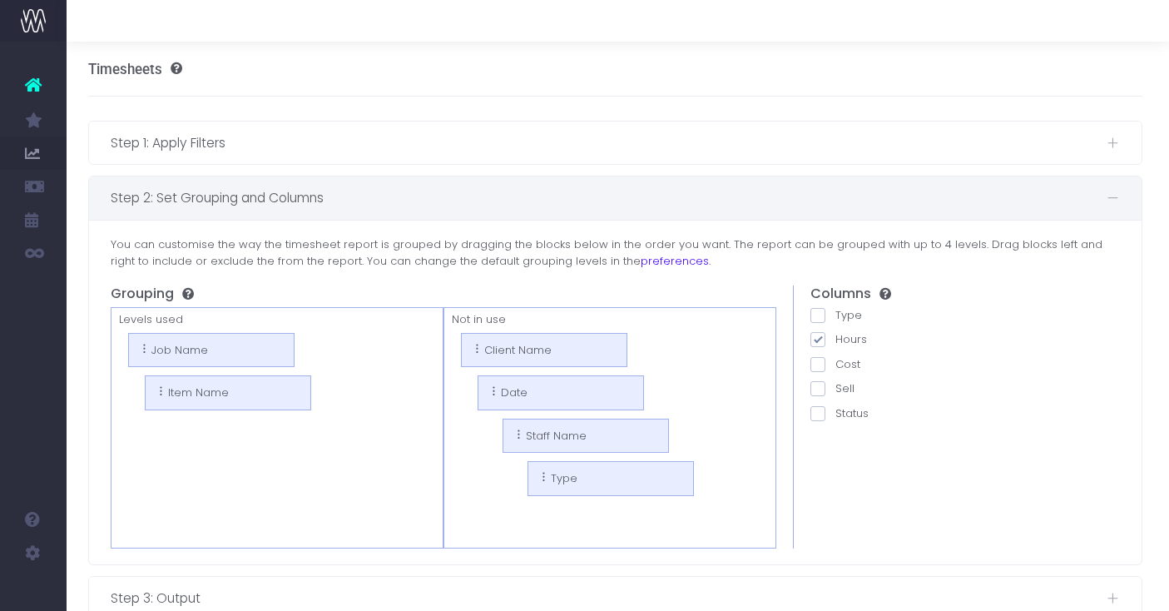
click at [398, 201] on span "Step 2: Set Grouping and Columns" at bounding box center [609, 197] width 996 height 21
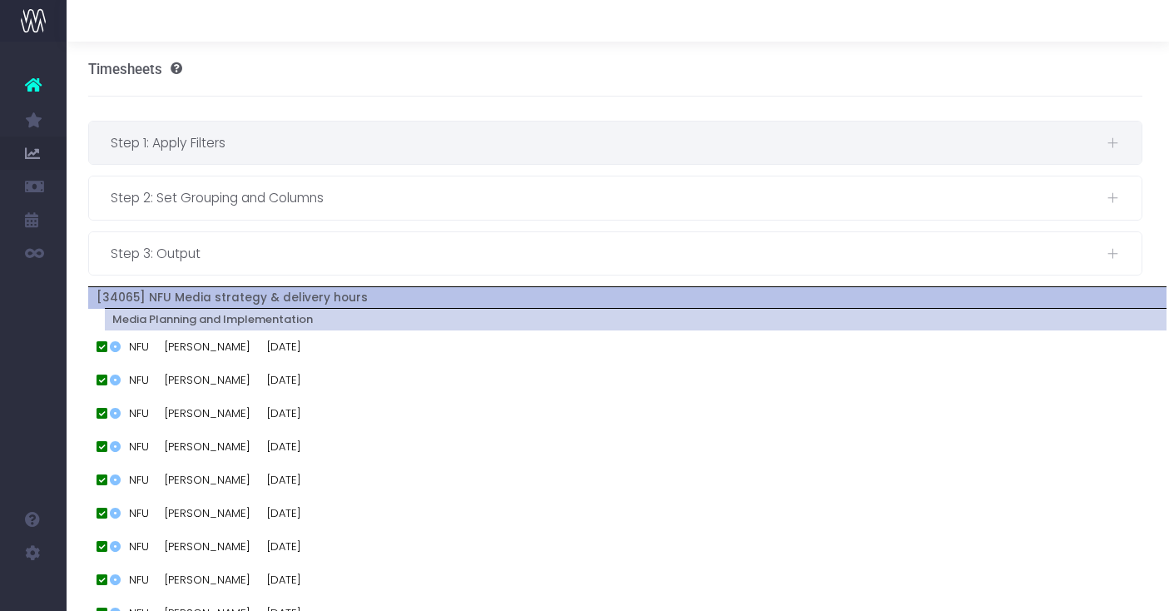
click at [484, 133] on span "Step 1: Apply Filters" at bounding box center [609, 142] width 996 height 21
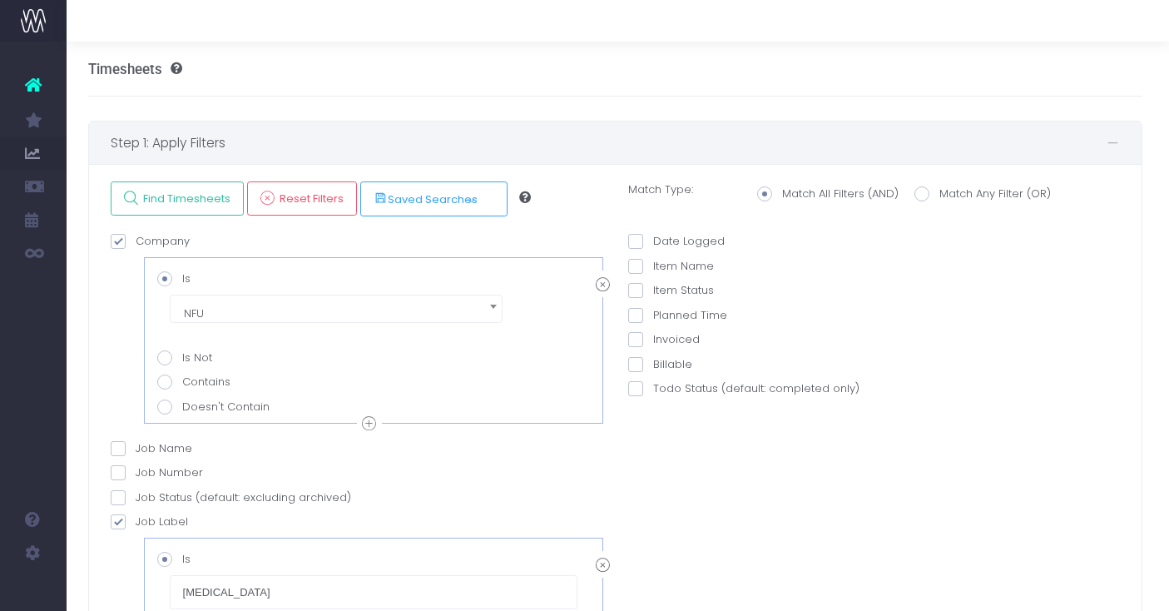
click at [404, 136] on span "Step 1: Apply Filters" at bounding box center [609, 142] width 996 height 21
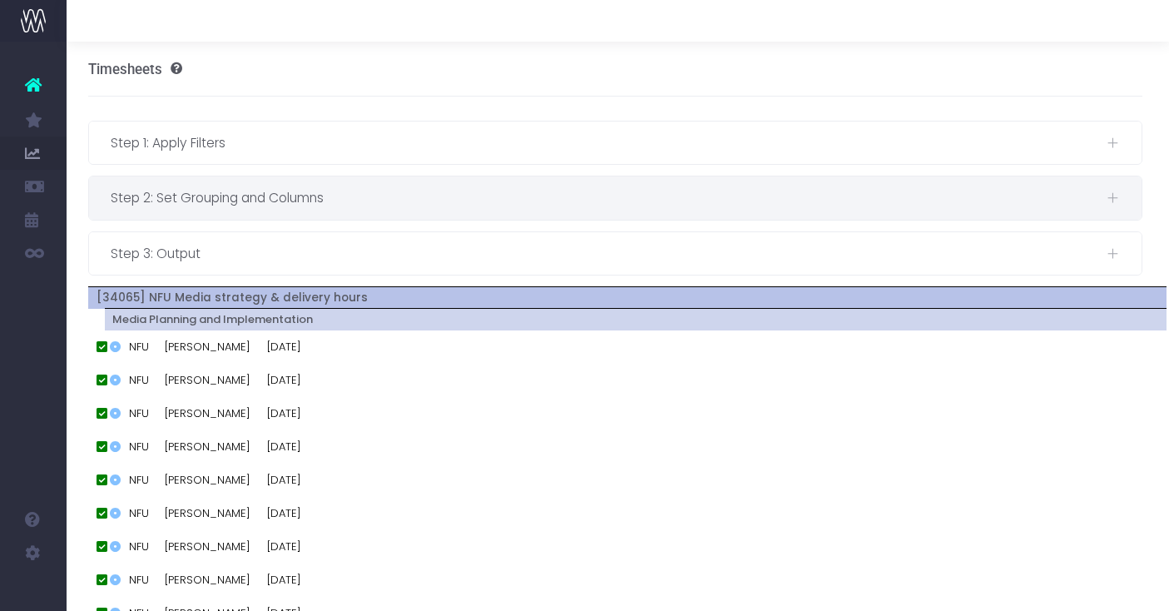
scroll to position [0, 0]
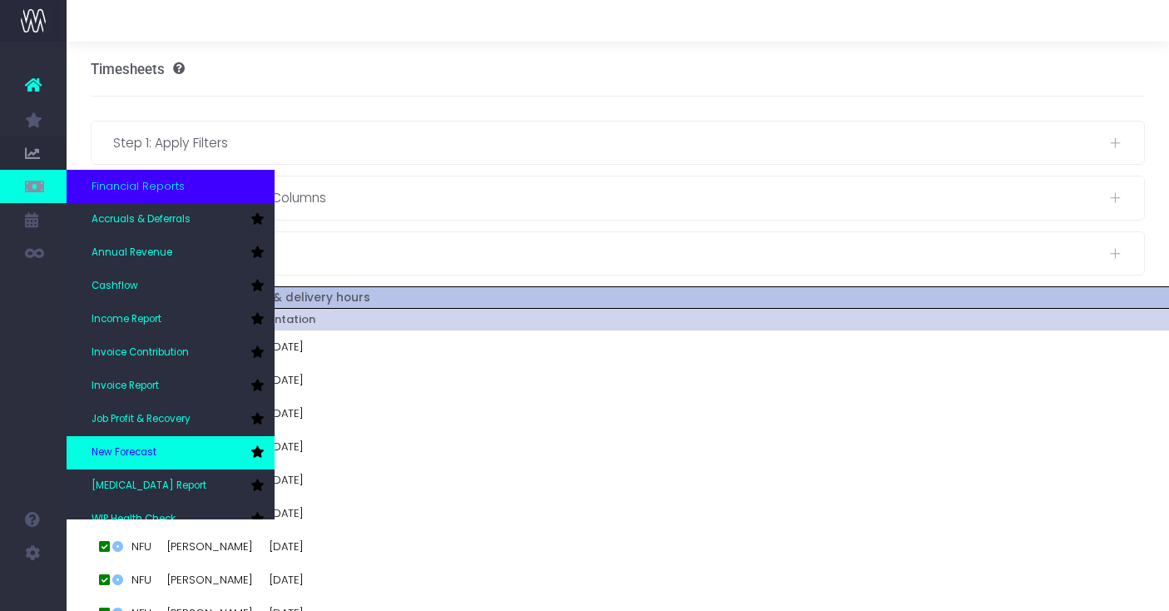
click at [137, 450] on span "New Forecast" at bounding box center [124, 452] width 65 height 15
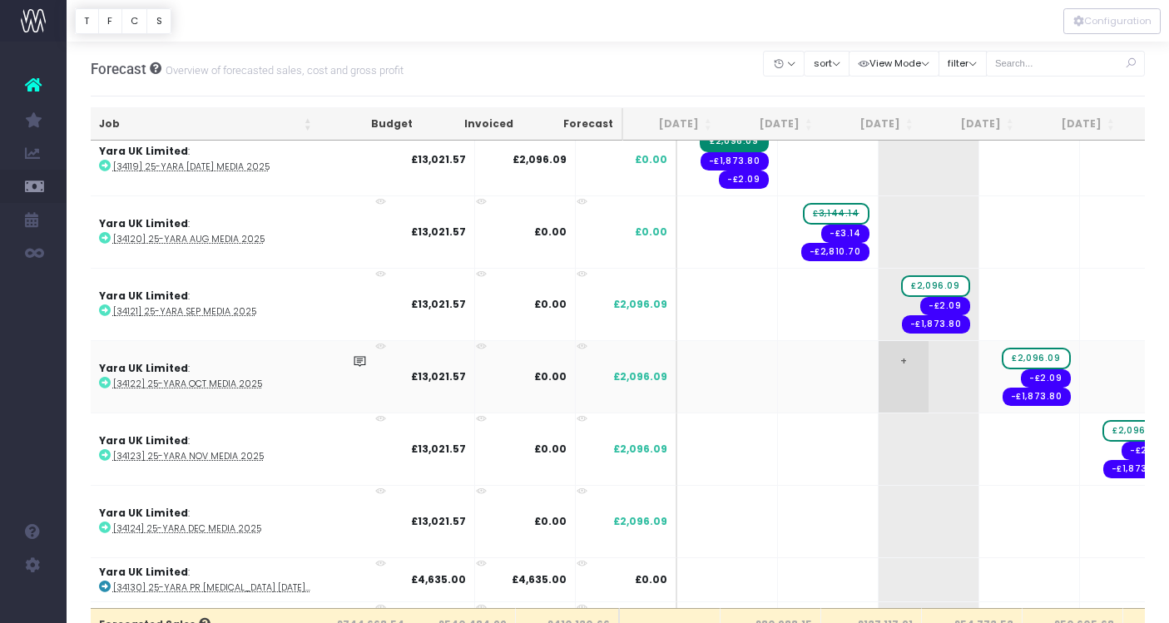
scroll to position [0, 22]
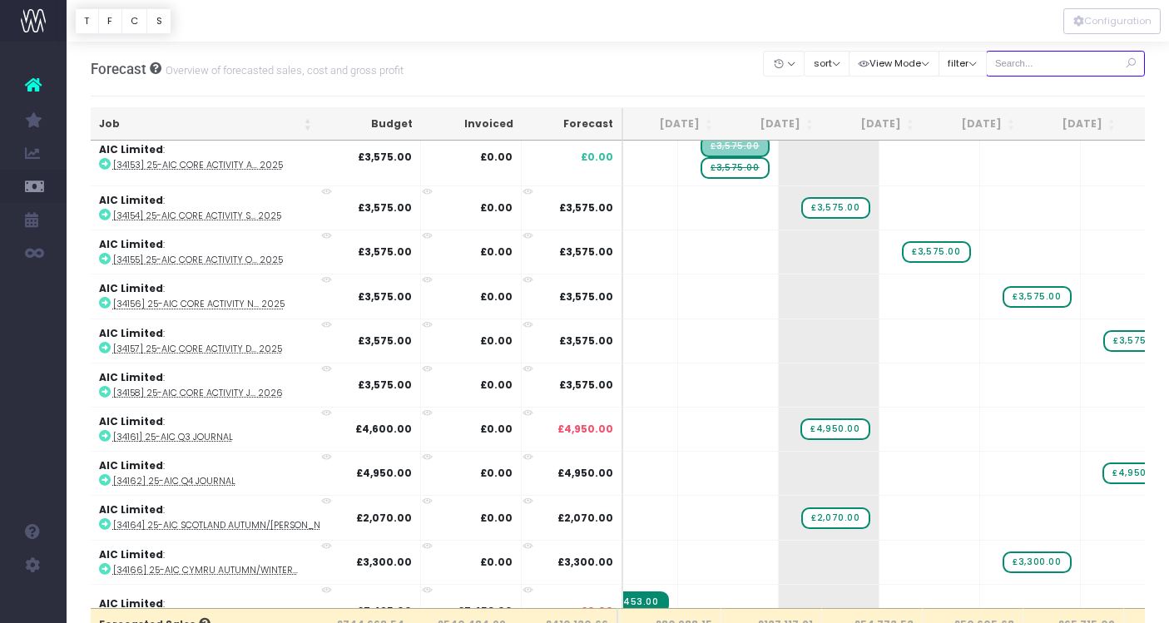
click at [1058, 69] on input "text" at bounding box center [1066, 64] width 160 height 26
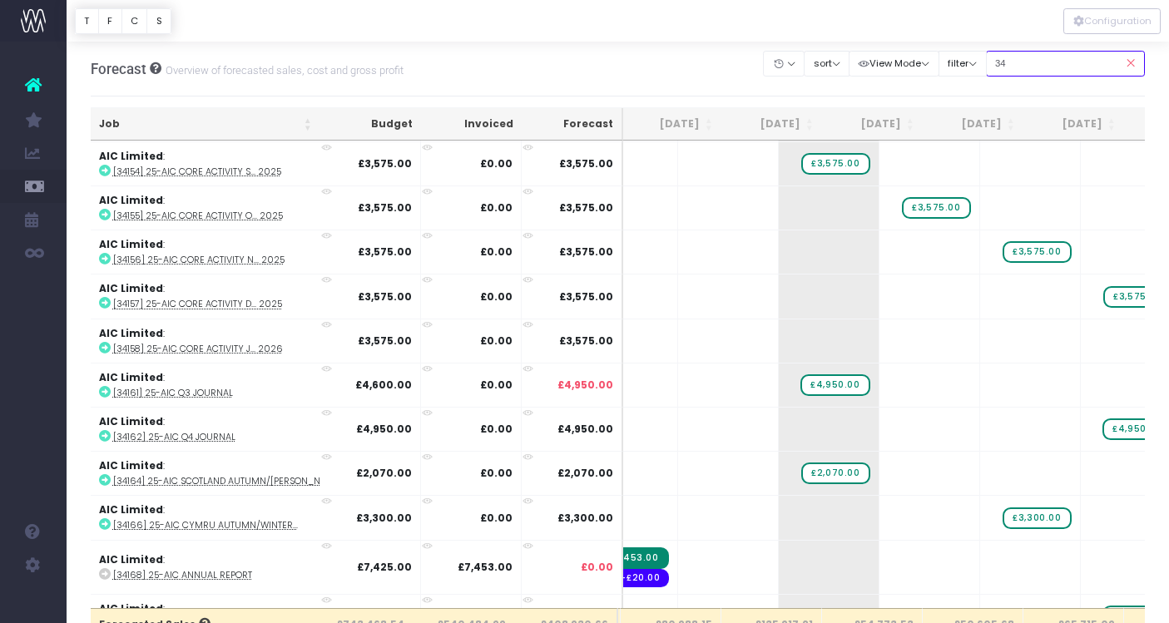
type input "342"
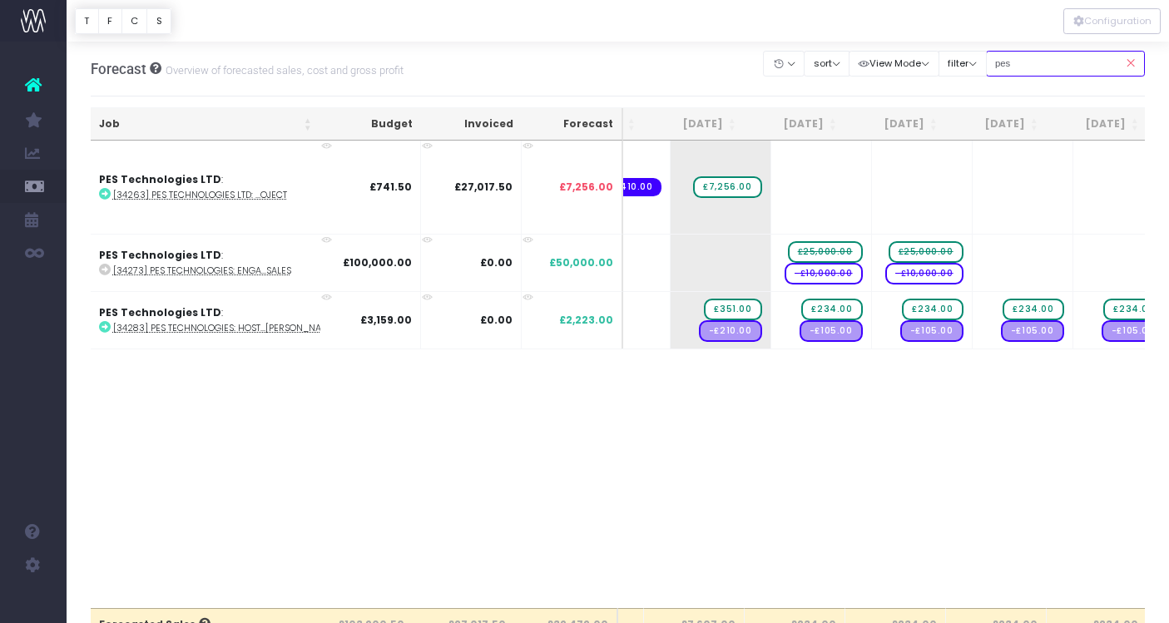
type input "pes"
click at [470, 22] on div at bounding box center [618, 21] width 1103 height 42
click at [491, 62] on div "Forecast Overview of forecasted sales, cost and gross profit Clear Filters Hide…" at bounding box center [618, 69] width 1055 height 55
click at [394, 34] on div at bounding box center [618, 21] width 1103 height 42
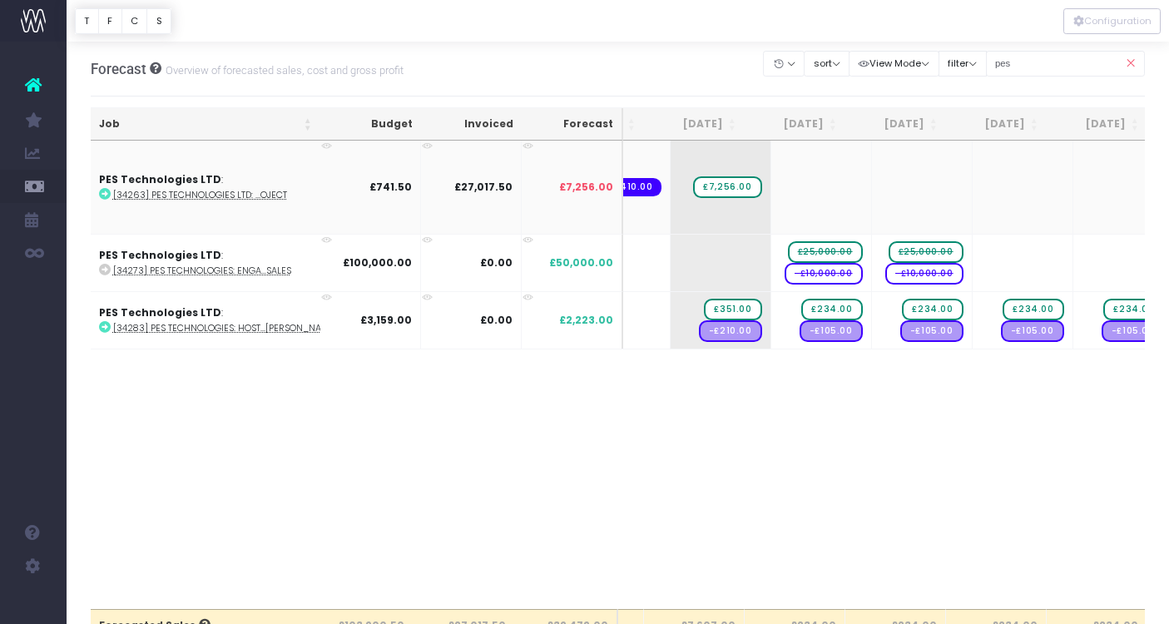
click at [122, 166] on td "PES Technologies LTD : [34263] PES Technologies LTD: ...oject" at bounding box center [219, 187] width 256 height 93
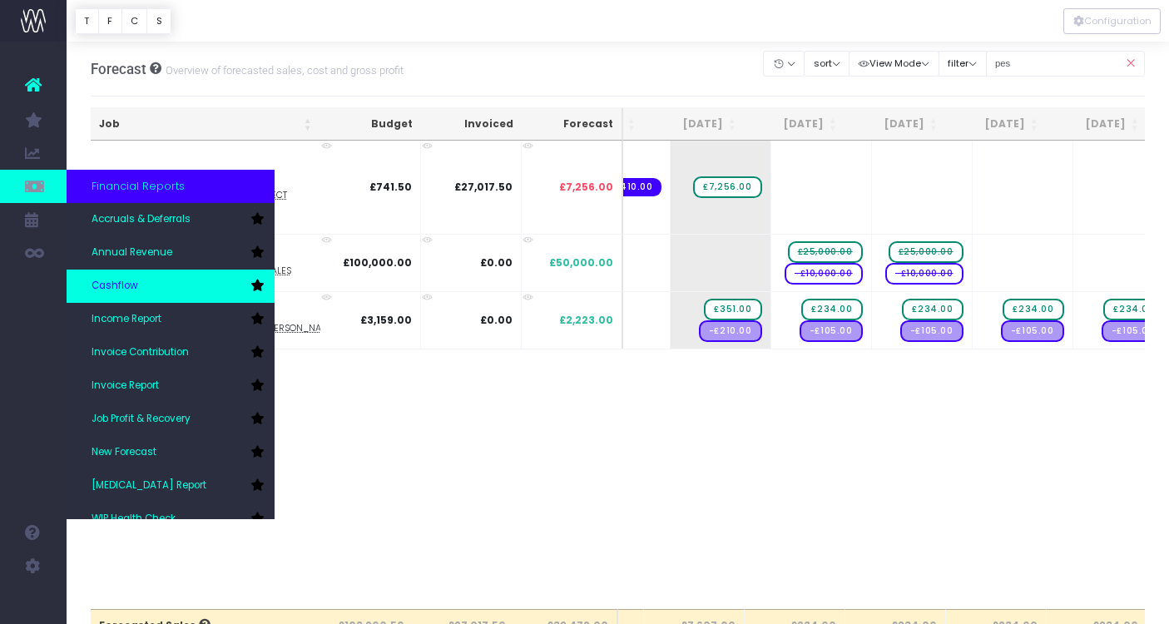
scroll to position [0, 0]
click at [113, 196] on div "Financial Reports" at bounding box center [171, 186] width 208 height 33
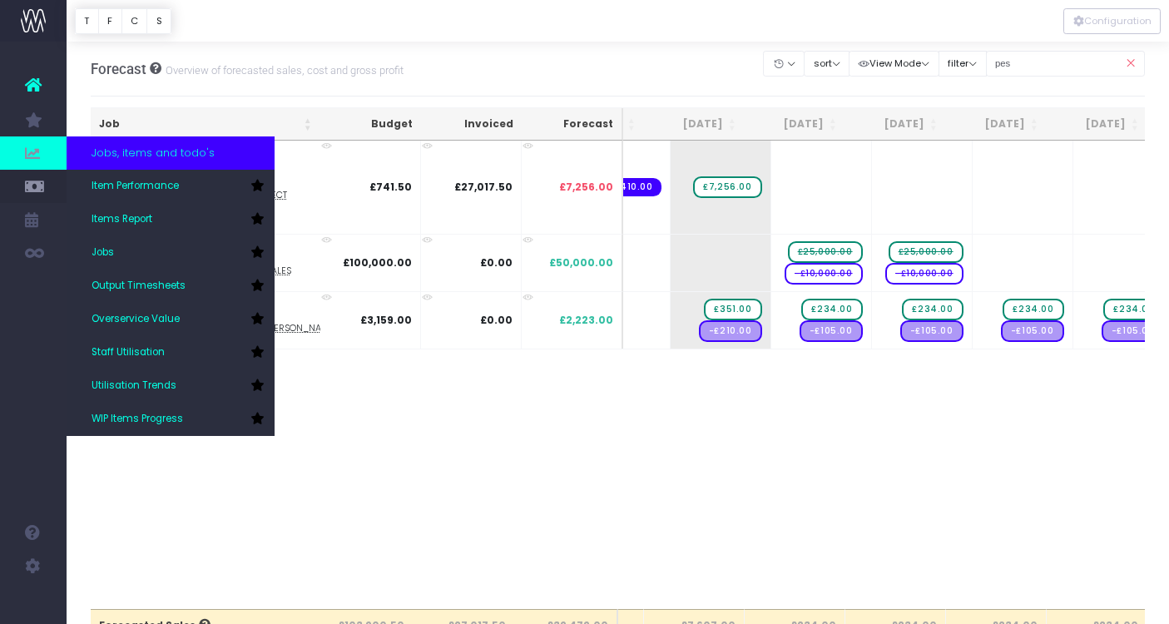
click at [50, 161] on span at bounding box center [33, 152] width 67 height 33
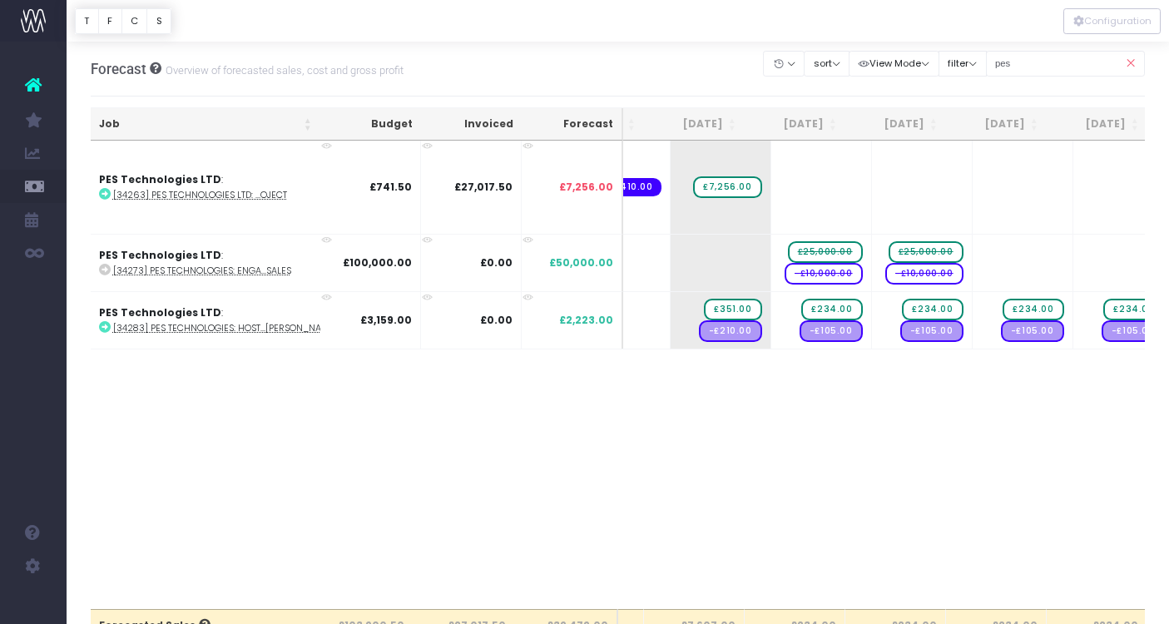
click at [42, 85] on link at bounding box center [33, 85] width 67 height 37
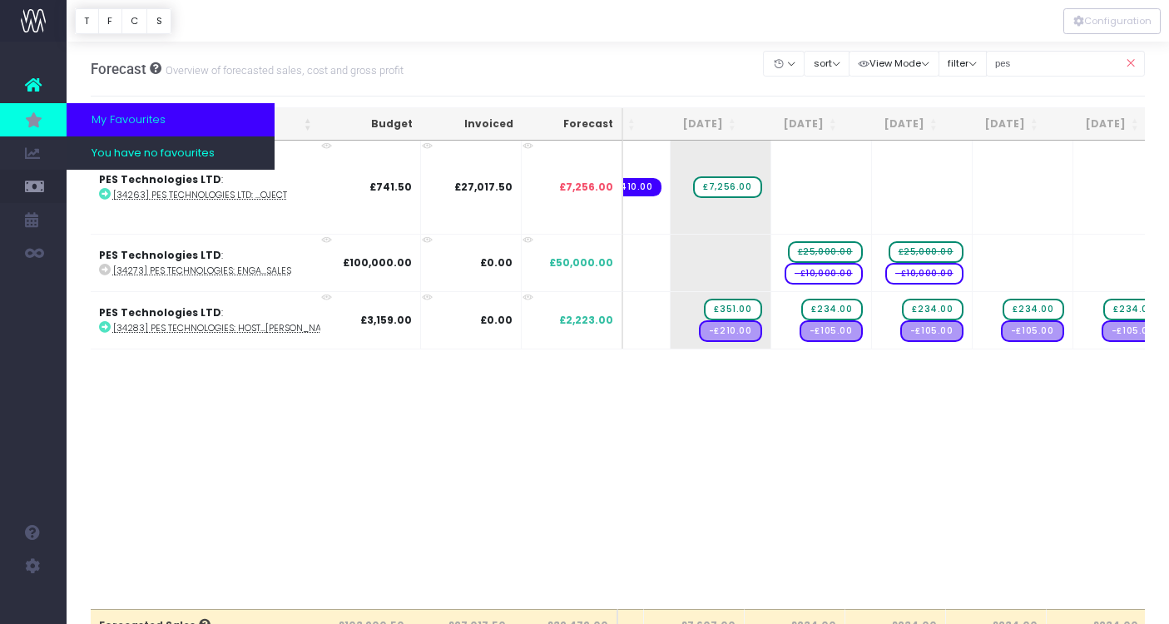
click at [35, 109] on link at bounding box center [33, 119] width 67 height 33
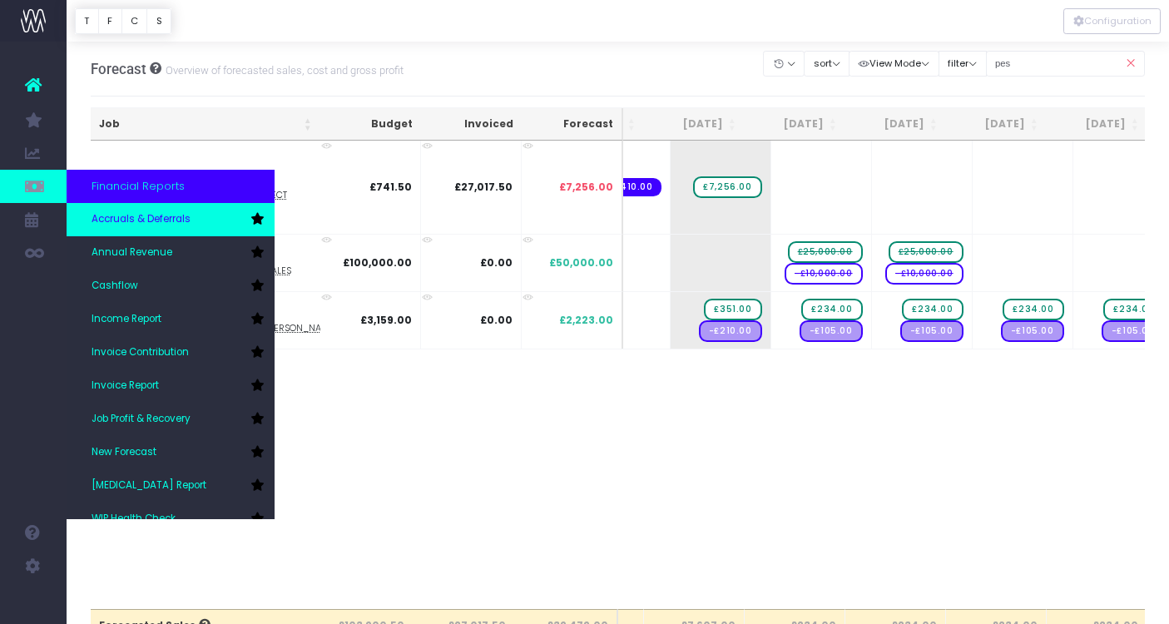
click at [145, 218] on span "Accruals & Deferrals" at bounding box center [141, 219] width 99 height 15
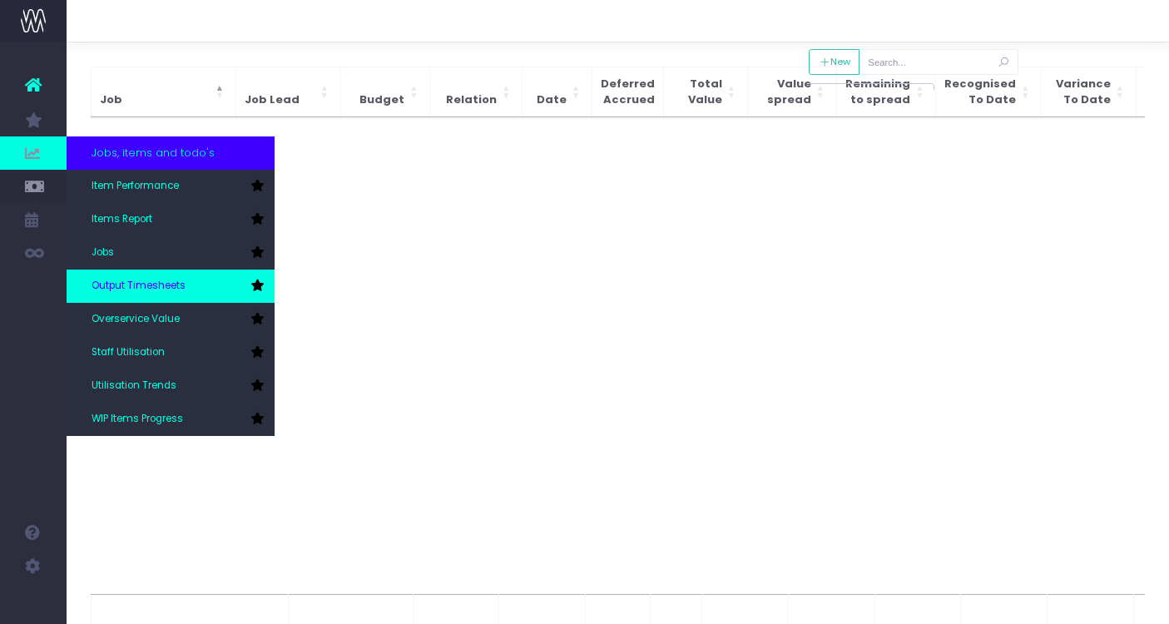
scroll to position [64, 0]
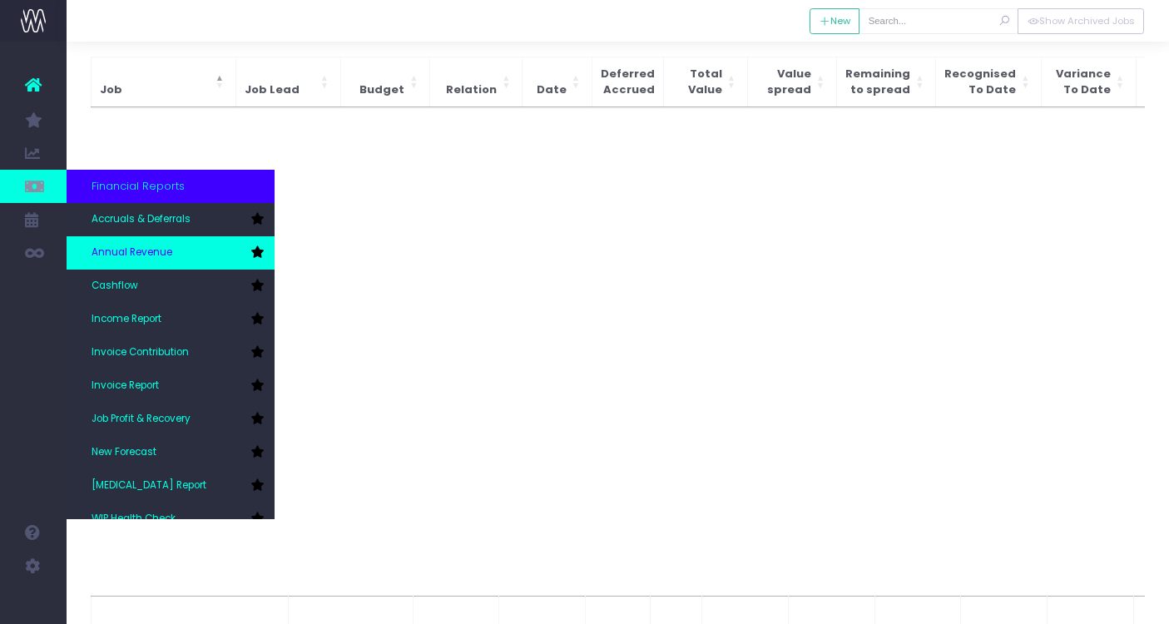
click at [134, 249] on span "Annual Revenue" at bounding box center [132, 253] width 81 height 15
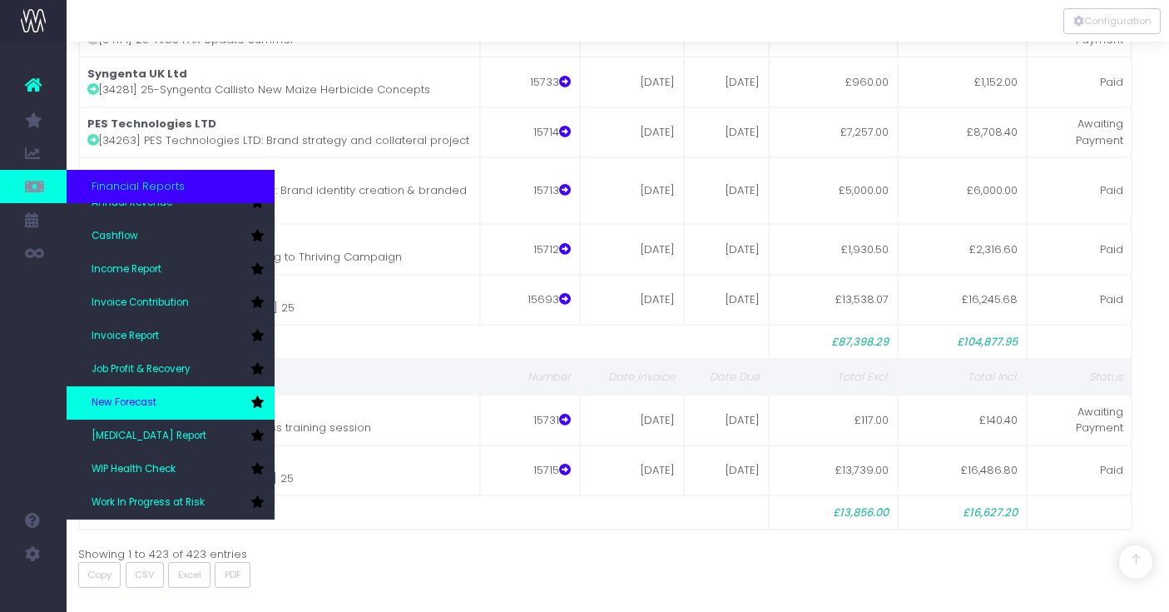
scroll to position [50, 0]
click at [131, 407] on span "New Forecast" at bounding box center [124, 402] width 65 height 15
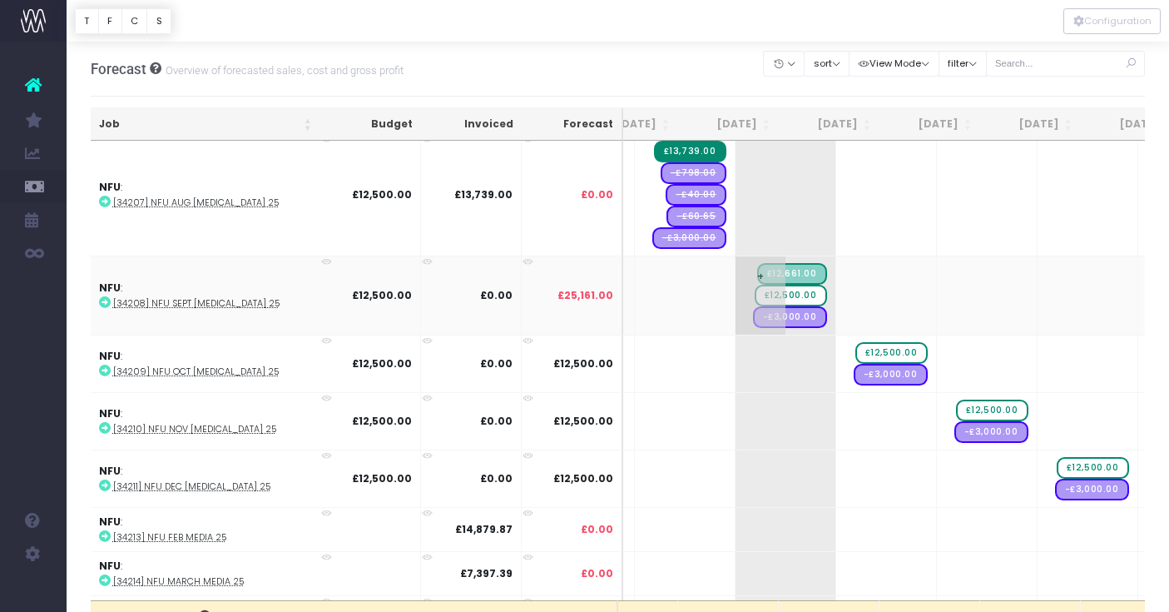
scroll to position [2795, 147]
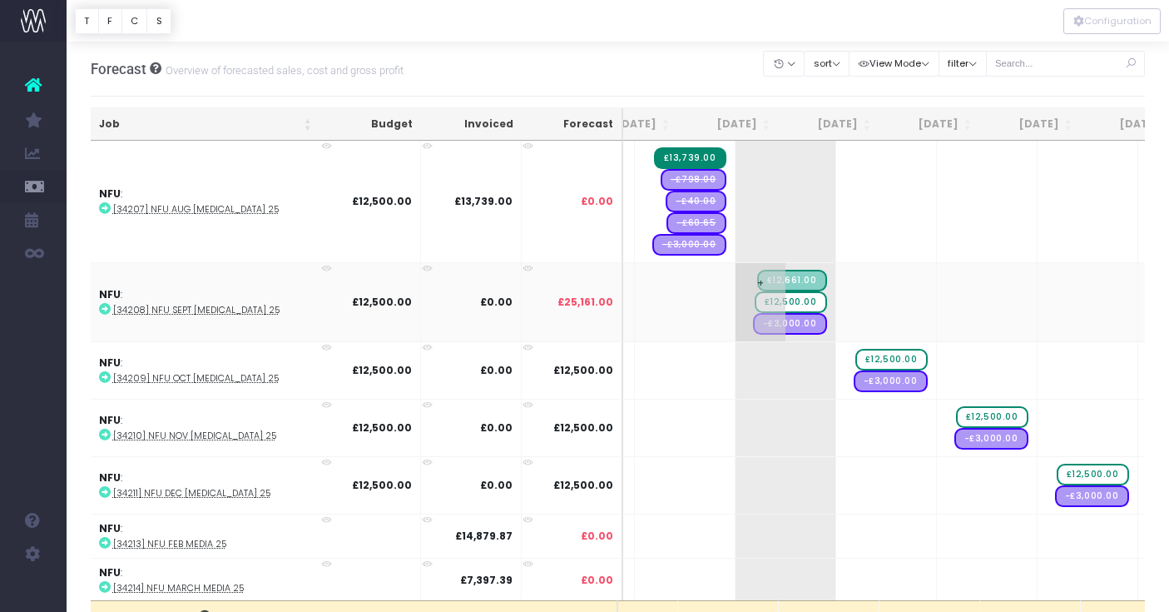
click at [757, 275] on span "£12,661.00" at bounding box center [792, 281] width 70 height 22
click at [757, 270] on span "£12,661.00" at bounding box center [792, 281] width 70 height 22
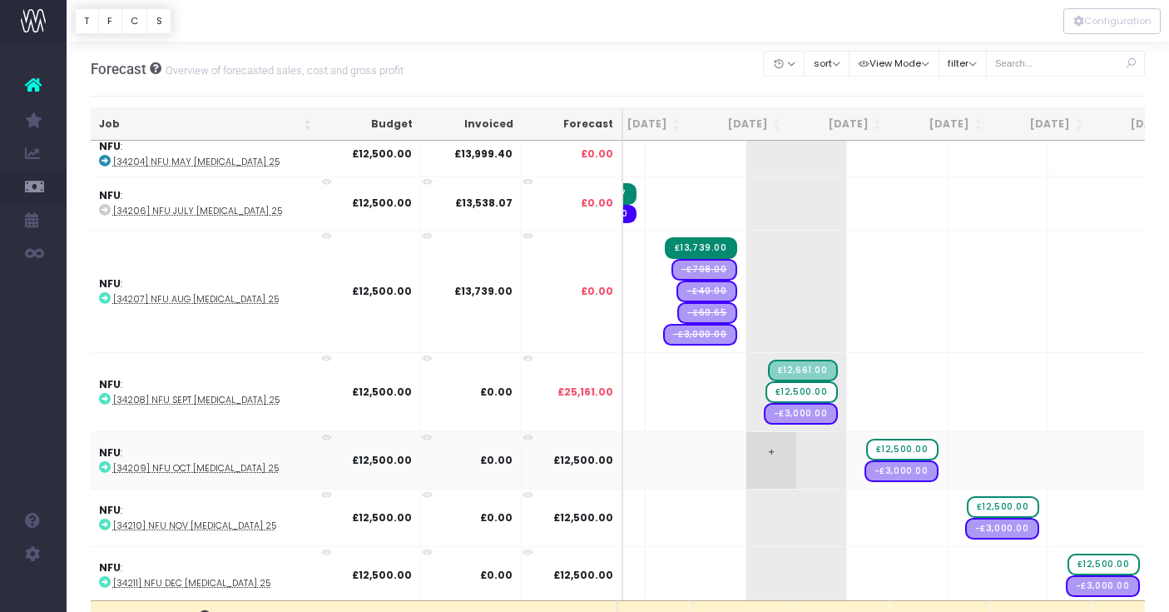
scroll to position [0, 122]
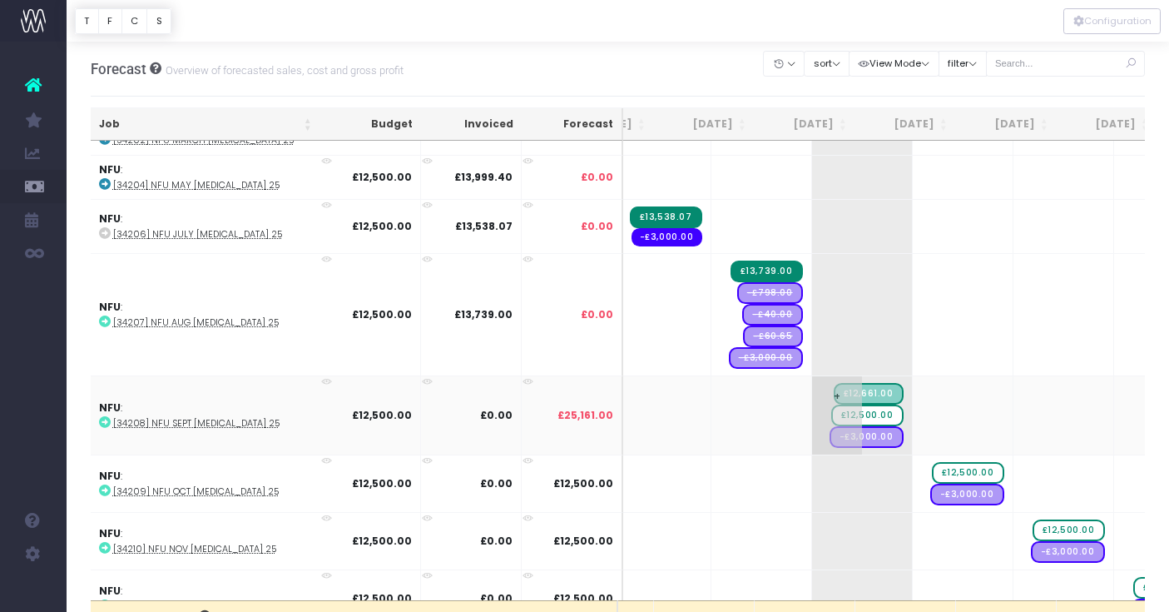
click at [831, 411] on span "£12,500.00" at bounding box center [867, 415] width 72 height 22
click at [845, 409] on span "£12,500.00" at bounding box center [867, 415] width 72 height 22
click at [831, 409] on span "£12,500.00" at bounding box center [867, 415] width 72 height 22
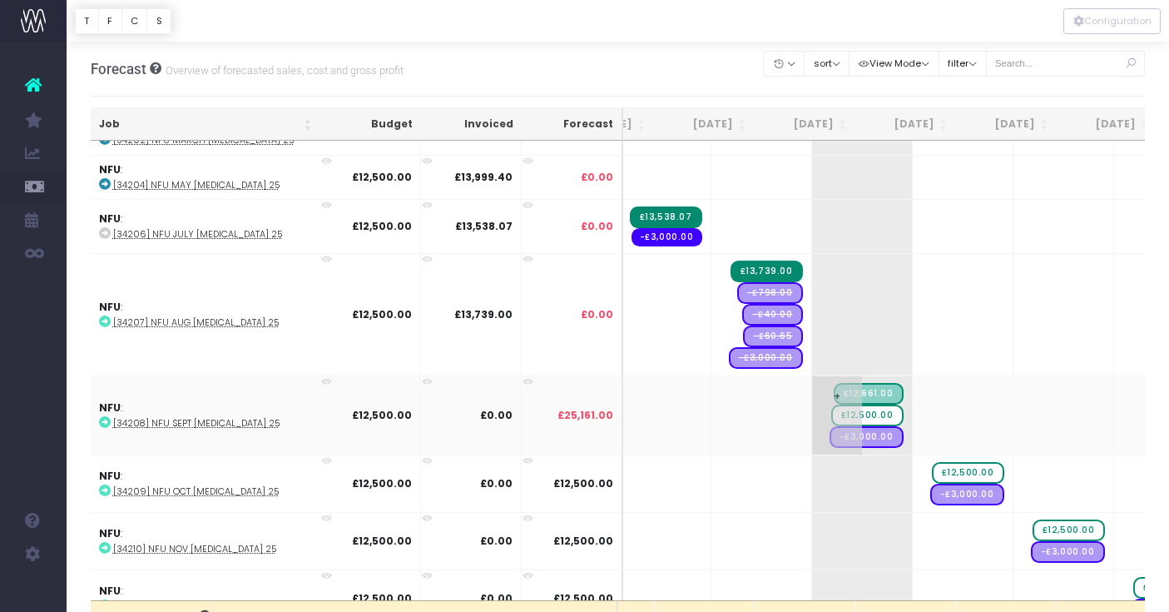
click at [812, 409] on span "+" at bounding box center [837, 415] width 50 height 78
click at [913, 420] on span "+" at bounding box center [938, 415] width 50 height 78
click at [831, 408] on span "£12,500.00" at bounding box center [867, 415] width 72 height 22
click at [812, 387] on span "+" at bounding box center [837, 415] width 50 height 78
click at [836, 404] on span "£12,500.00" at bounding box center [867, 415] width 72 height 22
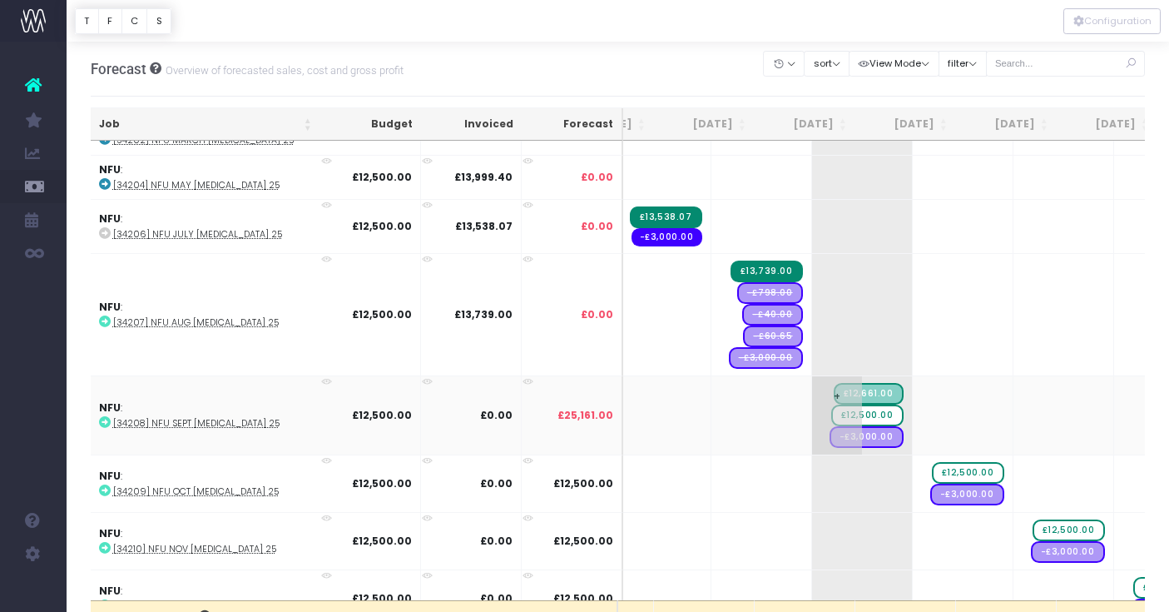
click at [836, 404] on span "£12,500.00" at bounding box center [867, 415] width 72 height 22
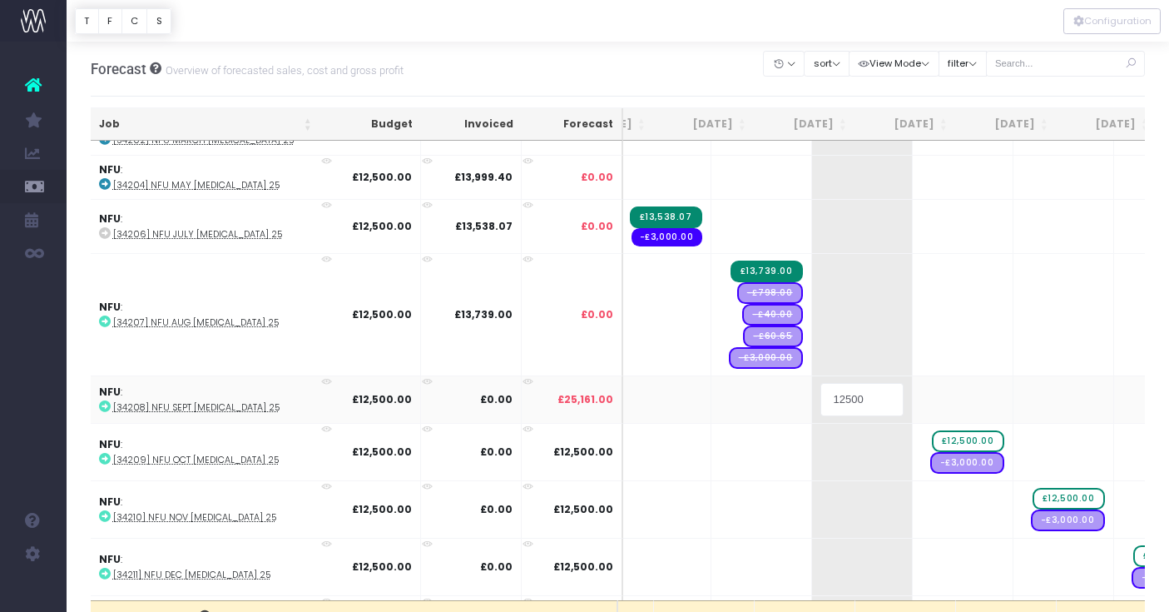
type input "0"
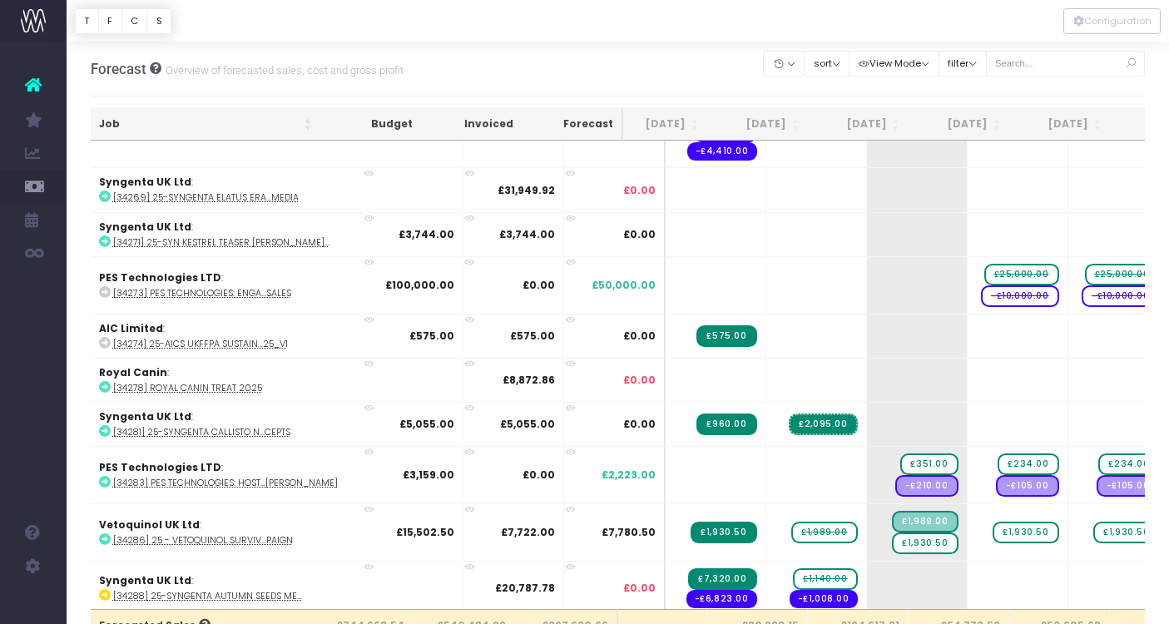
scroll to position [0, 16]
